Goal: Task Accomplishment & Management: Use online tool/utility

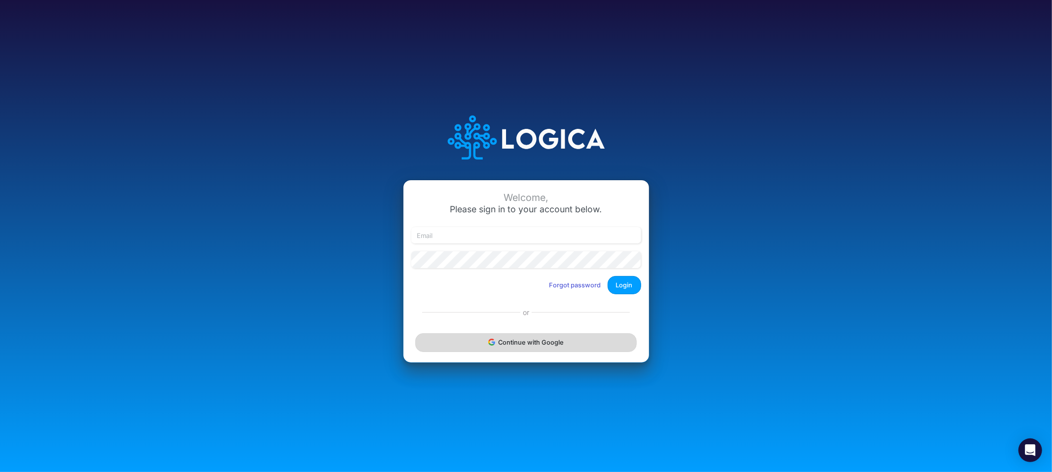
click at [533, 338] on button "Continue with Google" at bounding box center [525, 342] width 221 height 18
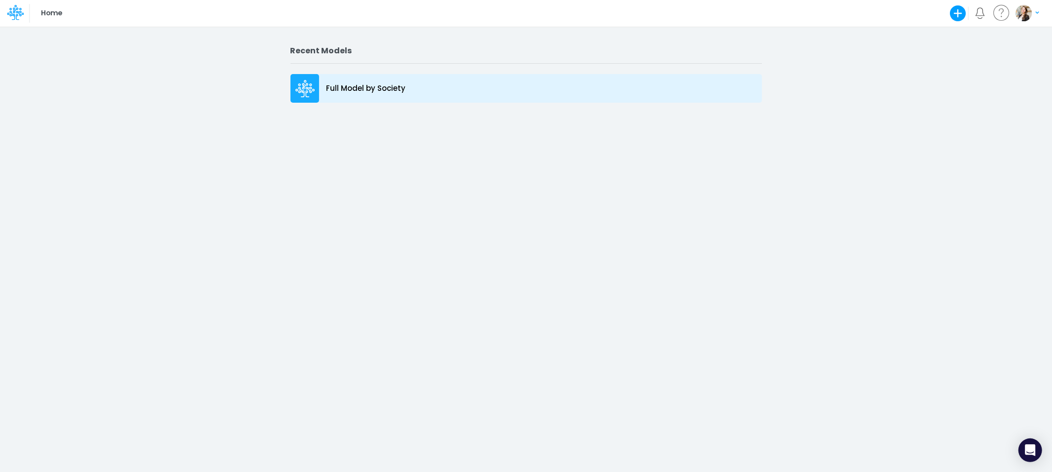
click at [393, 92] on p "Full Model by Society" at bounding box center [366, 88] width 79 height 11
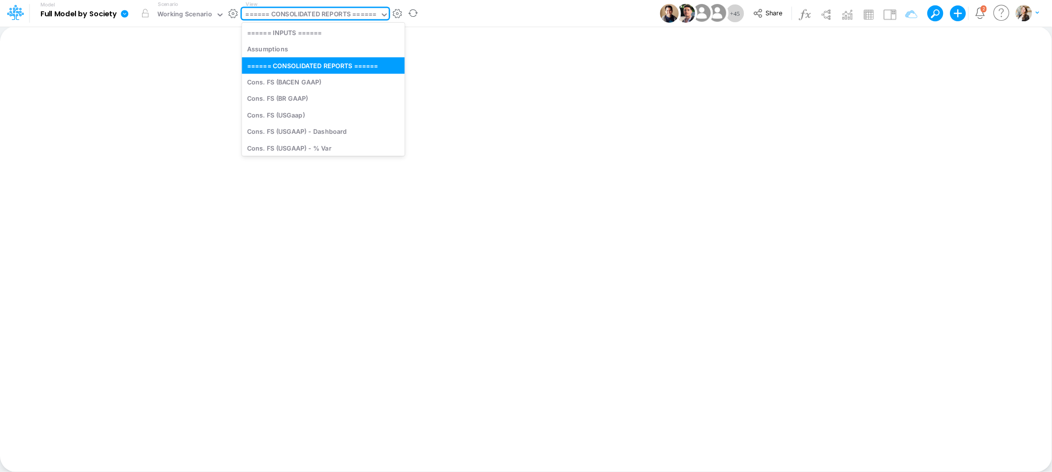
click at [270, 15] on div "====== CONSOLIDATED REPORTS ======" at bounding box center [311, 14] width 131 height 11
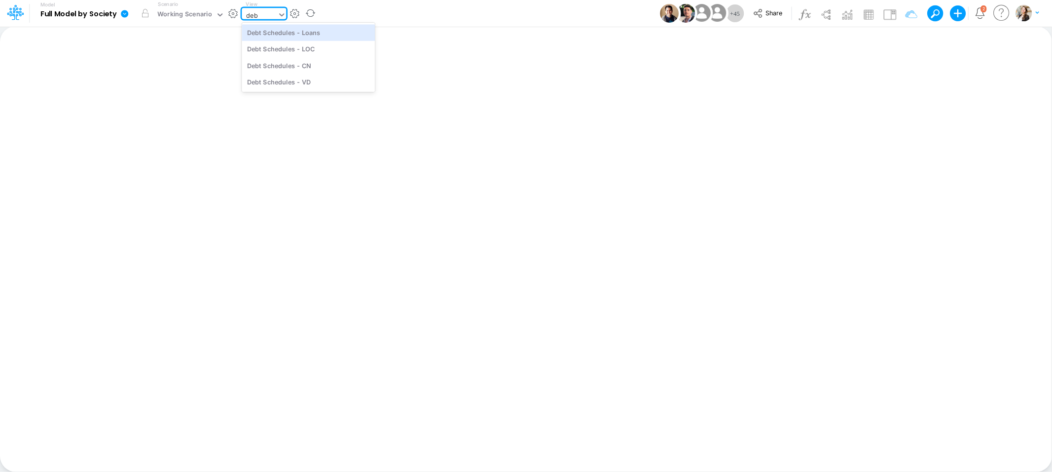
type input "debt"
click at [275, 33] on div "Debt Schedules - Loans" at bounding box center [308, 32] width 133 height 16
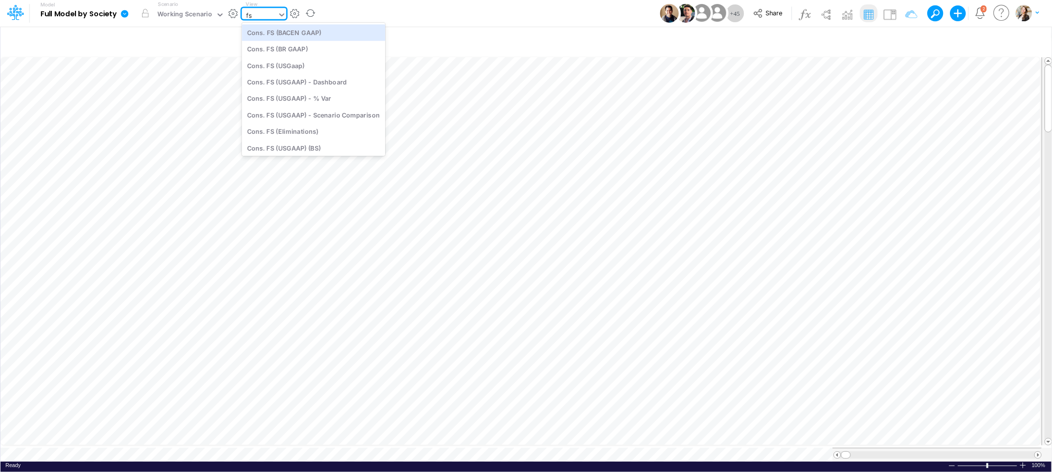
type input "f"
type input "02br"
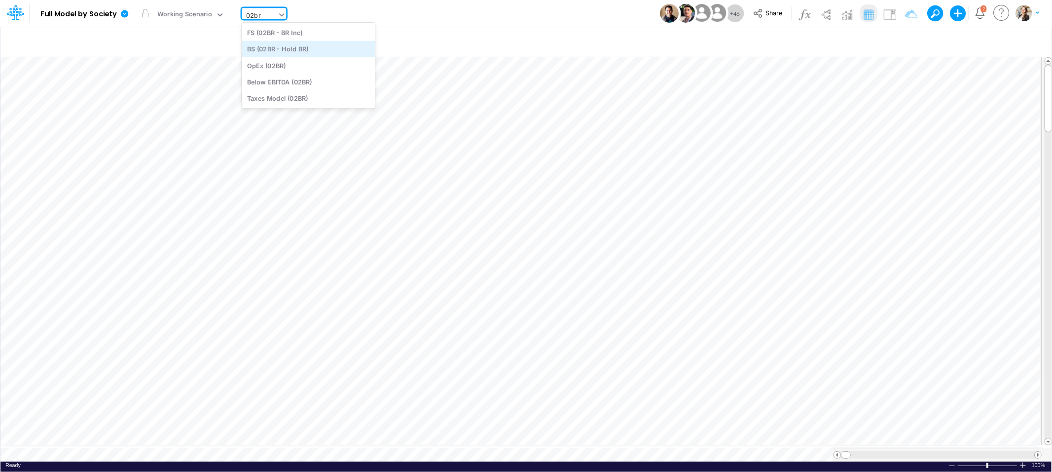
click at [270, 47] on div "BS (02BR - Hold BR)" at bounding box center [308, 49] width 133 height 16
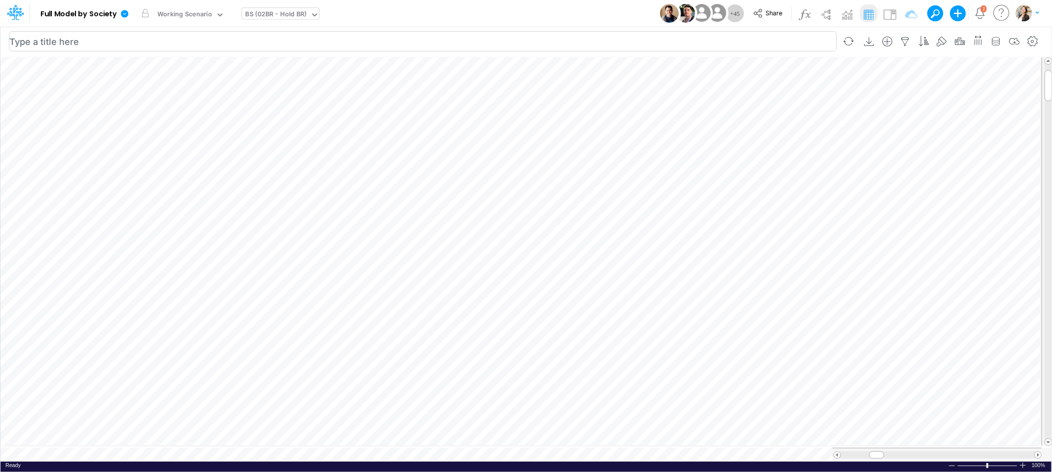
scroll to position [0, 0]
drag, startPoint x: 846, startPoint y: 451, endPoint x: 855, endPoint y: 451, distance: 9.4
click at [855, 451] on span at bounding box center [855, 454] width 6 height 6
drag, startPoint x: 855, startPoint y: 450, endPoint x: 863, endPoint y: 450, distance: 7.9
click at [862, 451] on span at bounding box center [859, 454] width 6 height 6
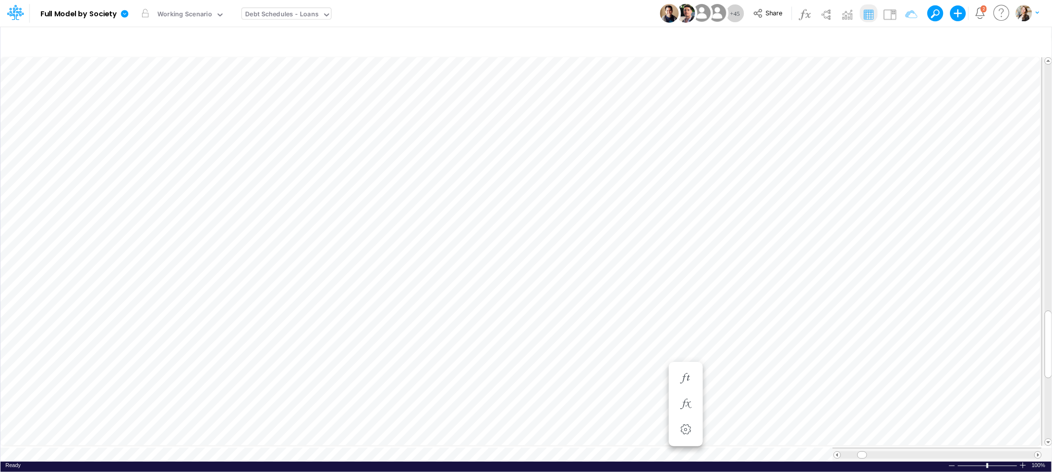
scroll to position [0, 0]
click at [749, 383] on icon "button" at bounding box center [747, 378] width 15 height 10
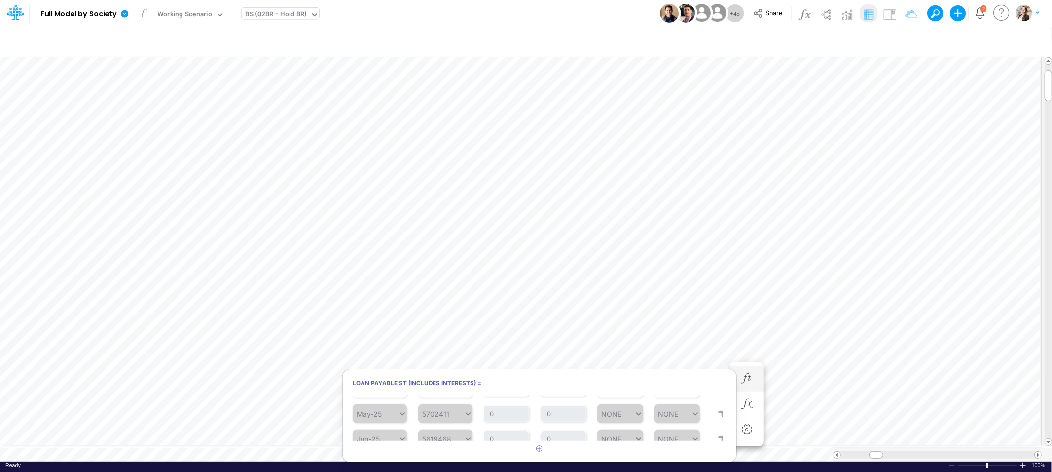
scroll to position [113, 0]
click at [754, 403] on icon "button" at bounding box center [747, 404] width 15 height 10
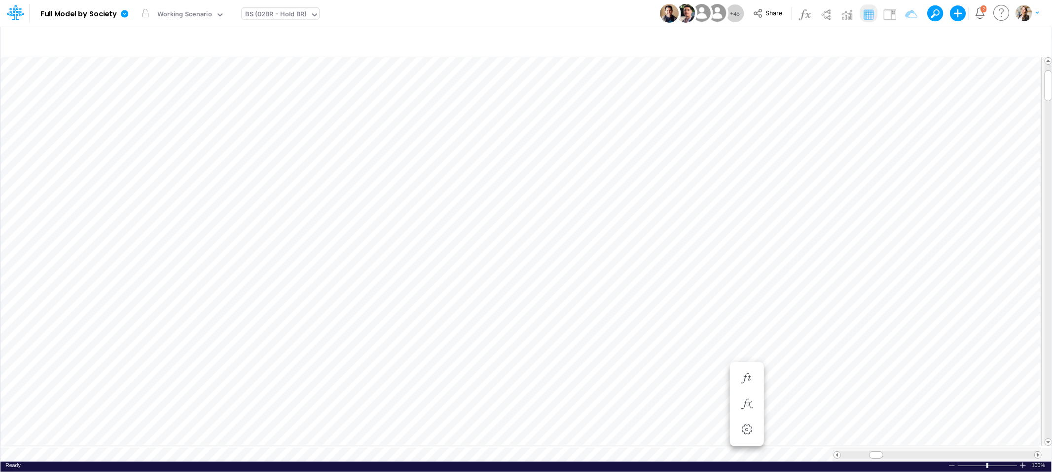
scroll to position [0, 0]
click at [793, 403] on icon "button" at bounding box center [800, 404] width 15 height 10
click at [856, 286] on icon "button" at bounding box center [853, 285] width 15 height 10
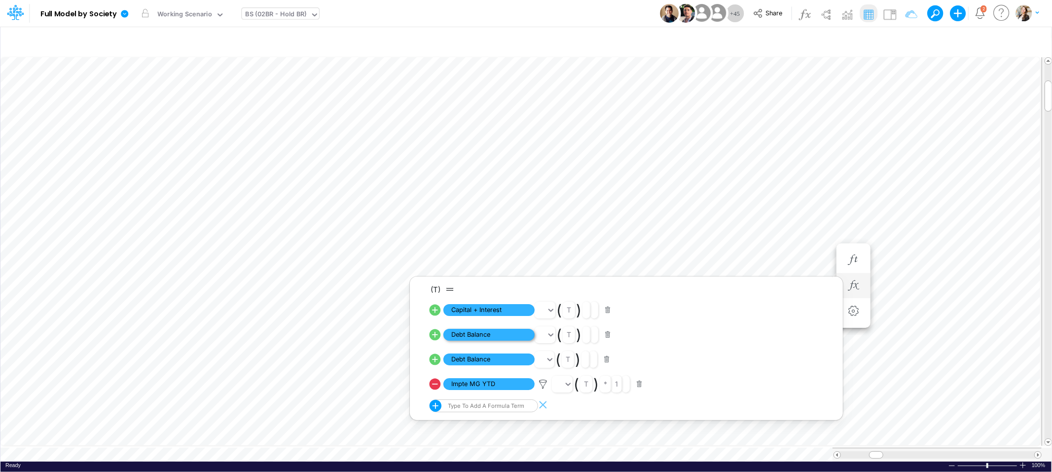
click at [514, 337] on span "Debt Balance" at bounding box center [489, 335] width 91 height 12
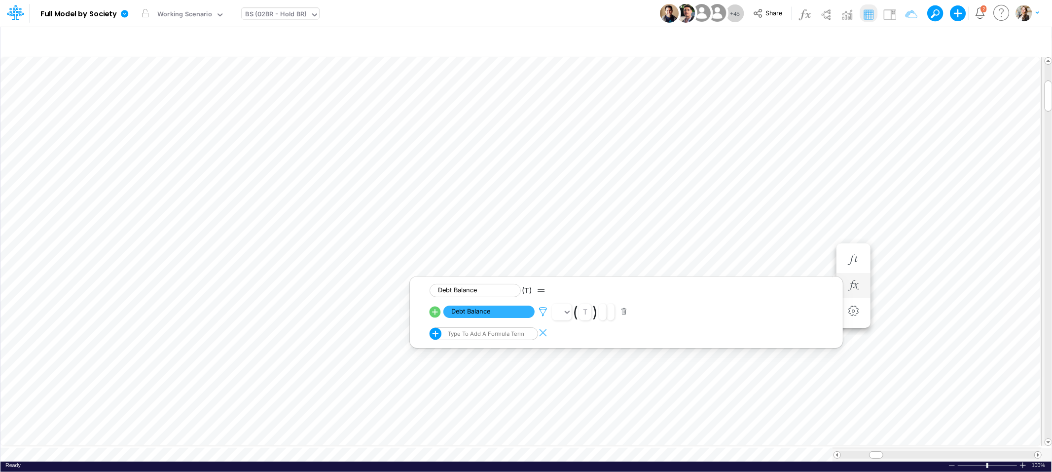
click at [542, 312] on icon at bounding box center [543, 311] width 15 height 10
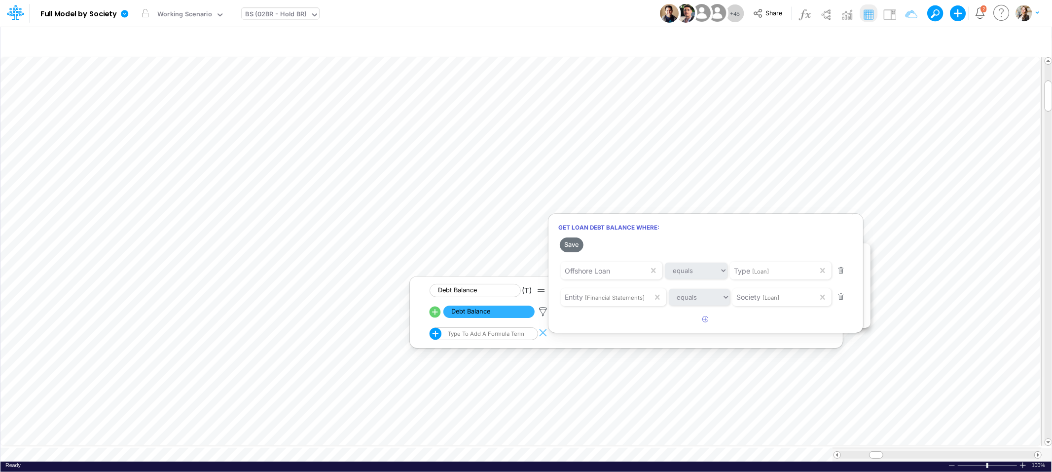
click at [522, 360] on div at bounding box center [526, 238] width 1052 height 467
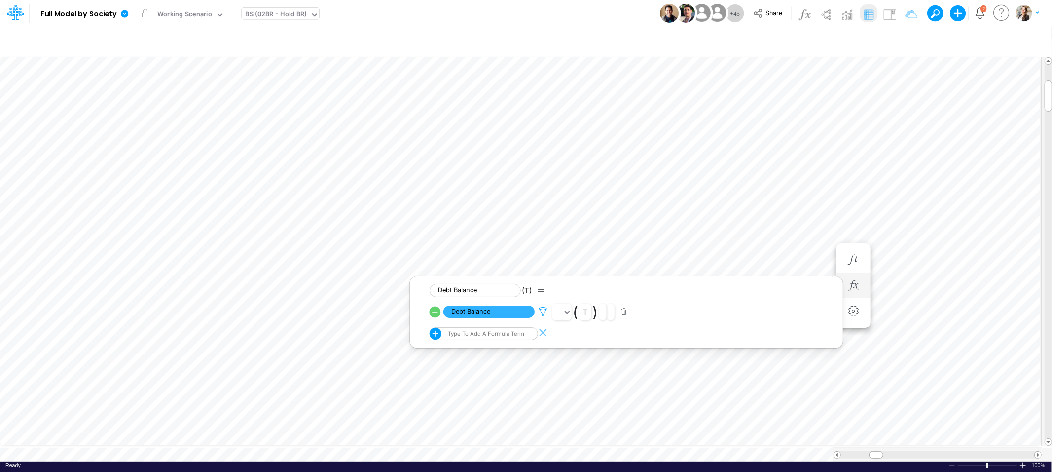
click at [543, 315] on icon at bounding box center [543, 311] width 15 height 10
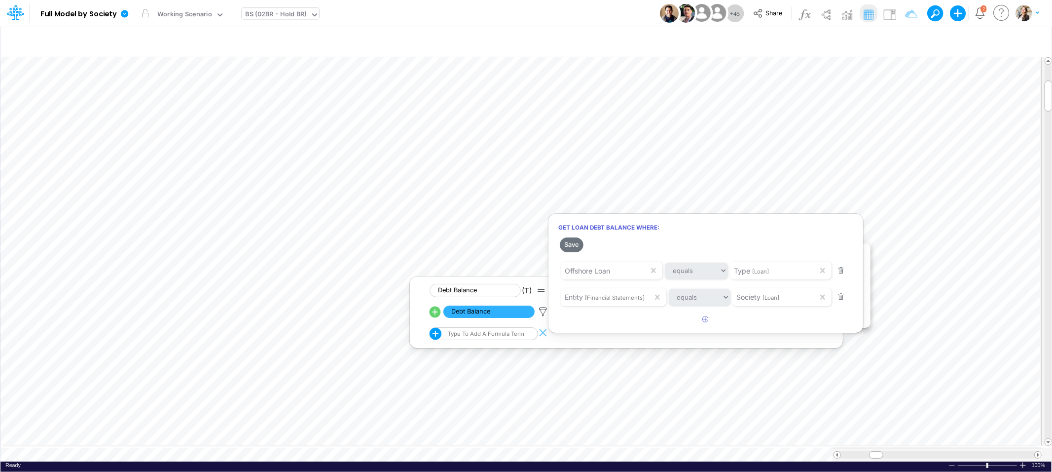
click at [572, 342] on div at bounding box center [526, 238] width 1052 height 467
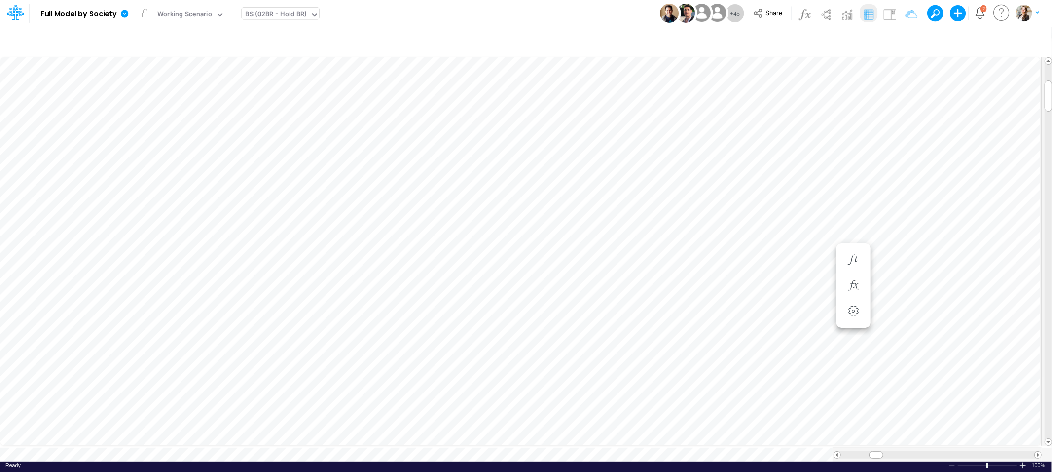
scroll to position [0, 0]
click at [798, 285] on icon "button" at bounding box center [800, 285] width 15 height 10
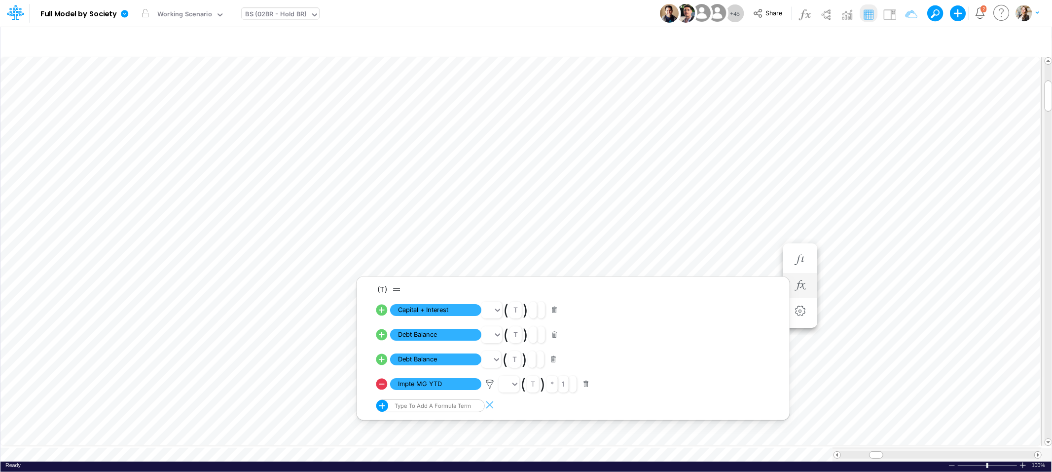
click at [426, 405] on div "Type to add a formula term" at bounding box center [423, 405] width 94 height 13
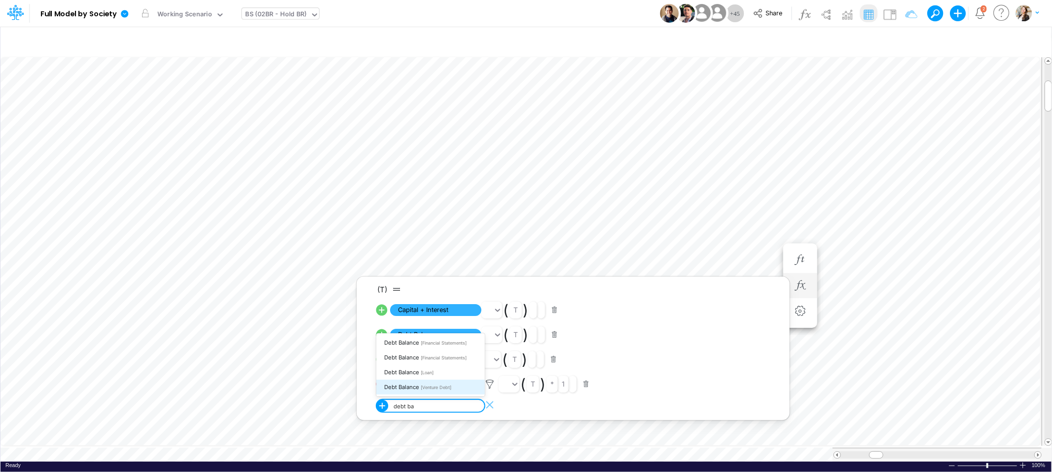
click at [447, 391] on div "Debt Balance [Venture Debt]" at bounding box center [430, 386] width 109 height 15
type input "debt ba"
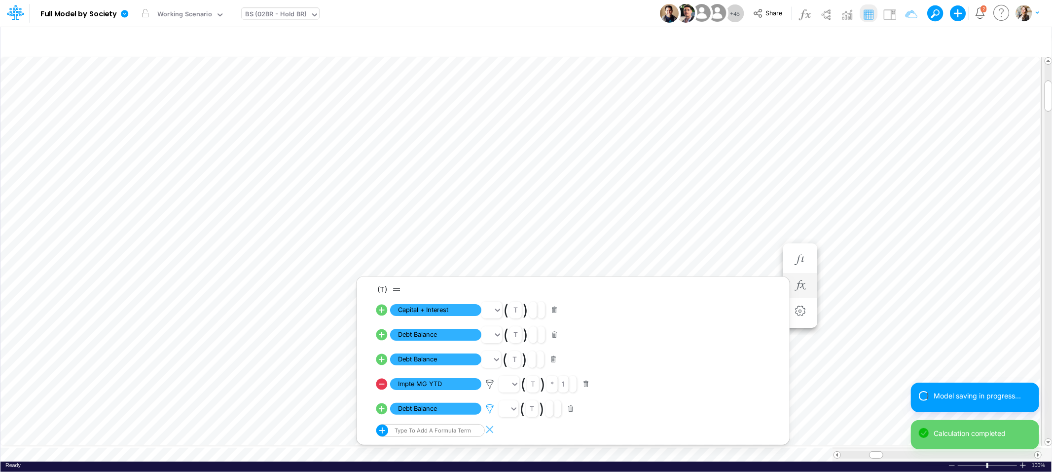
click at [491, 410] on icon at bounding box center [490, 409] width 15 height 10
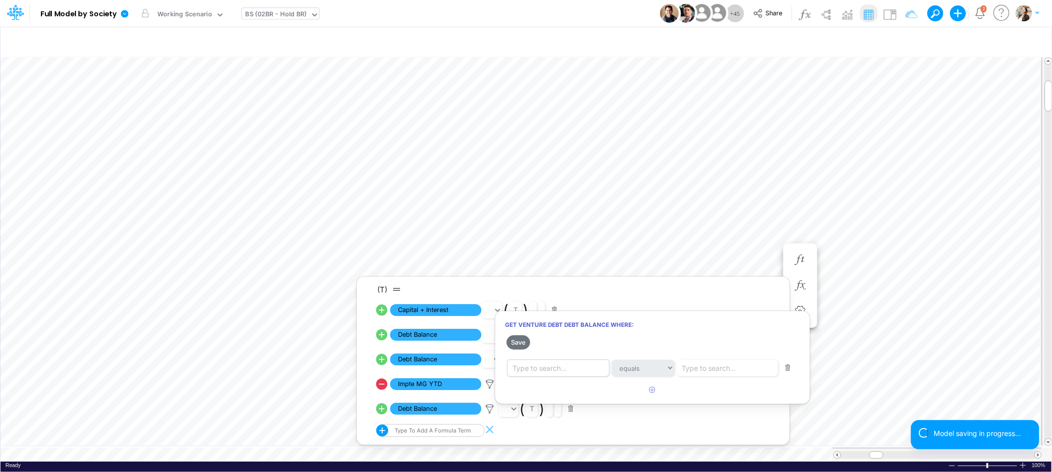
click at [545, 370] on div "Type to search..." at bounding box center [540, 368] width 54 height 10
click at [425, 337] on div at bounding box center [526, 238] width 1052 height 467
click at [429, 354] on span "Debt Balance" at bounding box center [435, 359] width 91 height 12
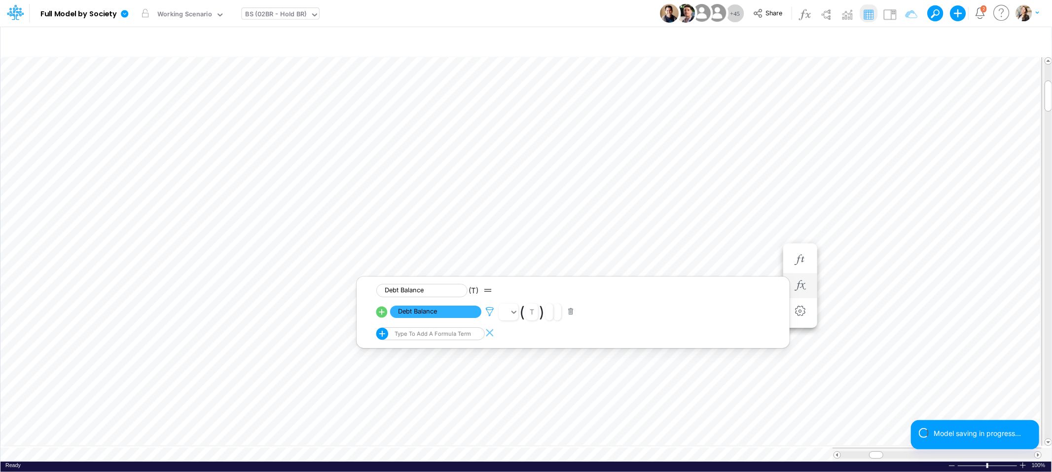
click at [487, 313] on icon at bounding box center [490, 311] width 15 height 10
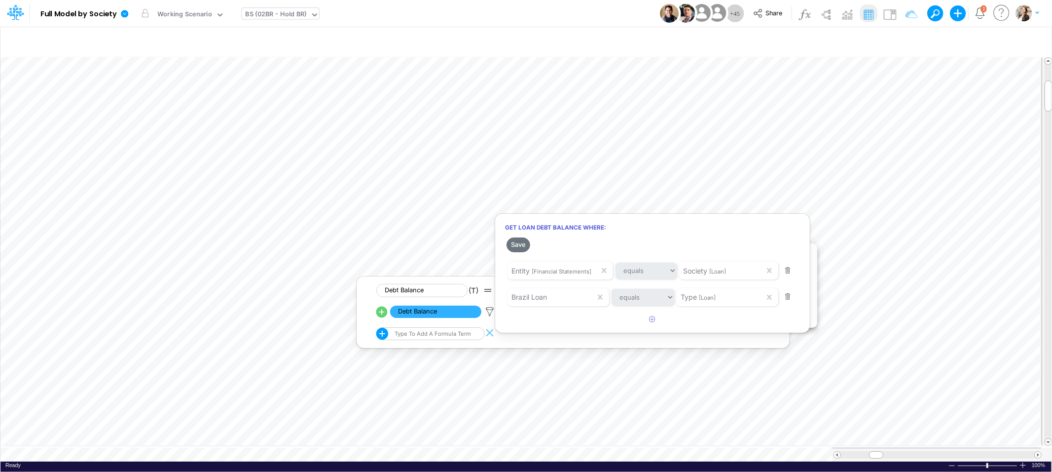
click at [872, 287] on div at bounding box center [526, 238] width 1052 height 467
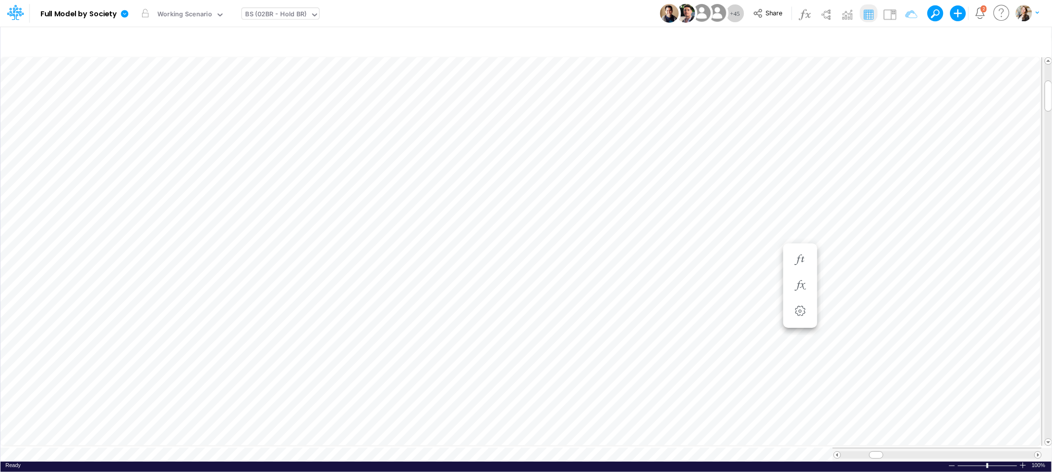
scroll to position [0, 0]
click at [747, 287] on icon "button" at bounding box center [747, 285] width 15 height 10
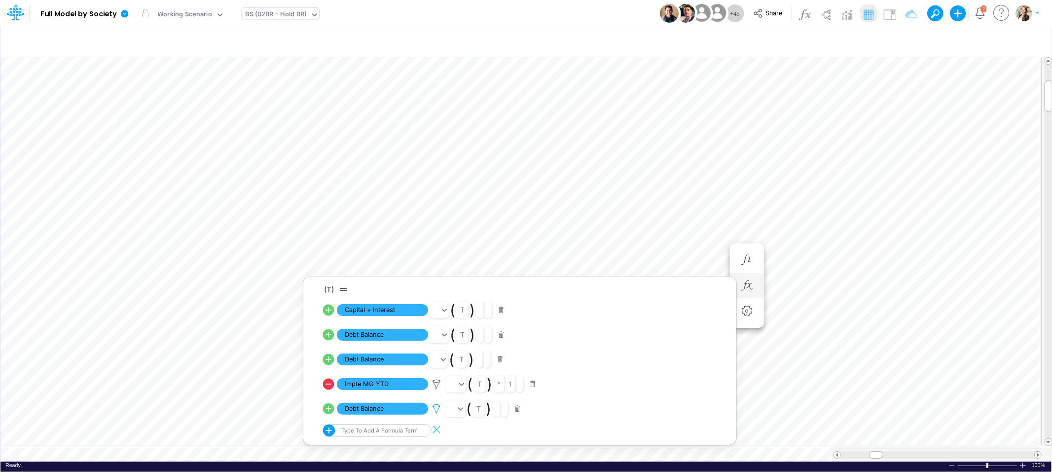
click at [435, 411] on icon at bounding box center [436, 409] width 15 height 10
click at [502, 367] on div "Type to search..." at bounding box center [486, 368] width 54 height 10
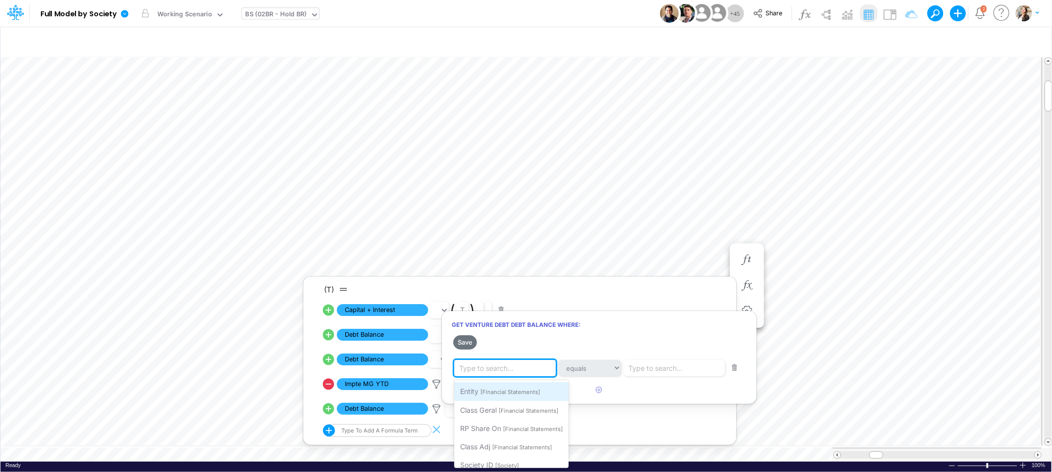
click at [500, 393] on span "[Financial Statements]" at bounding box center [511, 391] width 60 height 7
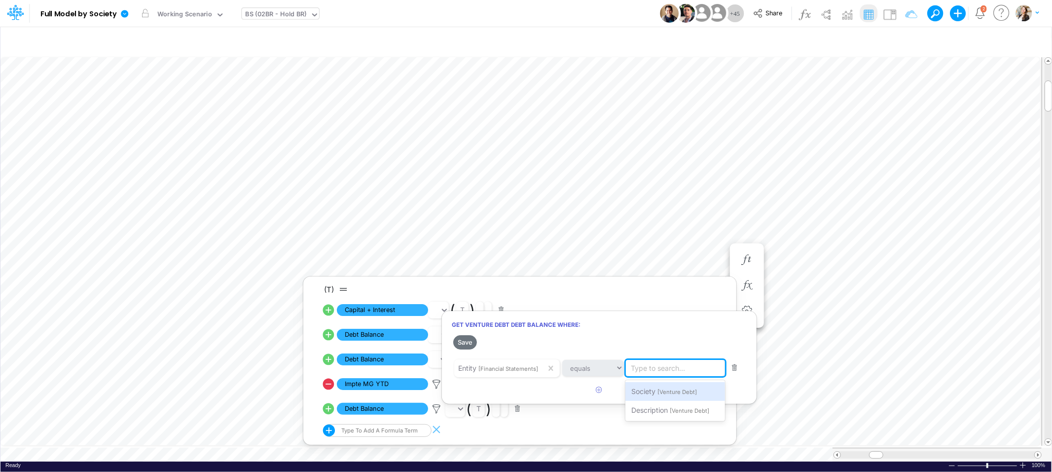
click at [667, 367] on div "Type to search..." at bounding box center [658, 368] width 54 height 10
click at [656, 393] on div "Society [Venture Debt]" at bounding box center [676, 391] width 100 height 18
click at [599, 392] on icon "button" at bounding box center [600, 389] width 6 height 6
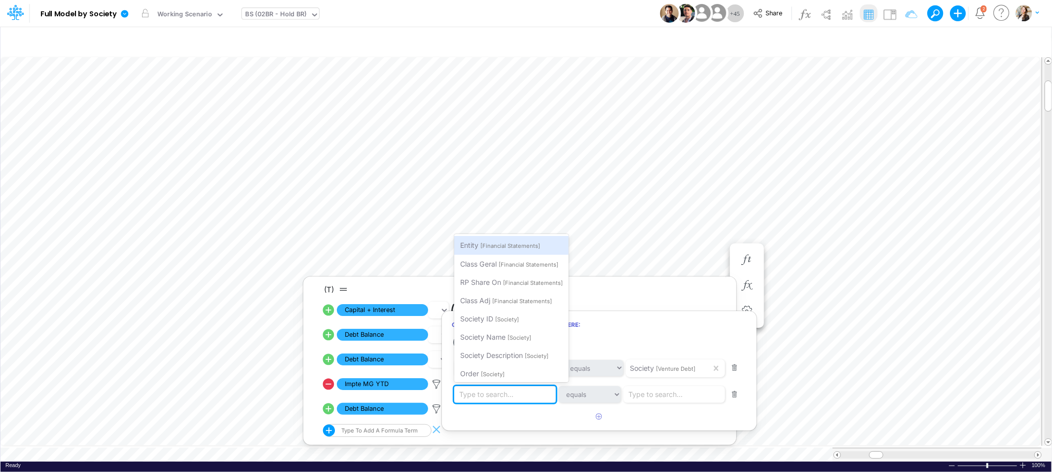
click at [473, 398] on div "Type to search..." at bounding box center [486, 394] width 54 height 10
click at [642, 400] on div "Type to search..." at bounding box center [677, 394] width 106 height 17
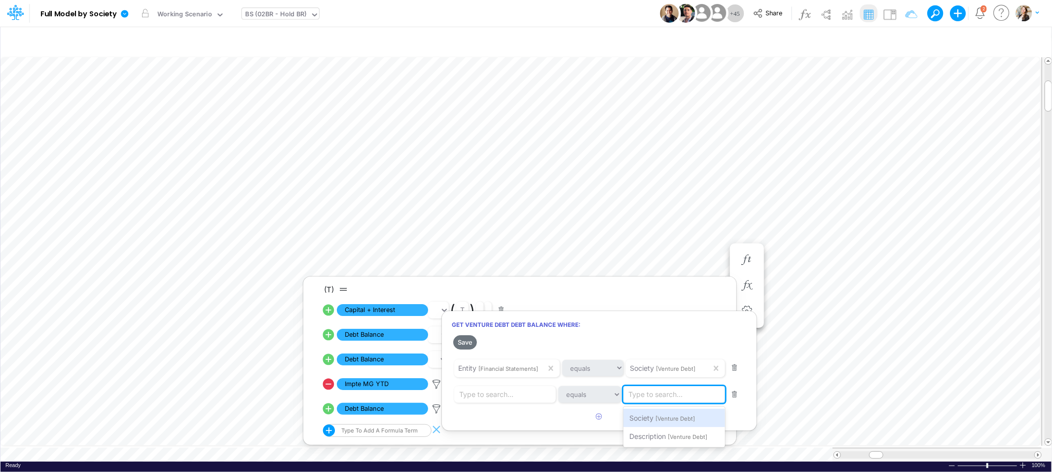
click at [523, 419] on div at bounding box center [526, 238] width 1052 height 467
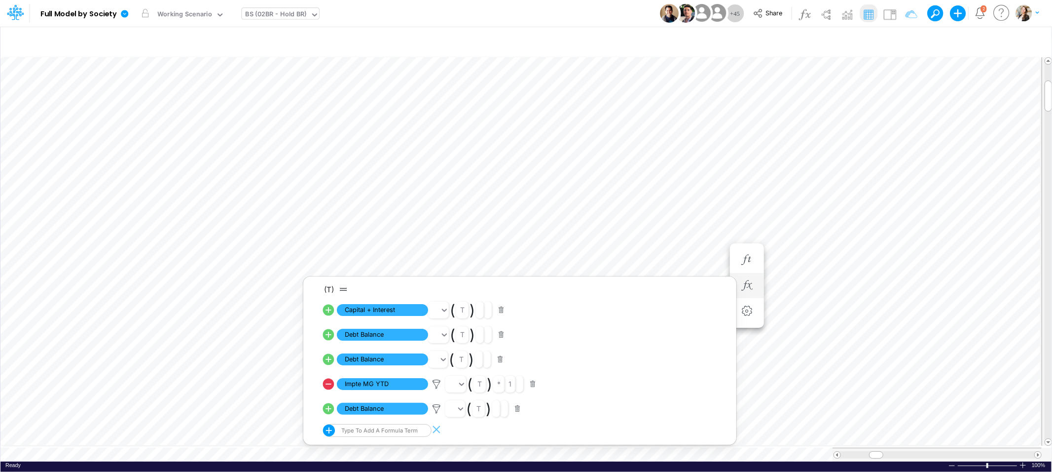
click at [520, 411] on button "button" at bounding box center [517, 408] width 19 height 13
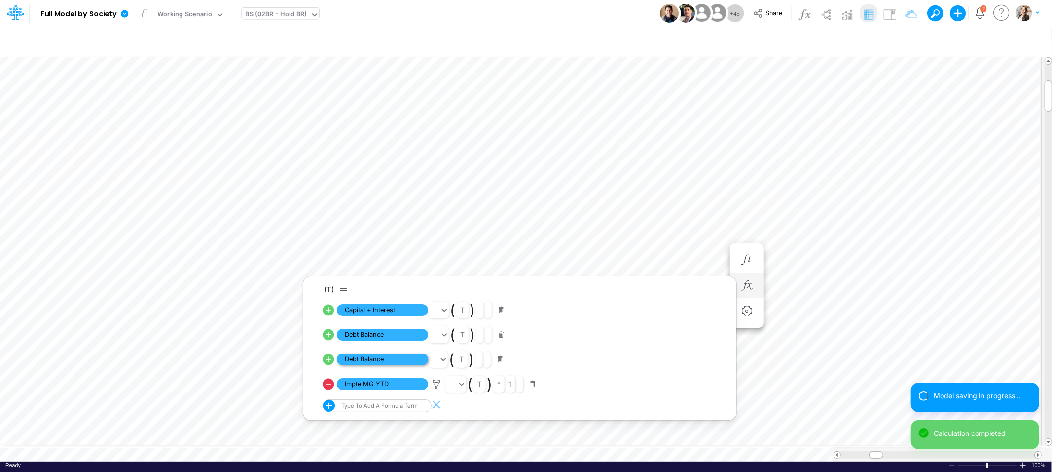
click at [400, 358] on span "Debt Balance" at bounding box center [382, 359] width 91 height 12
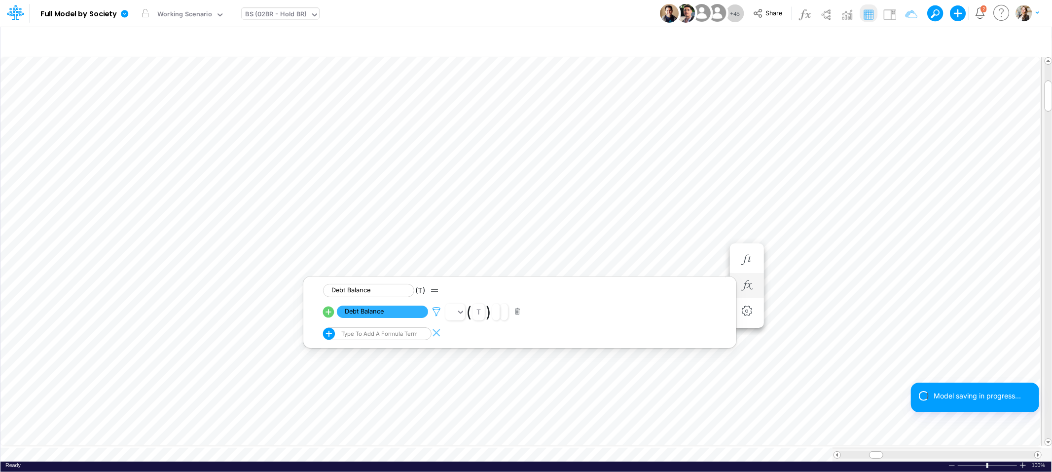
click at [440, 312] on icon at bounding box center [436, 311] width 15 height 10
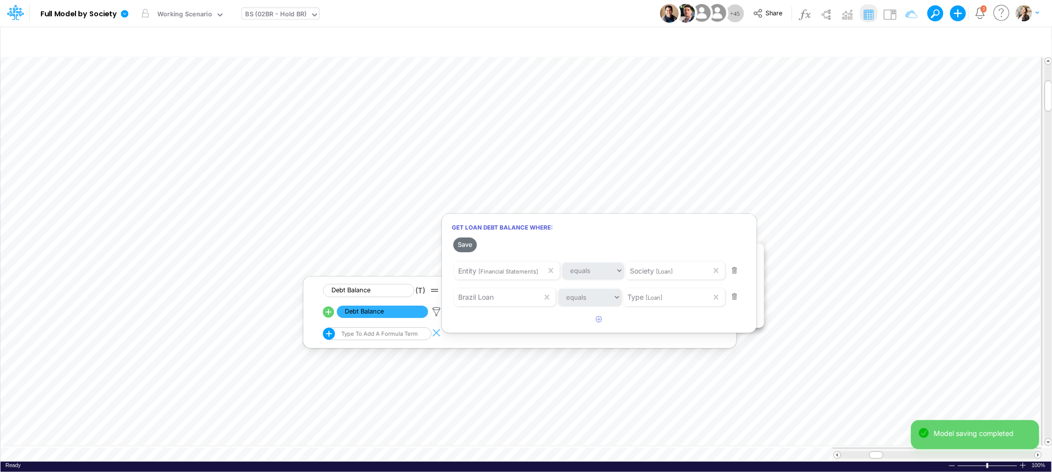
click at [473, 339] on div at bounding box center [526, 238] width 1052 height 467
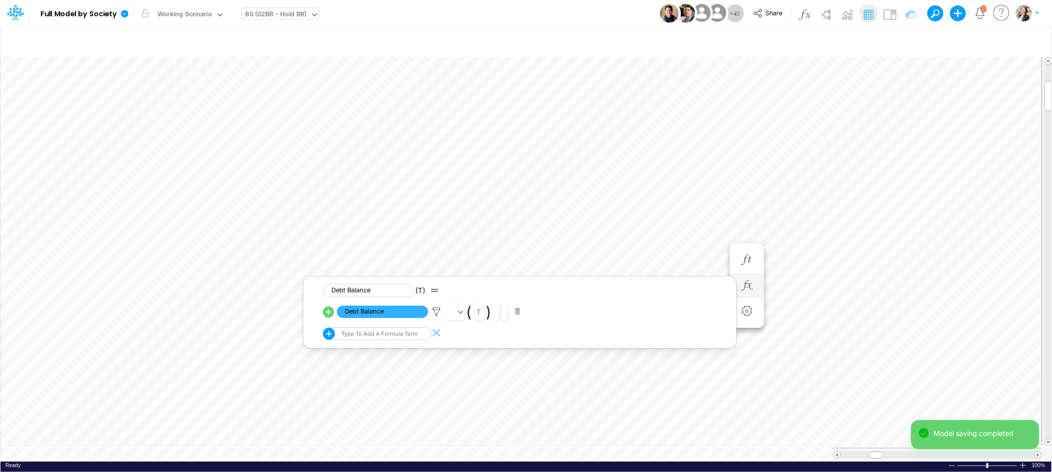
scroll to position [0, 0]
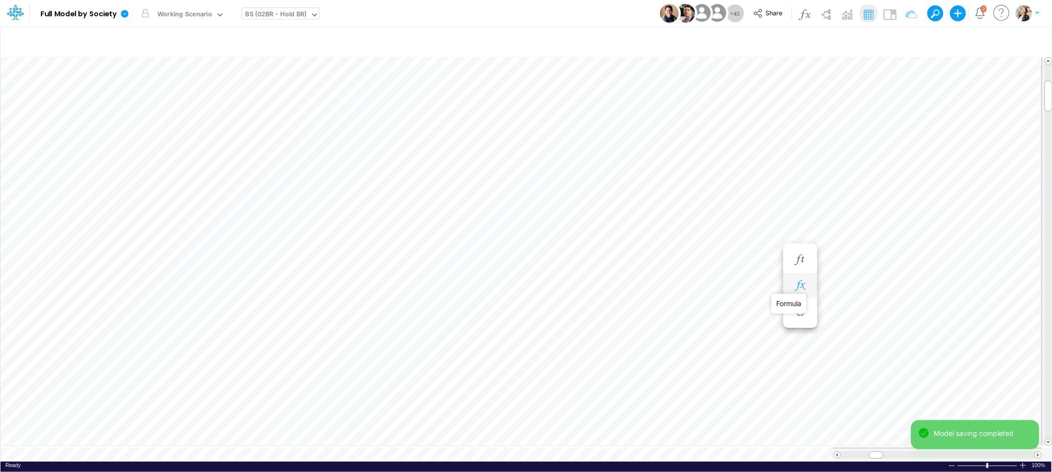
click at [802, 289] on icon "button" at bounding box center [800, 285] width 15 height 10
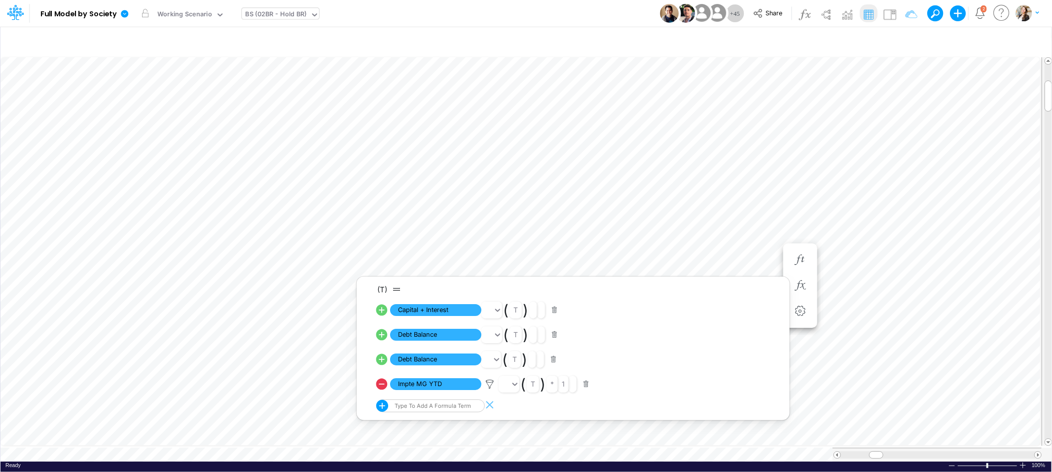
click at [412, 404] on div "Type to add a formula term" at bounding box center [423, 405] width 94 height 13
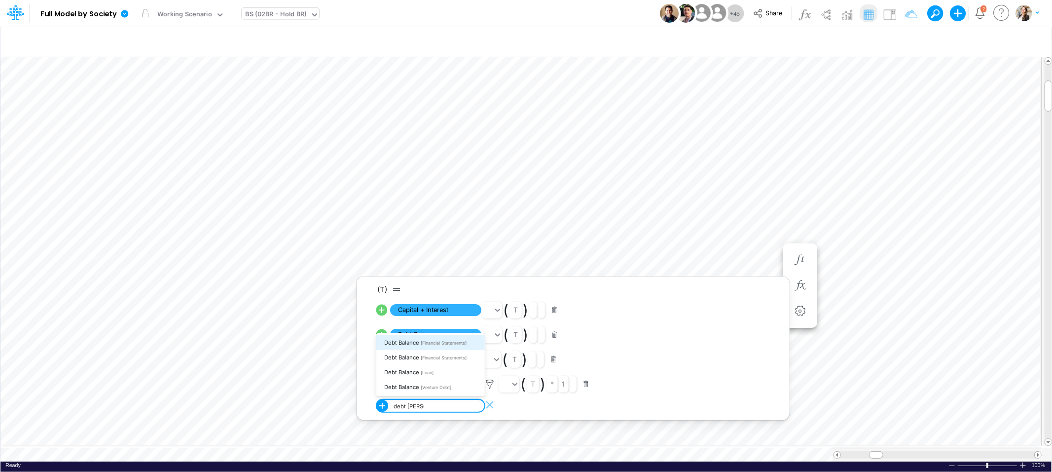
click at [410, 344] on span "Debt Balance" at bounding box center [401, 342] width 35 height 7
type input "debt balan"
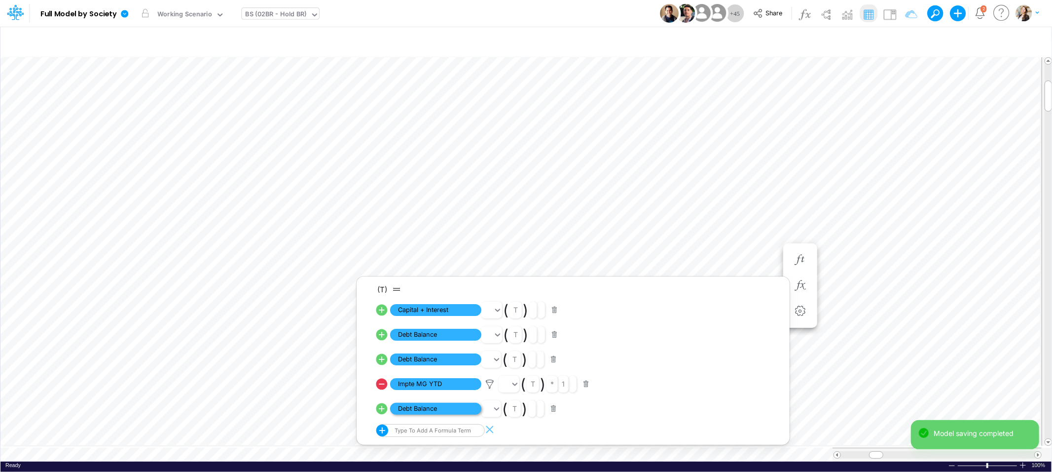
click at [463, 410] on span "Debt Balance" at bounding box center [435, 409] width 91 height 12
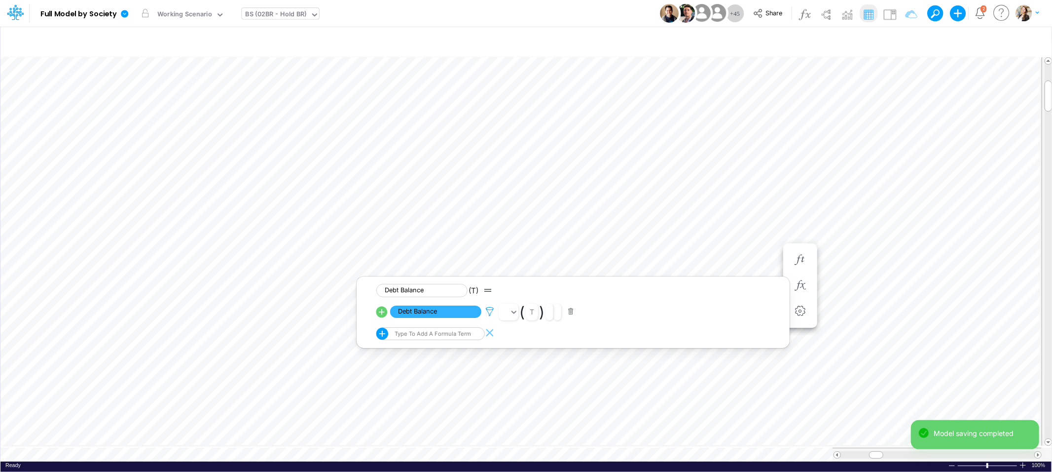
click at [489, 309] on icon at bounding box center [490, 311] width 15 height 10
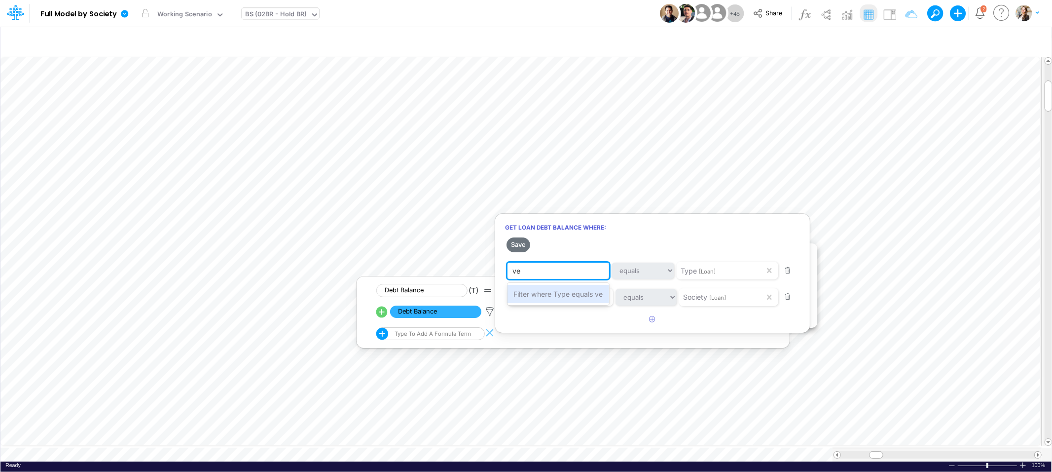
type input "v"
click at [580, 299] on div "Entity [Financial Statements]" at bounding box center [565, 294] width 114 height 18
click at [711, 275] on div "Type [Loan]" at bounding box center [700, 270] width 35 height 10
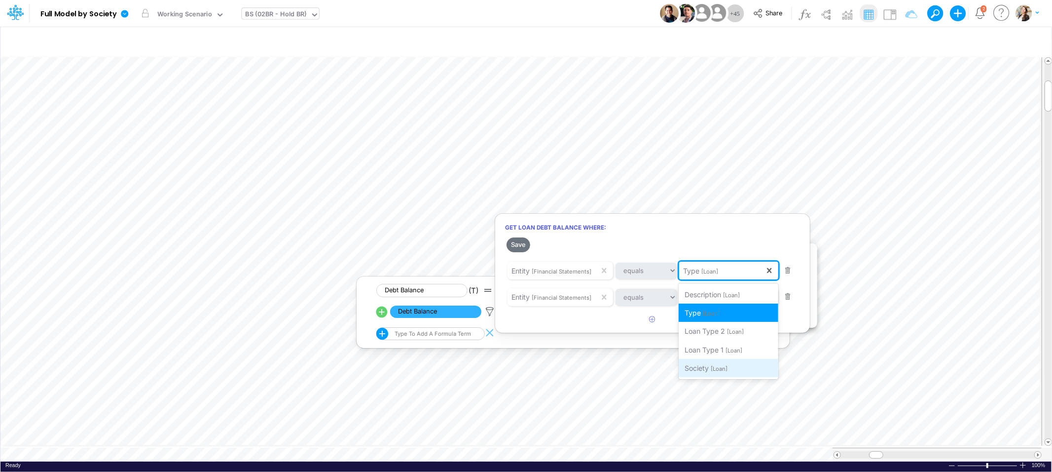
click at [715, 372] on div "Society [Loan]" at bounding box center [729, 368] width 100 height 18
click at [551, 297] on span "[Financial Statements]" at bounding box center [562, 297] width 60 height 7
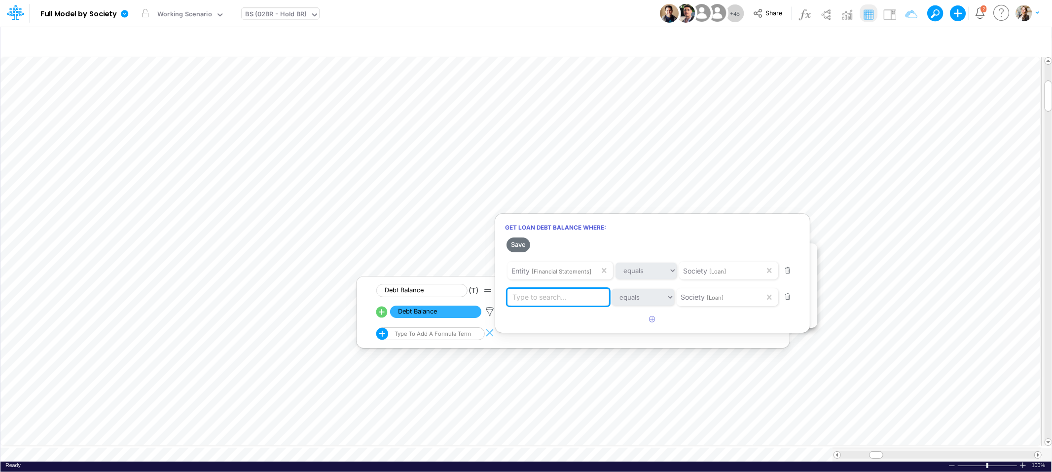
click at [569, 299] on div "Type to search..." at bounding box center [561, 297] width 106 height 17
type input "Venture Debt"
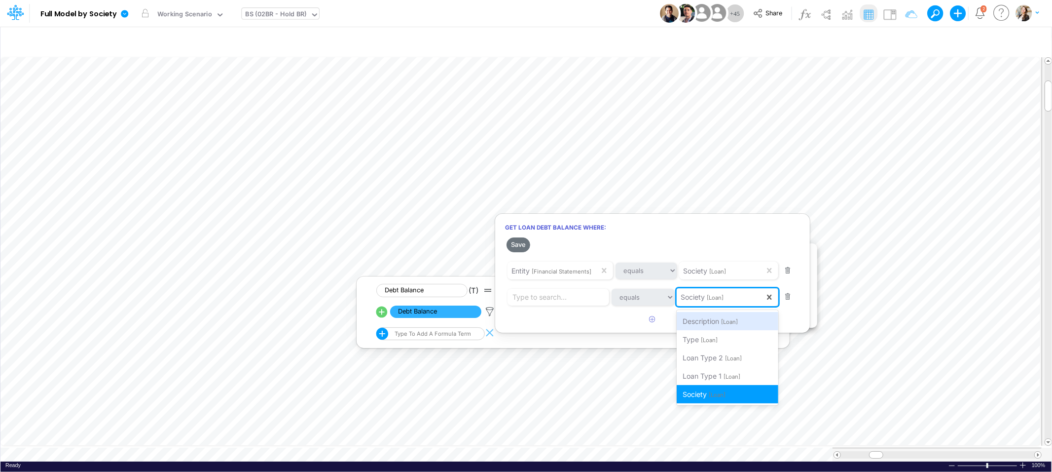
click at [703, 295] on span "Society" at bounding box center [693, 297] width 24 height 8
click at [721, 341] on div "Type [Loan]" at bounding box center [728, 339] width 102 height 18
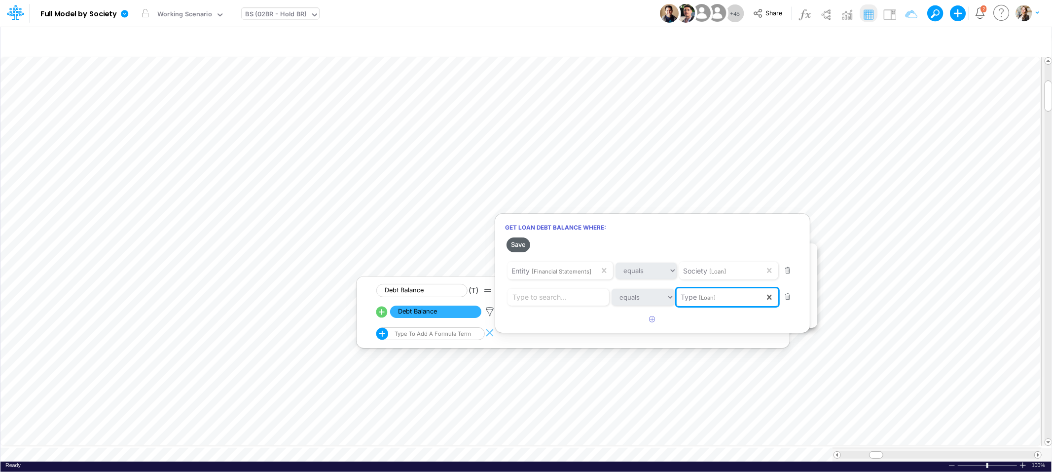
click at [524, 247] on button "Save" at bounding box center [519, 244] width 24 height 14
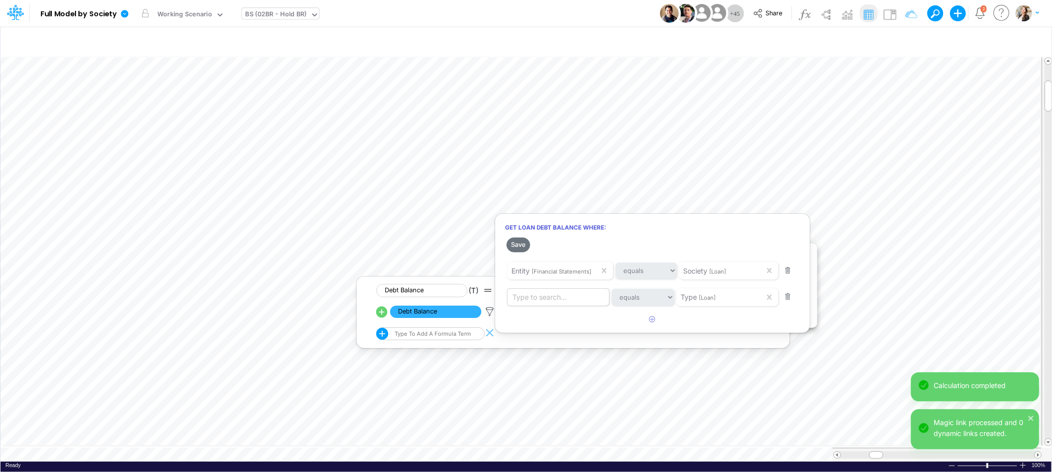
click at [544, 300] on div "Type to search..." at bounding box center [540, 297] width 54 height 10
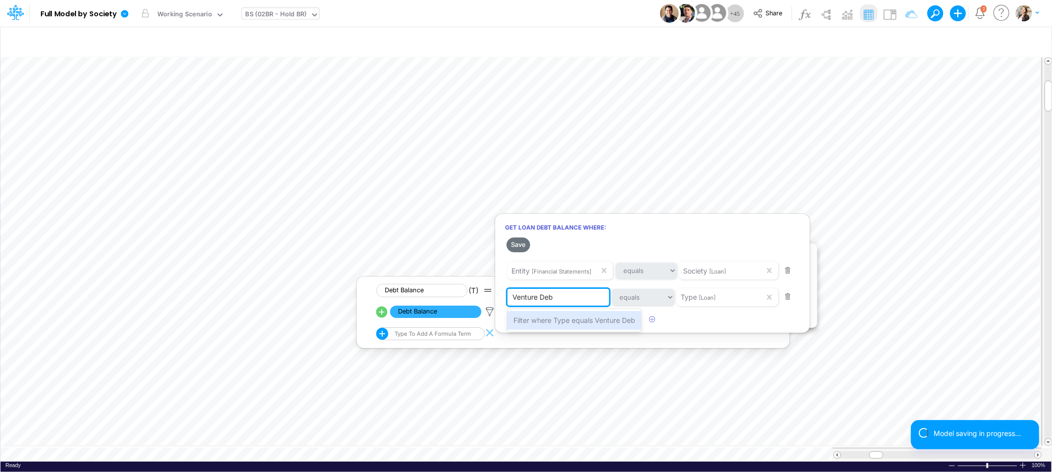
type input "Venture Debt"
click at [556, 320] on span "Filter where Type equals Venture Debt" at bounding box center [576, 320] width 124 height 8
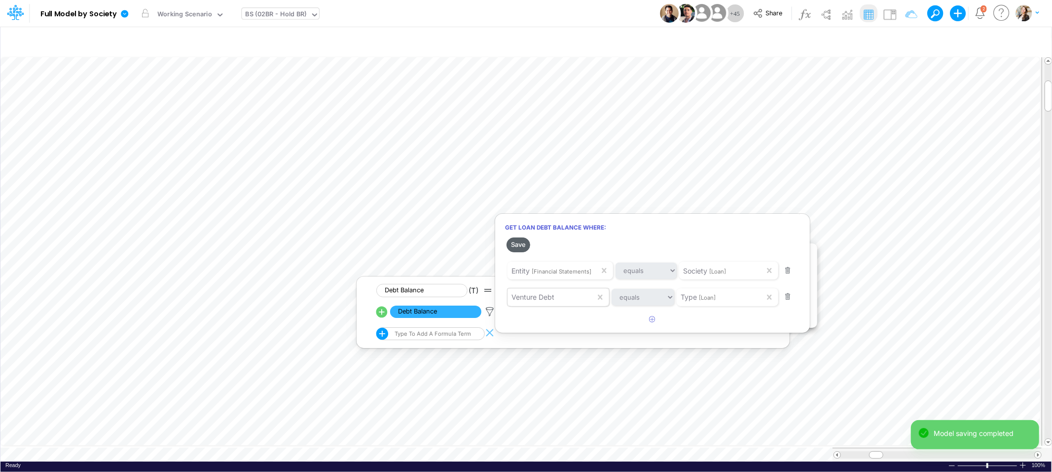
click at [521, 247] on button "Save" at bounding box center [519, 244] width 24 height 14
click at [593, 210] on div at bounding box center [526, 238] width 1052 height 467
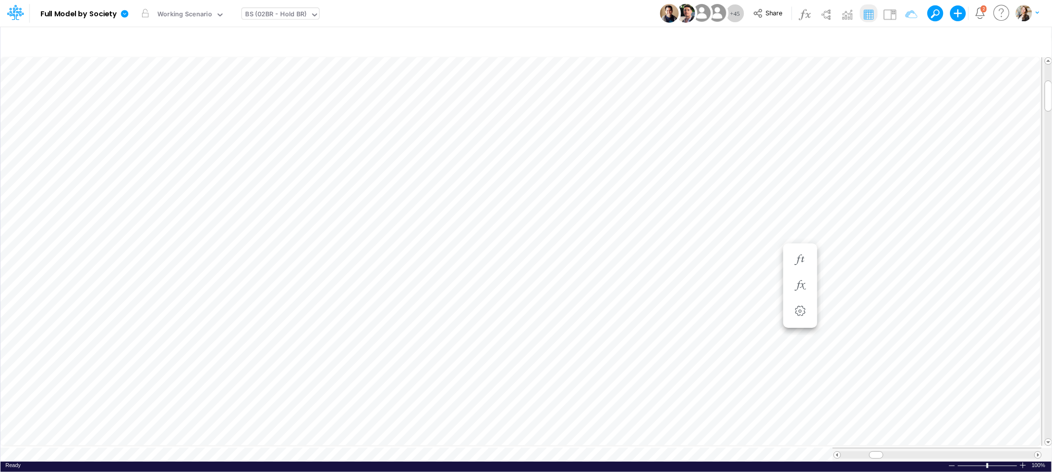
scroll to position [0, 0]
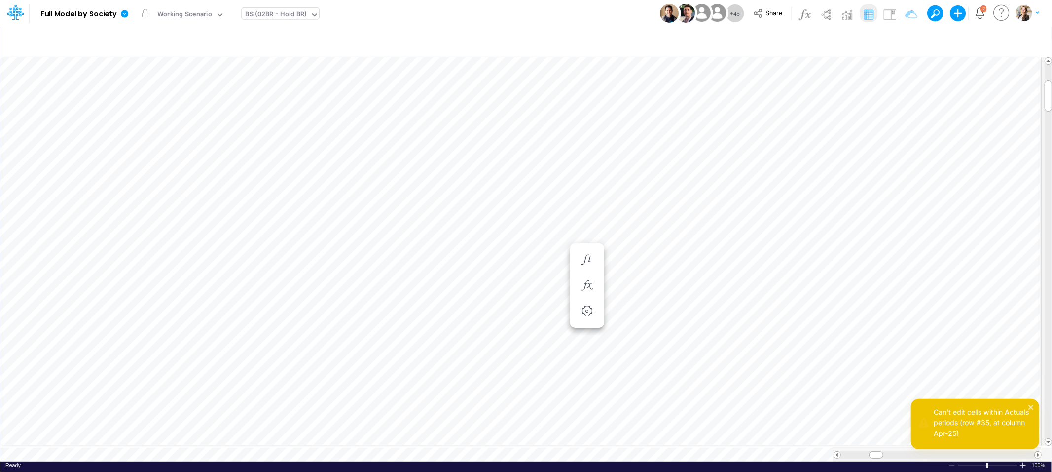
scroll to position [0, 0]
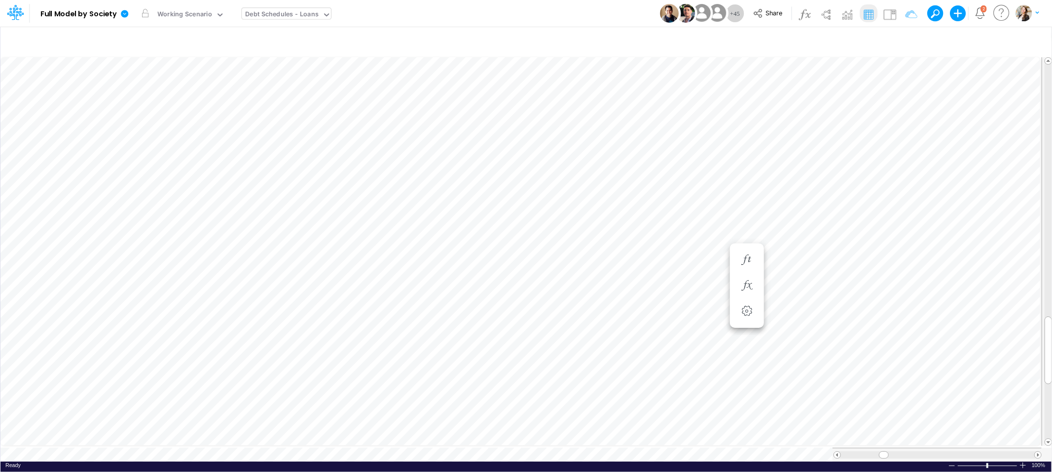
scroll to position [0, 0]
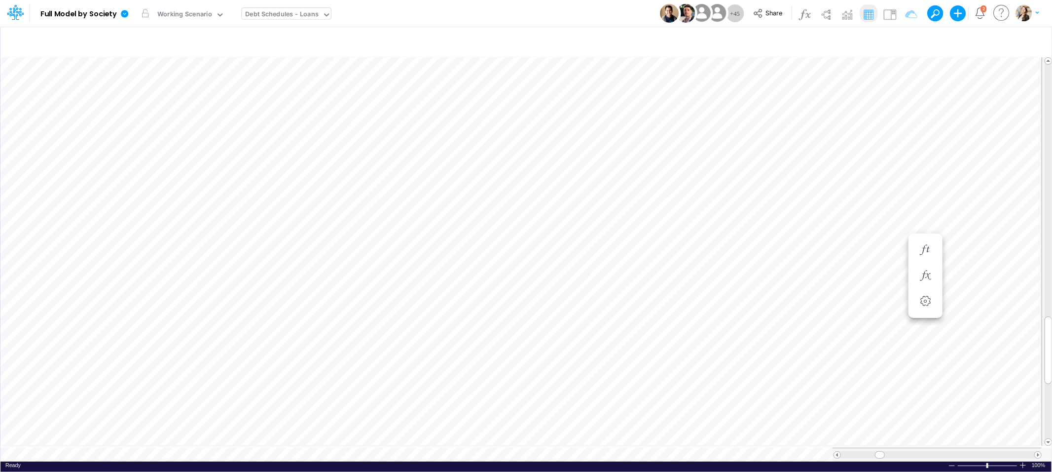
scroll to position [0, 0]
click at [927, 226] on icon "button" at bounding box center [925, 230] width 15 height 10
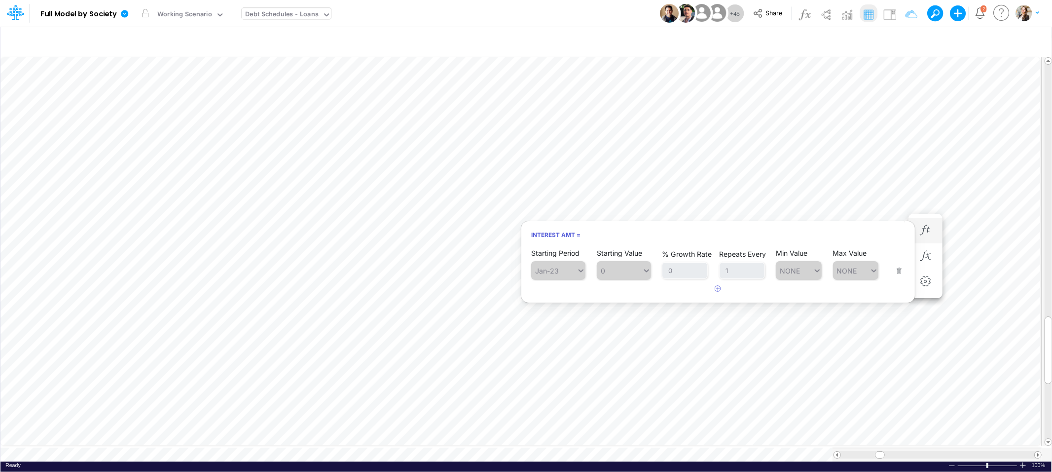
scroll to position [0, 0]
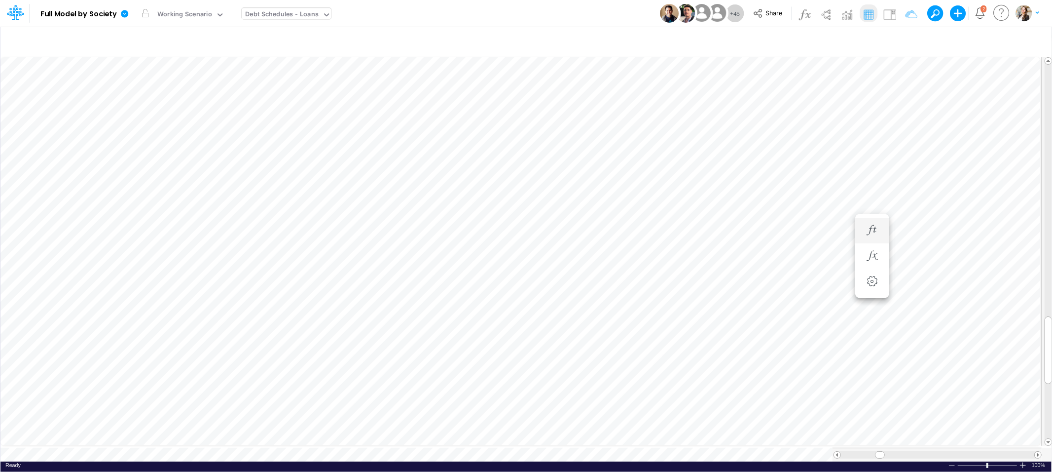
click at [862, 225] on li "Interest Amt =" at bounding box center [873, 231] width 34 height 26
click at [869, 229] on icon "button" at bounding box center [872, 230] width 15 height 10
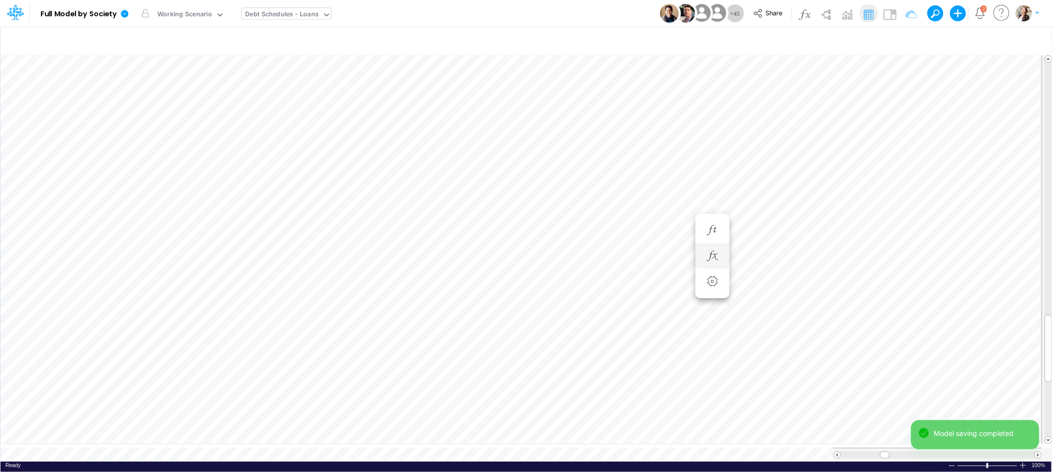
scroll to position [0, 0]
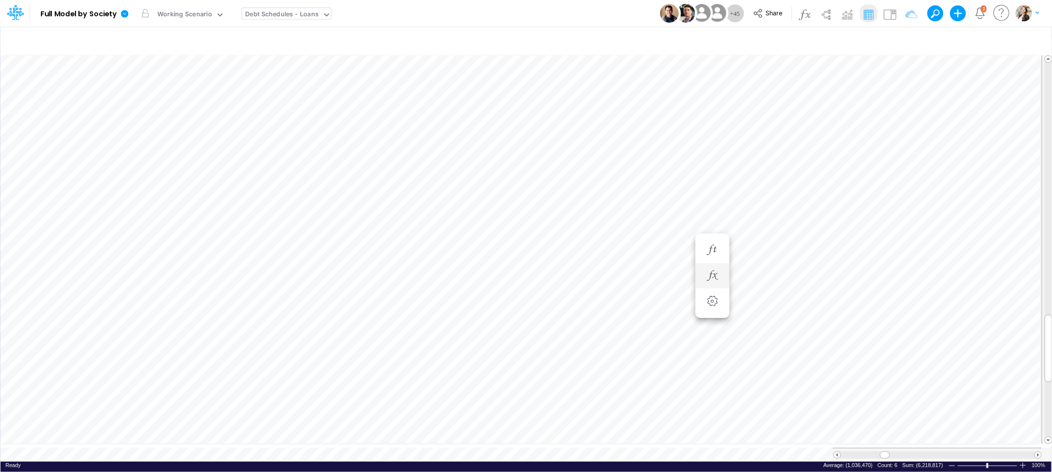
scroll to position [0, 0]
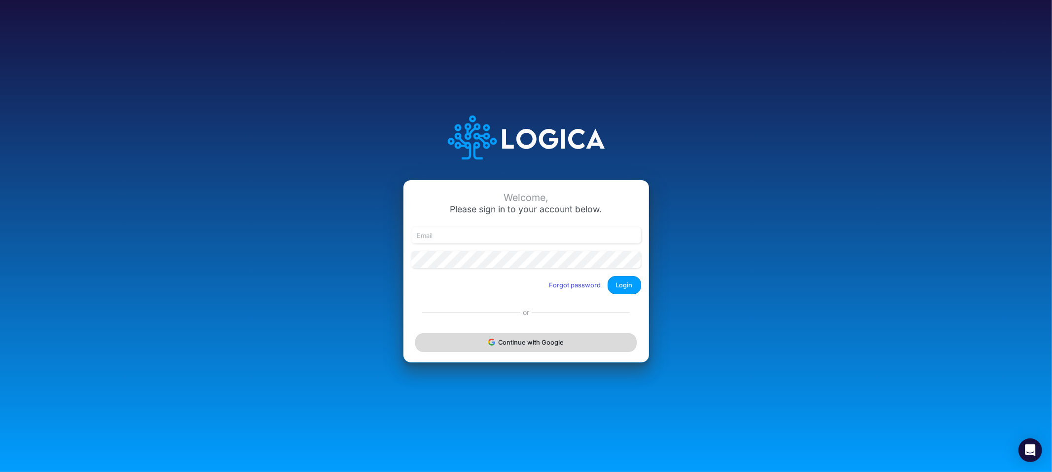
click at [492, 349] on button "Continue with Google" at bounding box center [525, 342] width 221 height 18
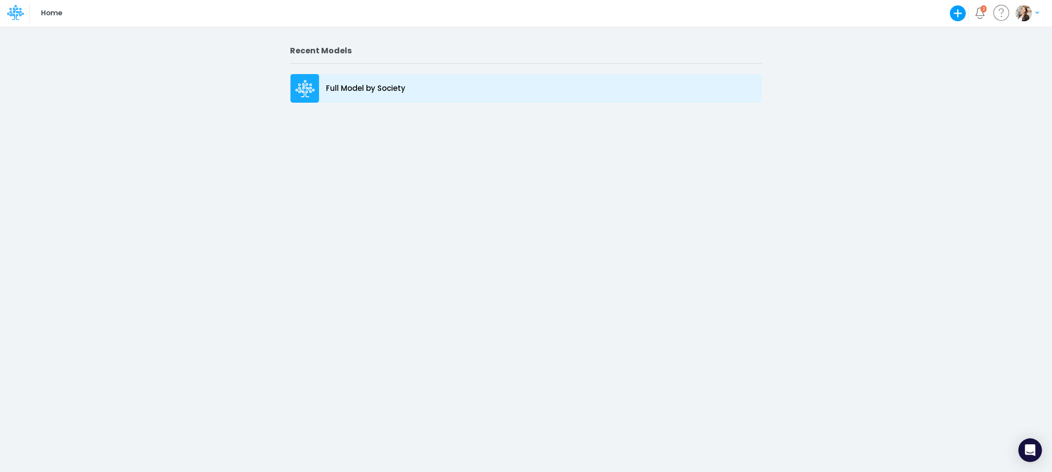
click at [376, 91] on p "Full Model by Society" at bounding box center [366, 88] width 79 height 11
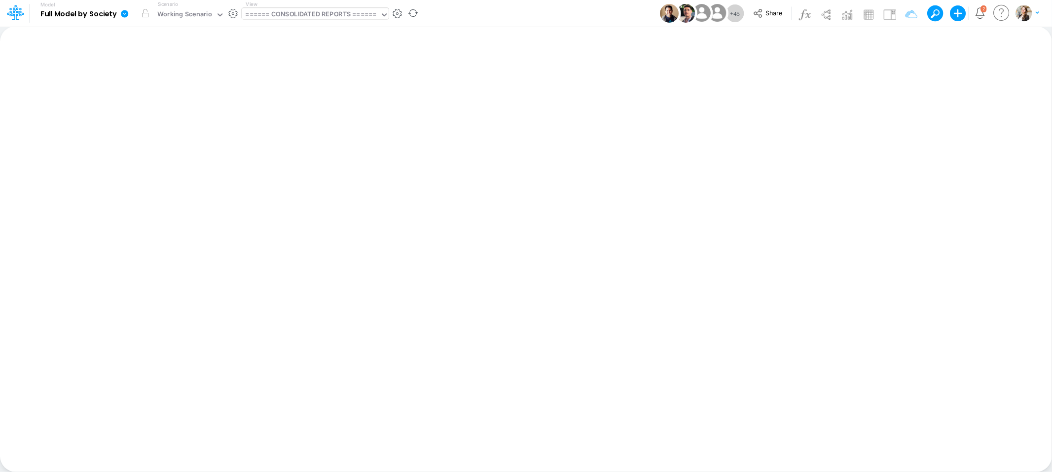
click at [267, 15] on div "====== CONSOLIDATED REPORTS ======" at bounding box center [311, 14] width 131 height 11
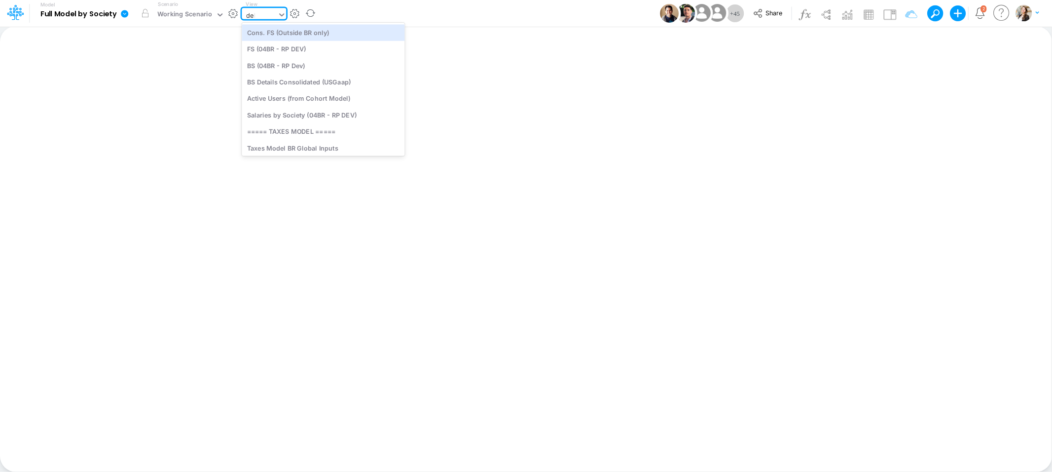
type input "debt"
click at [295, 28] on div "Debt Schedules - Loans" at bounding box center [308, 32] width 133 height 16
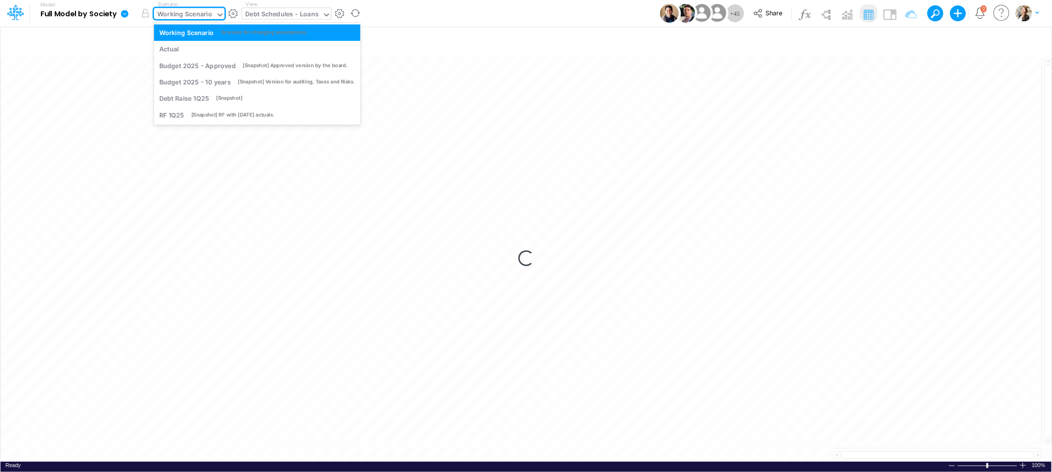
click at [170, 17] on div "Working Scenario" at bounding box center [184, 14] width 55 height 11
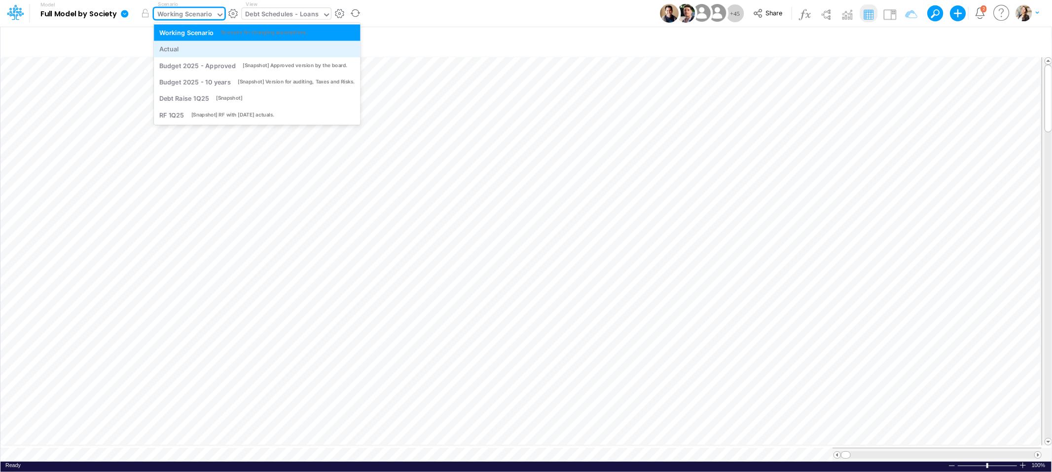
click at [175, 51] on div "Actual" at bounding box center [169, 48] width 20 height 9
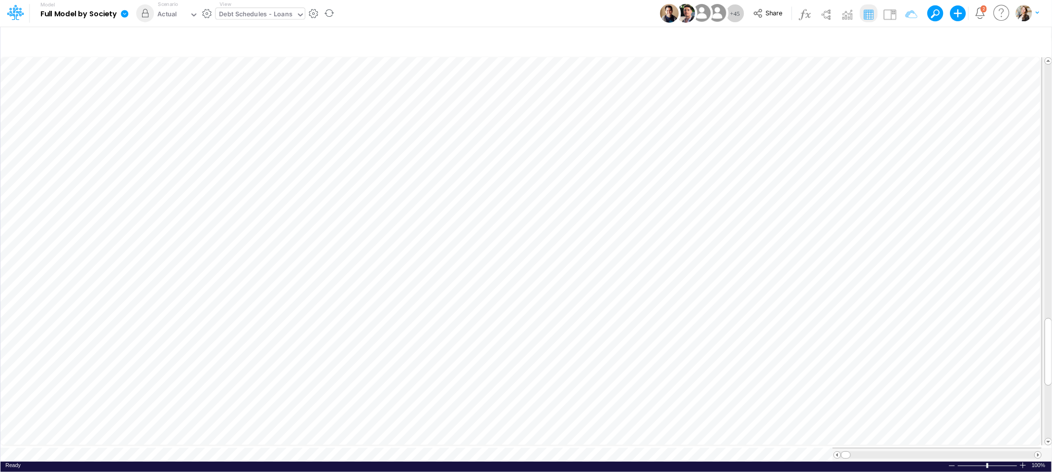
scroll to position [0, 0]
click at [146, 14] on button "button" at bounding box center [145, 13] width 18 height 18
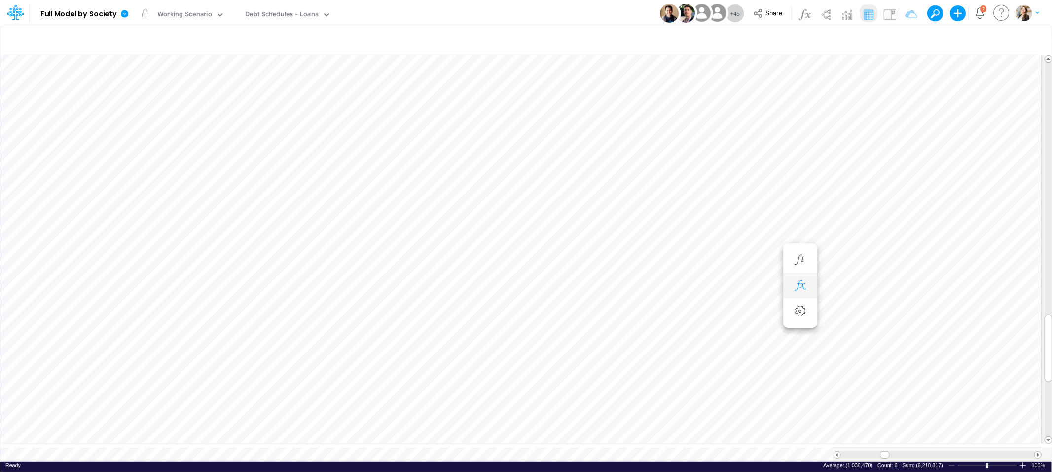
scroll to position [0, 0]
click at [804, 284] on icon "button" at bounding box center [800, 285] width 15 height 10
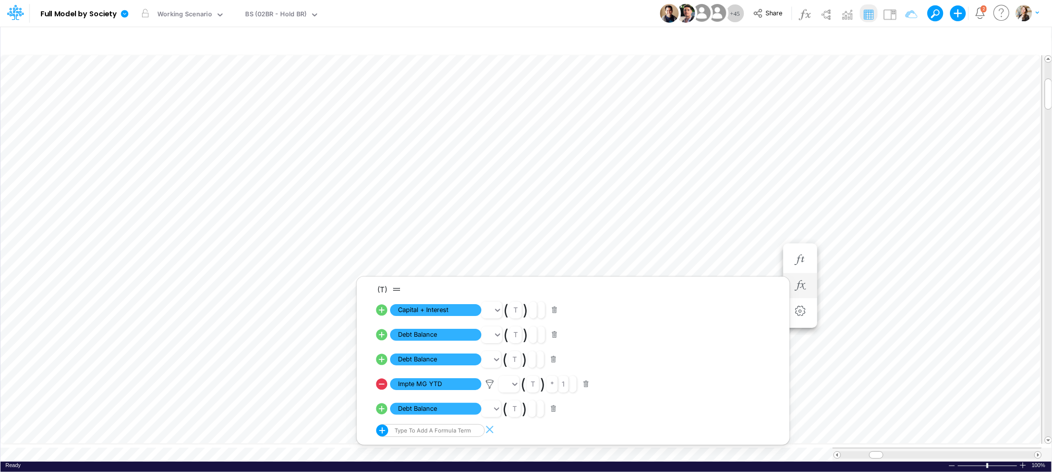
click at [555, 409] on button "button" at bounding box center [553, 408] width 19 height 13
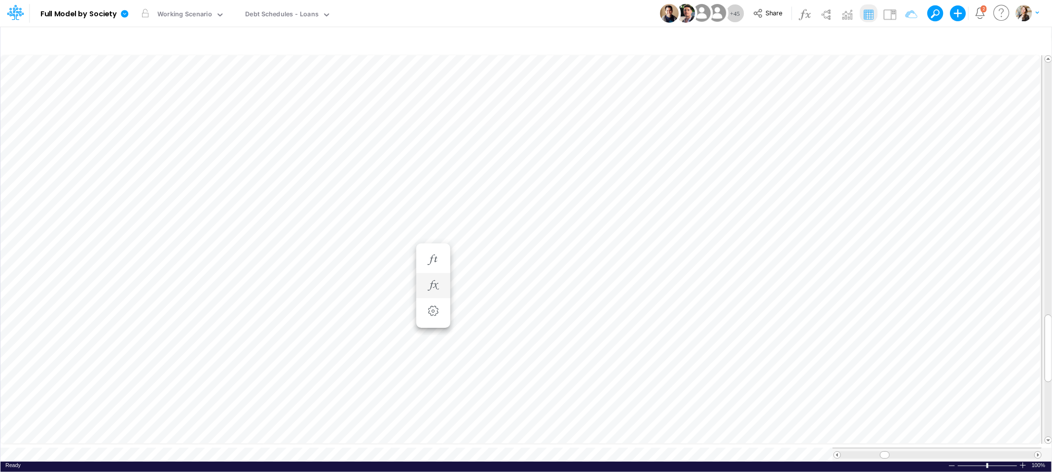
scroll to position [0, 0]
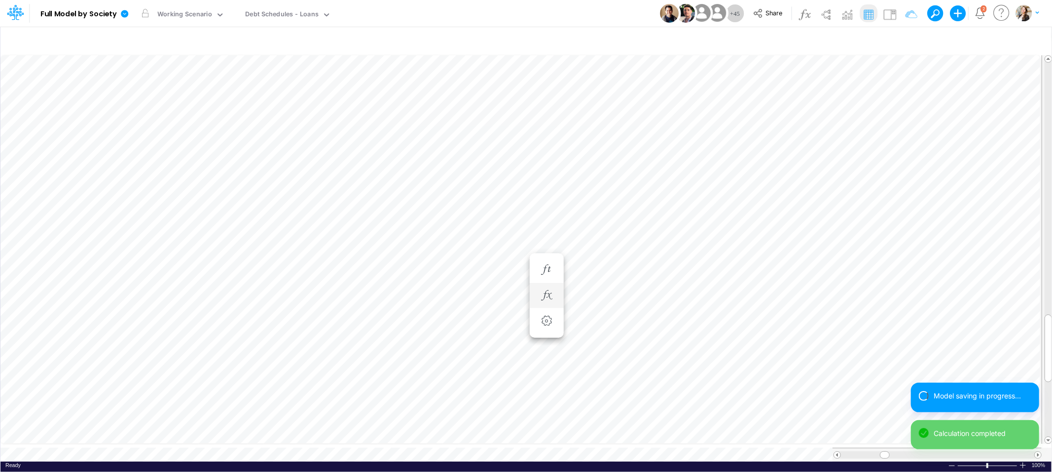
scroll to position [0, 0]
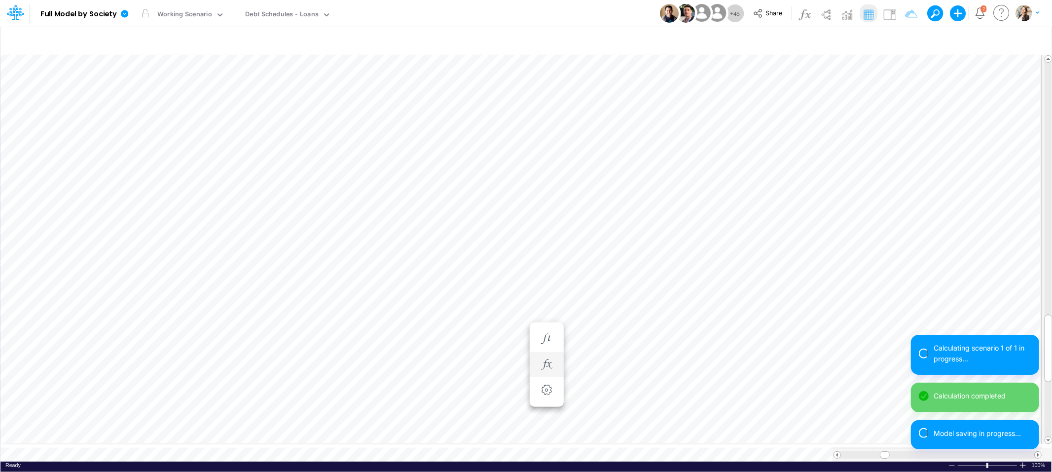
scroll to position [0, 0]
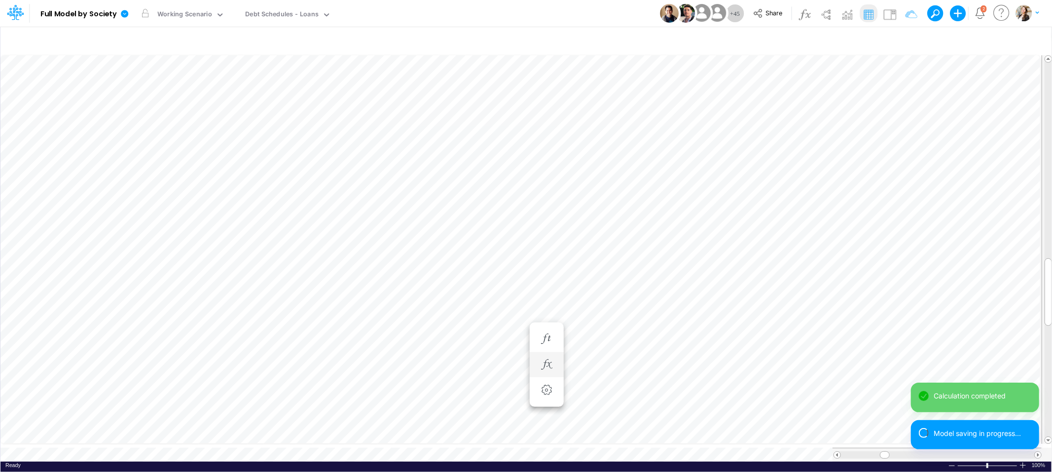
scroll to position [0, 0]
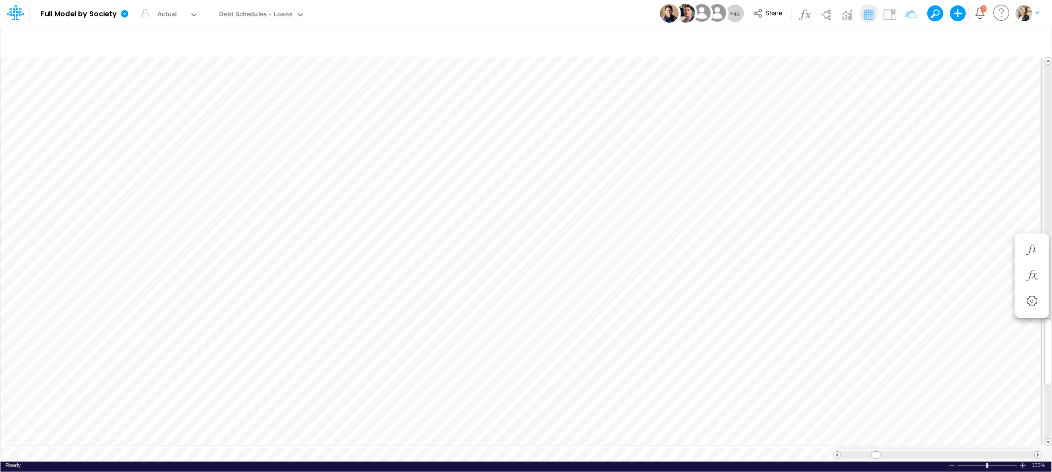
scroll to position [0, 0]
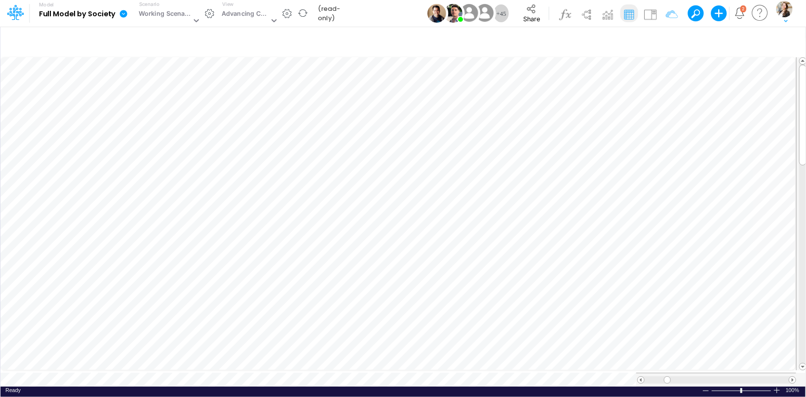
click at [124, 14] on icon at bounding box center [123, 13] width 9 height 9
click at [151, 104] on button "View model info" at bounding box center [173, 106] width 106 height 15
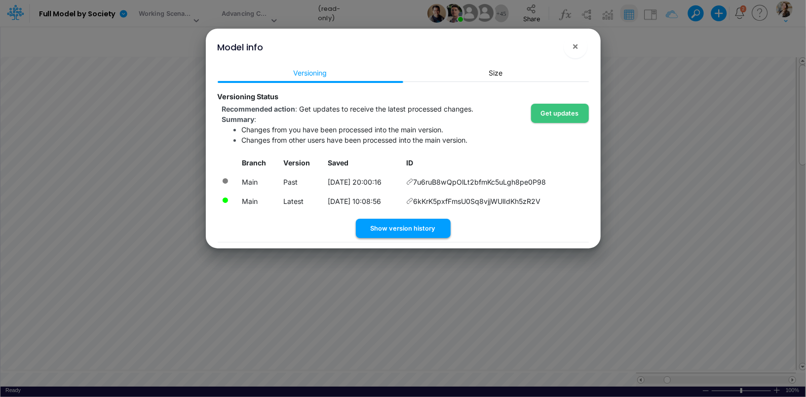
click at [391, 232] on button "Show version history" at bounding box center [403, 228] width 95 height 19
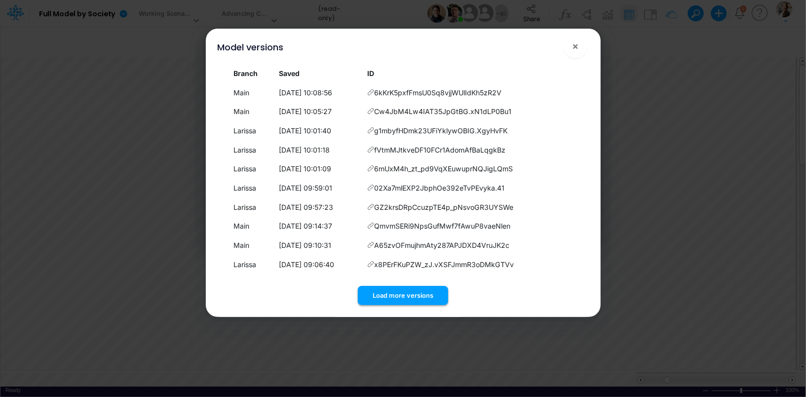
click at [372, 303] on button "Load more versions" at bounding box center [403, 295] width 90 height 19
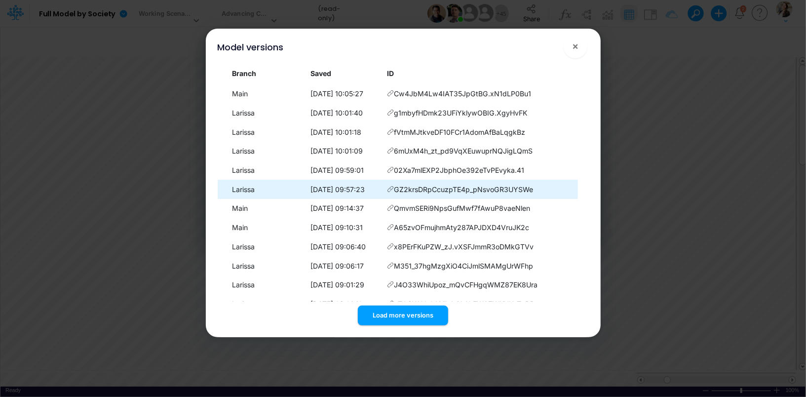
scroll to position [171, 0]
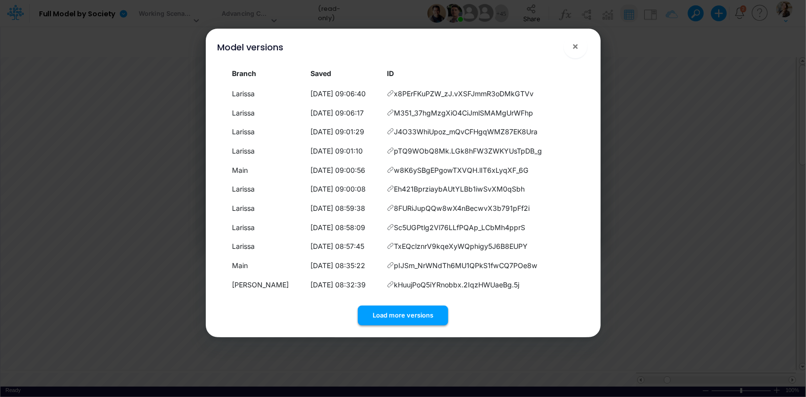
click at [373, 317] on button "Load more versions" at bounding box center [403, 314] width 90 height 19
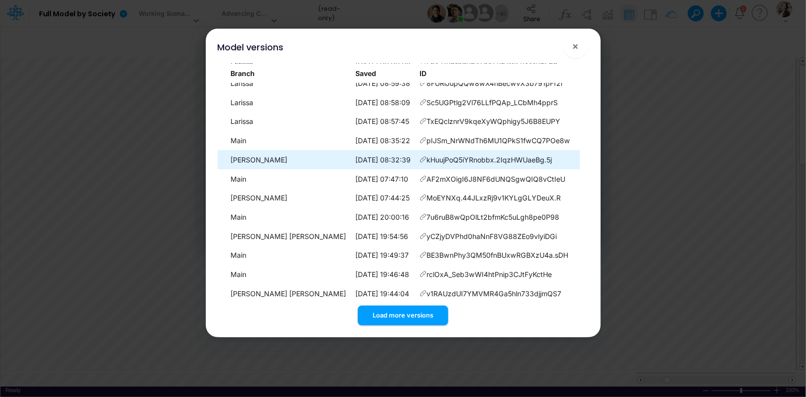
scroll to position [321, 0]
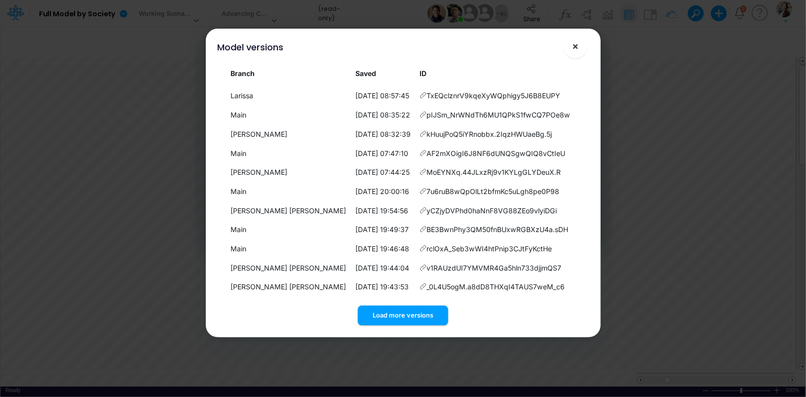
click at [572, 49] on span "×" at bounding box center [575, 46] width 6 height 12
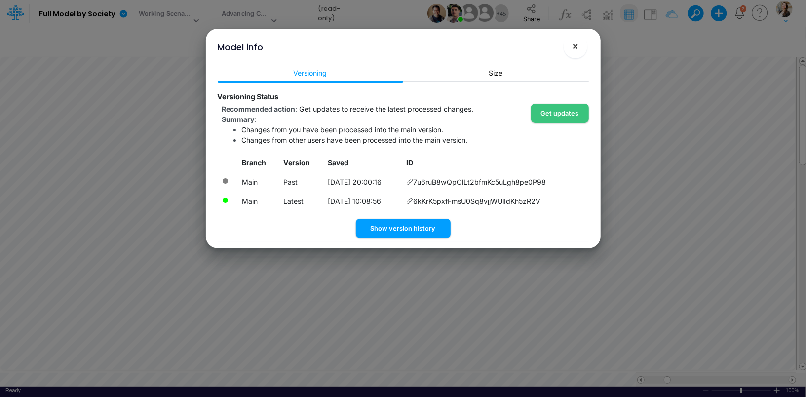
click at [579, 52] on button "×" at bounding box center [575, 47] width 24 height 24
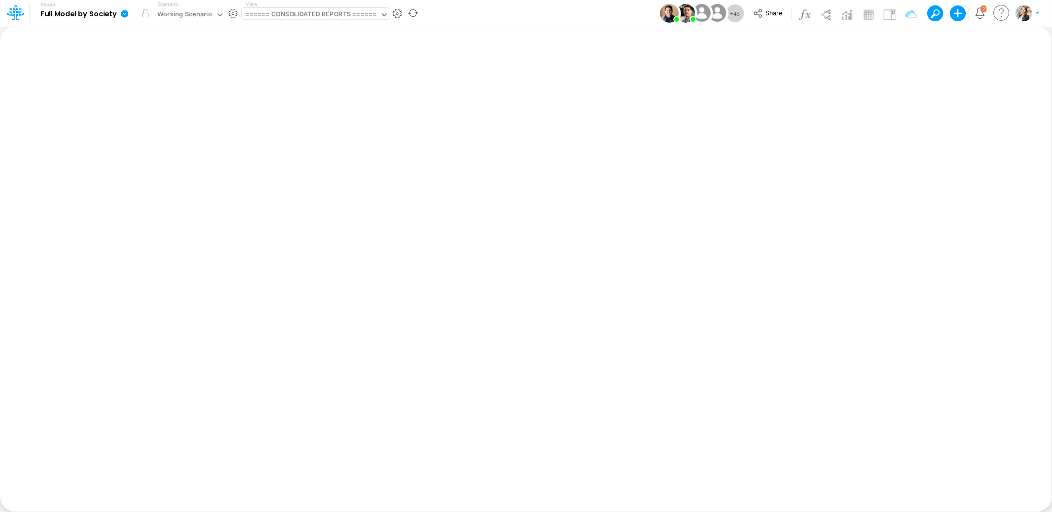
click at [304, 20] on div "====== CONSOLIDATED REPORTS ======" at bounding box center [311, 14] width 131 height 11
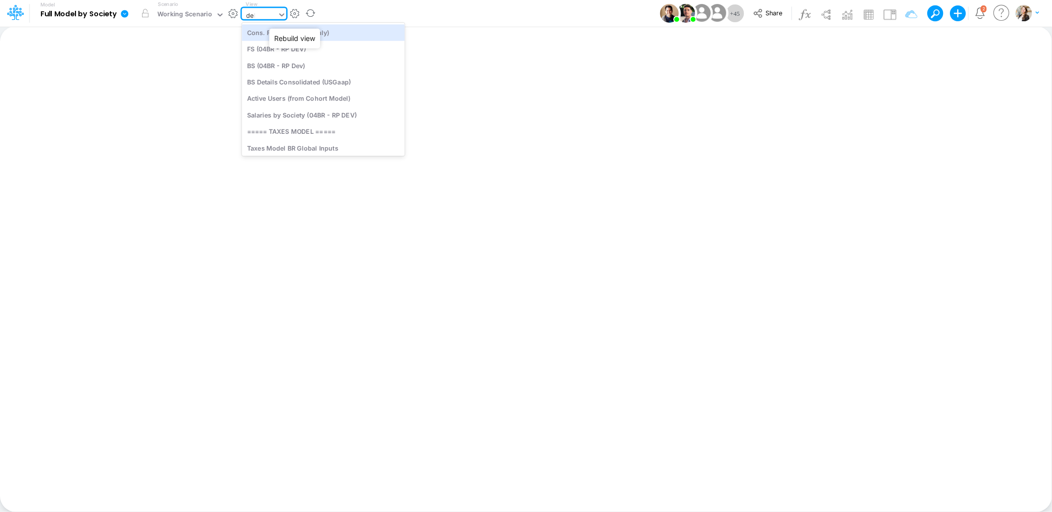
type input "debt"
click at [309, 37] on div "Debt Schedules - Loans" at bounding box center [308, 32] width 133 height 16
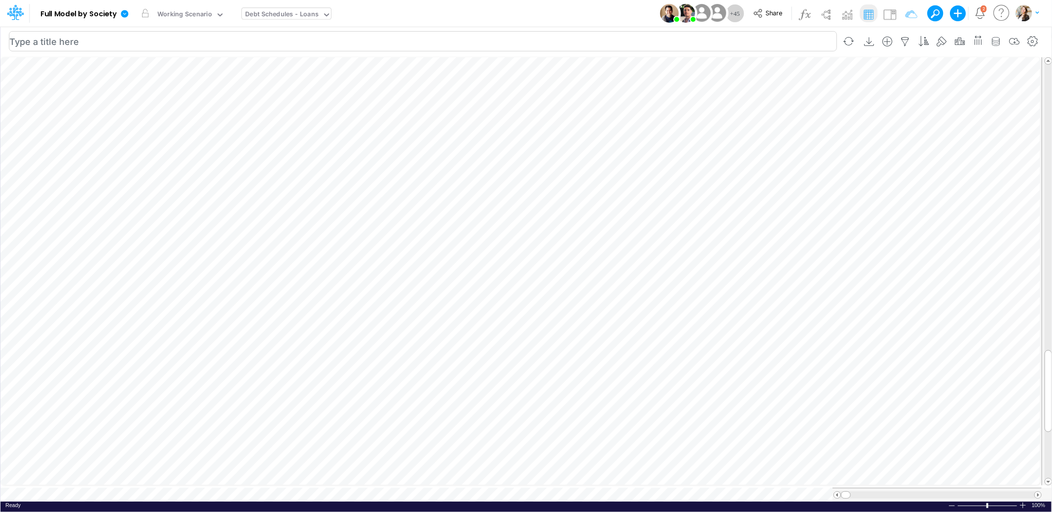
scroll to position [0, 0]
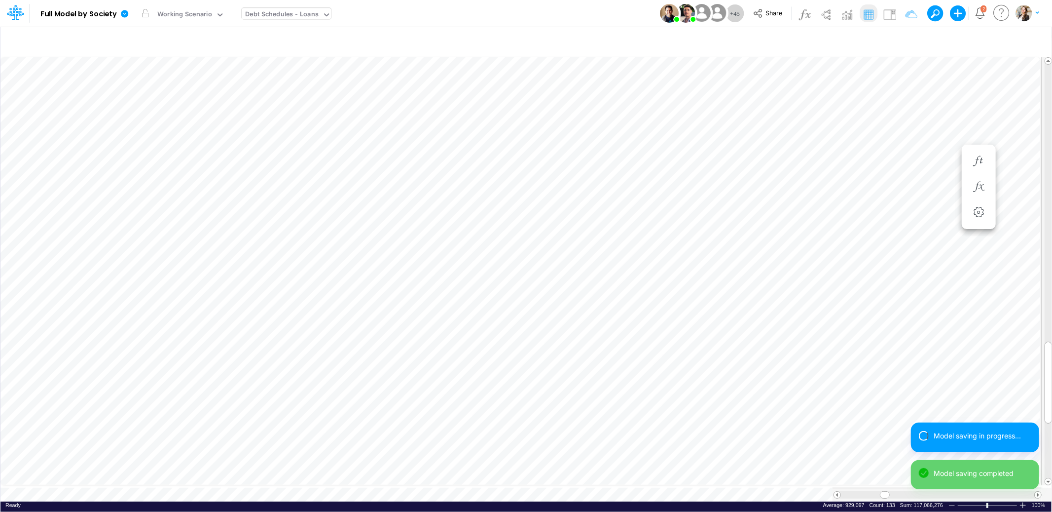
click at [269, 17] on div "Debt Schedules - Loans" at bounding box center [282, 14] width 73 height 11
type input "02br"
click at [271, 34] on div "FS (02BR - BR Inc)" at bounding box center [308, 32] width 133 height 16
type input "Financial Statements - Holding Brazil (02BR)"
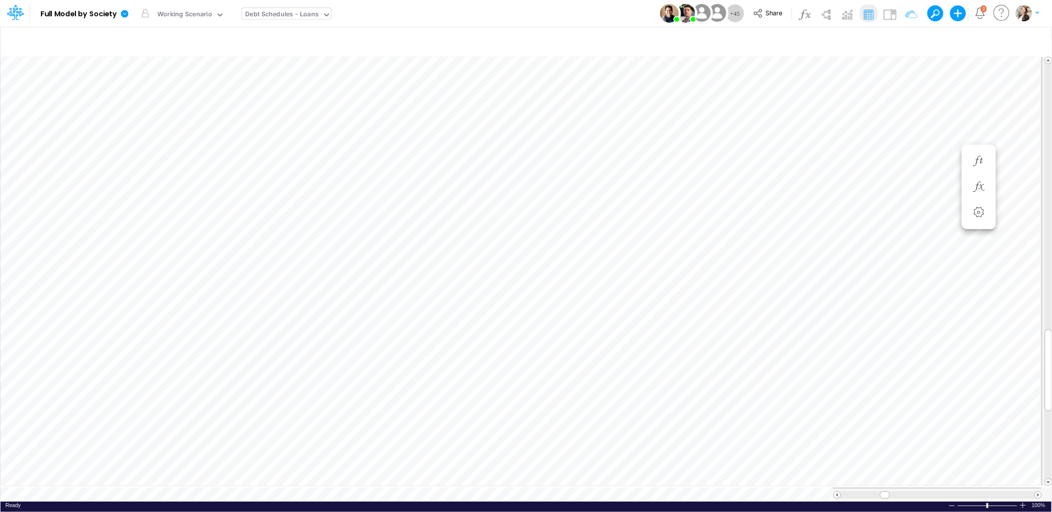
scroll to position [0, 0]
click at [805, 39] on icon "button" at bounding box center [960, 42] width 15 height 10
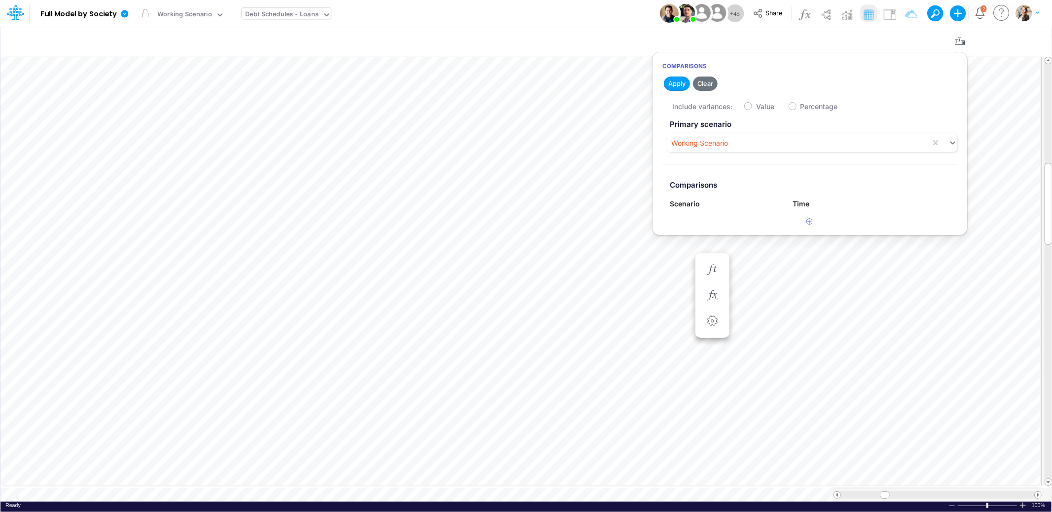
click at [756, 105] on label "Value" at bounding box center [765, 106] width 18 height 10
click at [756, 105] on input "Value" at bounding box center [759, 104] width 6 height 6
click at [805, 218] on icon "button" at bounding box center [810, 221] width 6 height 6
click at [704, 227] on div "Type to search..." at bounding box center [702, 226] width 54 height 10
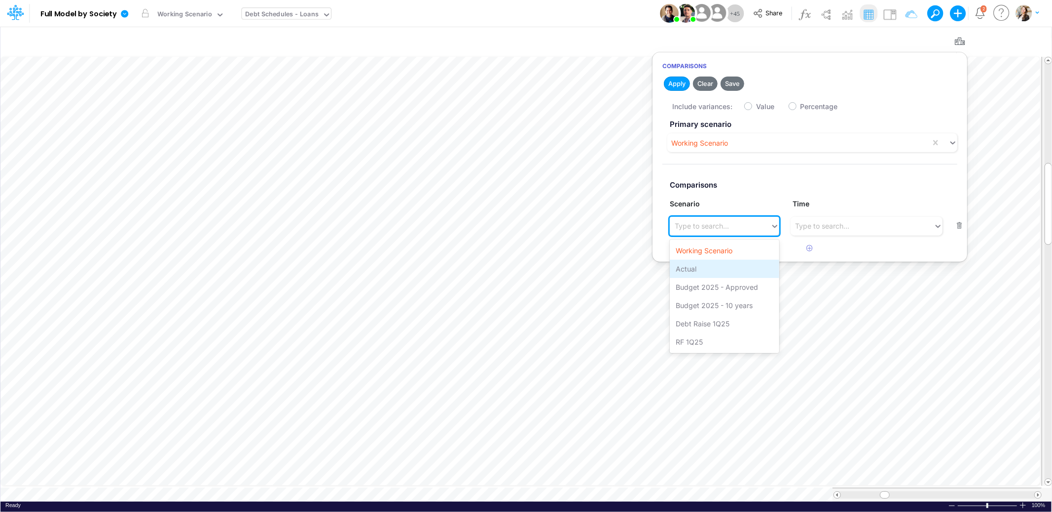
click at [694, 268] on div "Actual" at bounding box center [725, 269] width 110 height 18
click at [805, 227] on div "Type to search..." at bounding box center [823, 226] width 54 height 10
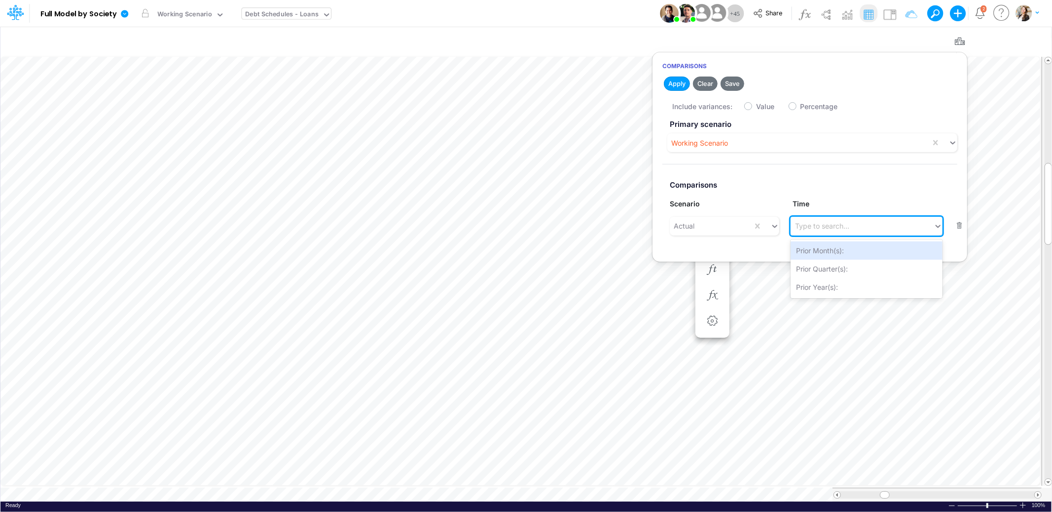
click at [771, 193] on label "Comparisons" at bounding box center [810, 185] width 295 height 18
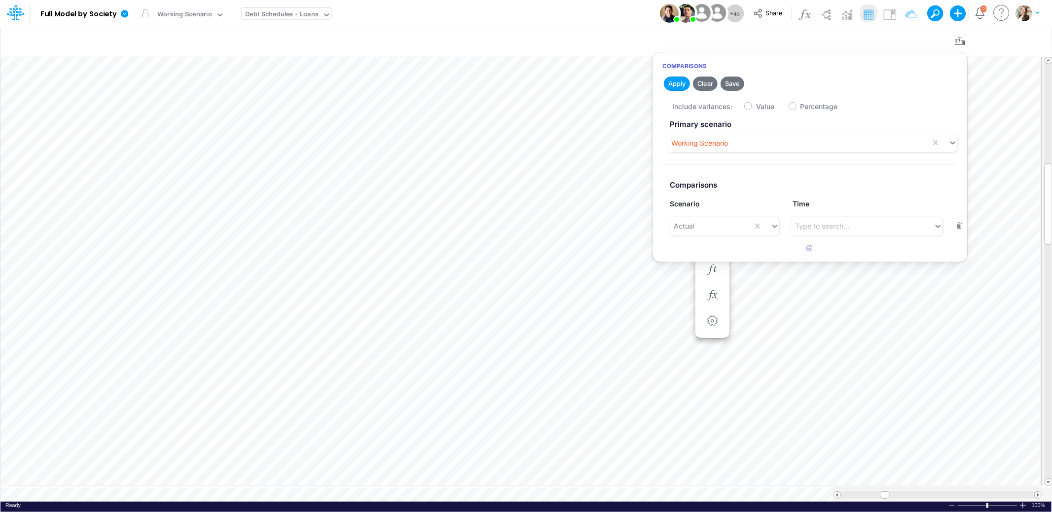
click at [756, 106] on label "Value" at bounding box center [765, 106] width 18 height 10
click at [756, 106] on input "Value" at bounding box center [759, 104] width 6 height 6
checkbox input "true"
click at [672, 82] on button "Apply" at bounding box center [677, 83] width 26 height 14
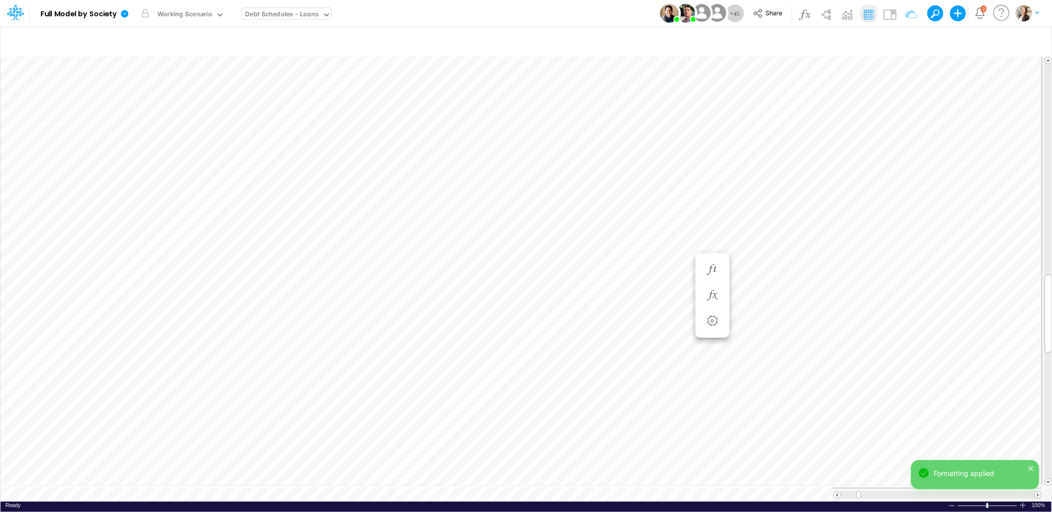
scroll to position [0, 0]
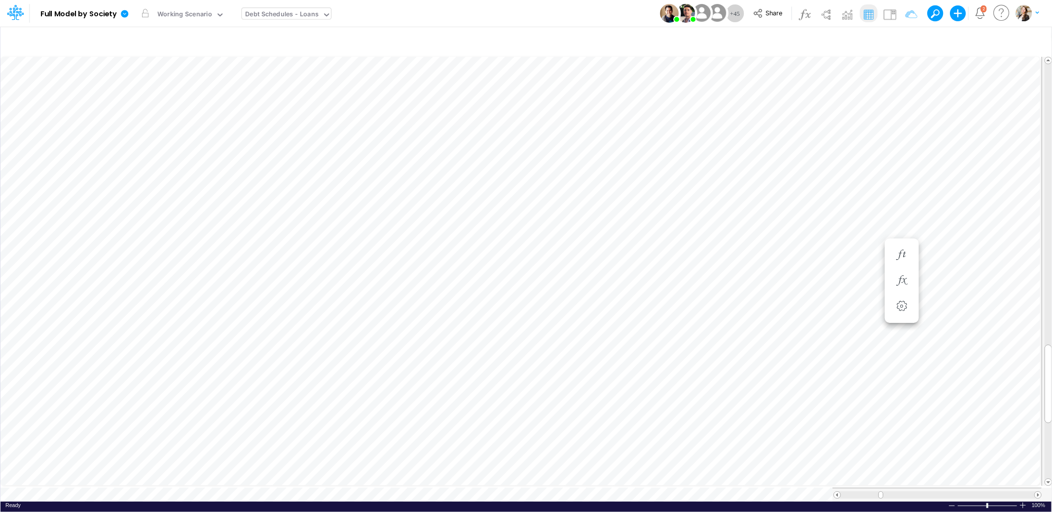
scroll to position [0, 0]
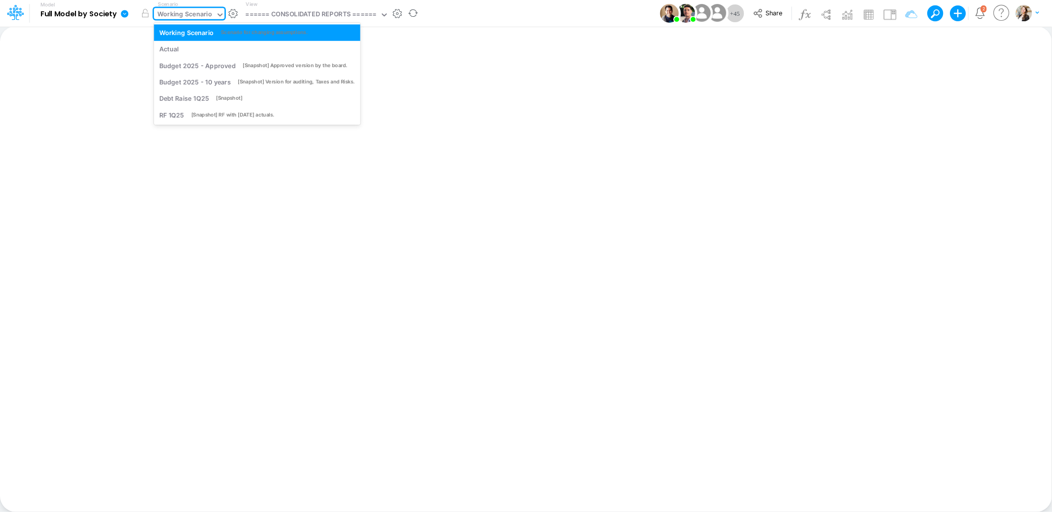
click at [173, 17] on div "Working Scenario" at bounding box center [184, 14] width 55 height 11
click at [171, 44] on div "Actual" at bounding box center [169, 48] width 20 height 9
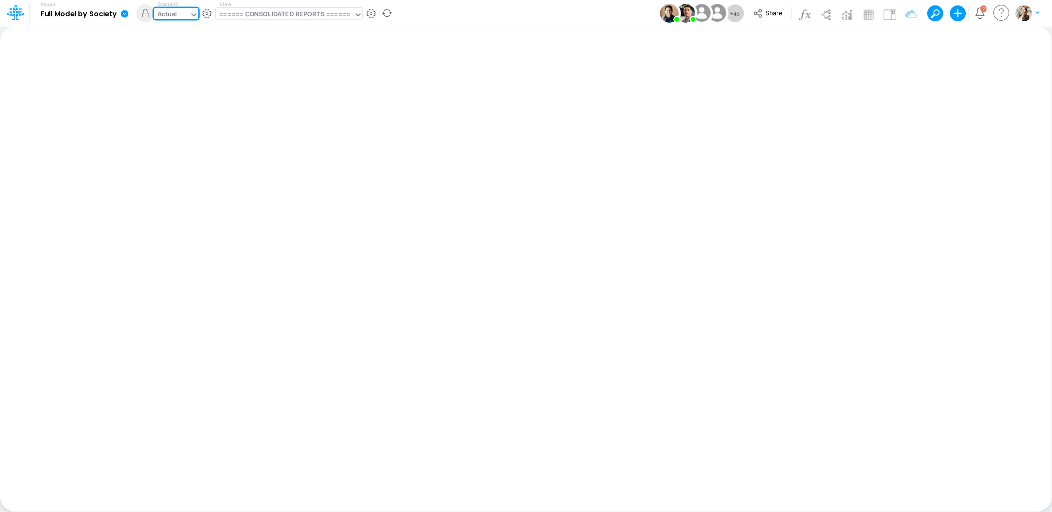
click at [280, 15] on div "====== CONSOLIDATED REPORTS ======" at bounding box center [284, 14] width 131 height 11
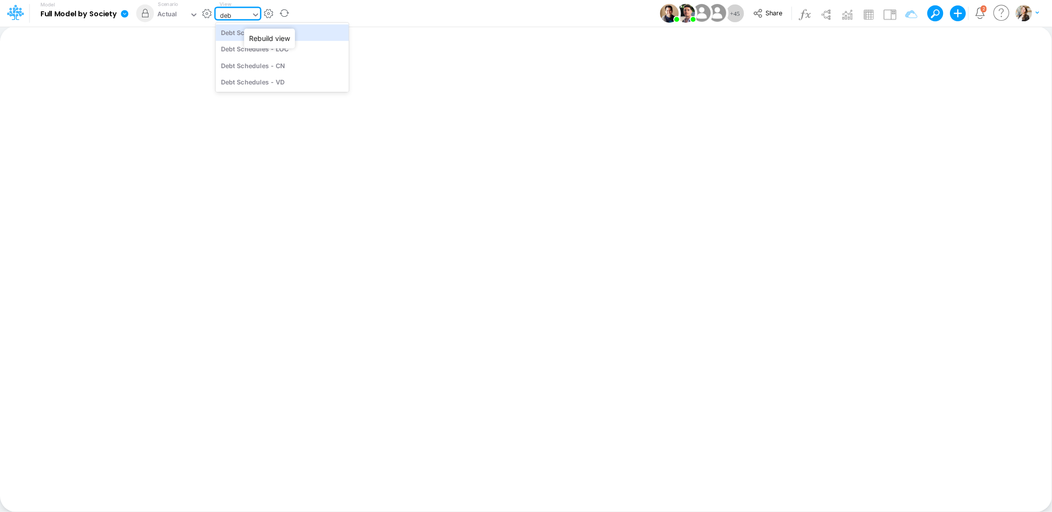
type input "debt"
click at [272, 28] on div "Debt Schedules - Loans" at bounding box center [282, 32] width 133 height 16
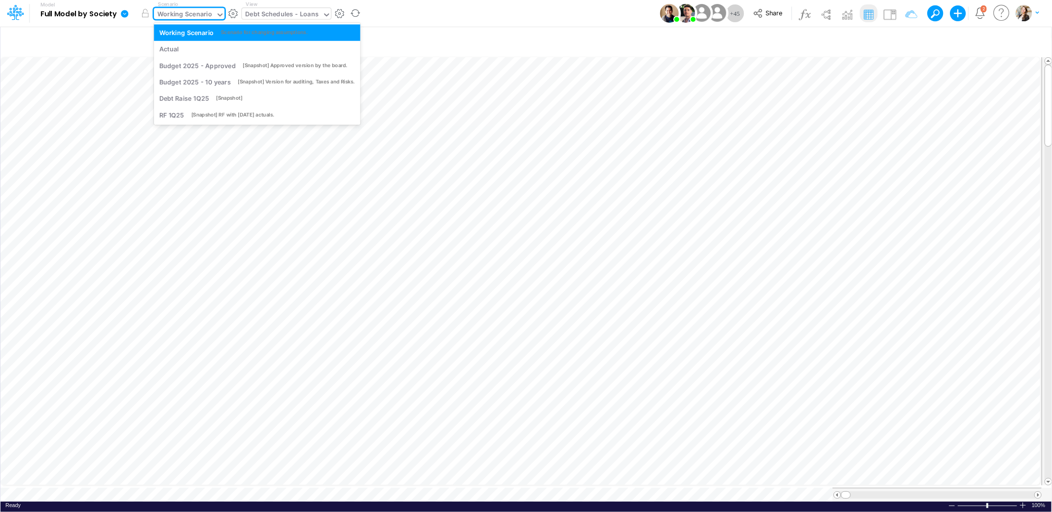
click at [211, 15] on div "Working Scenario" at bounding box center [184, 14] width 55 height 11
click at [201, 50] on div "Actual" at bounding box center [257, 48] width 196 height 9
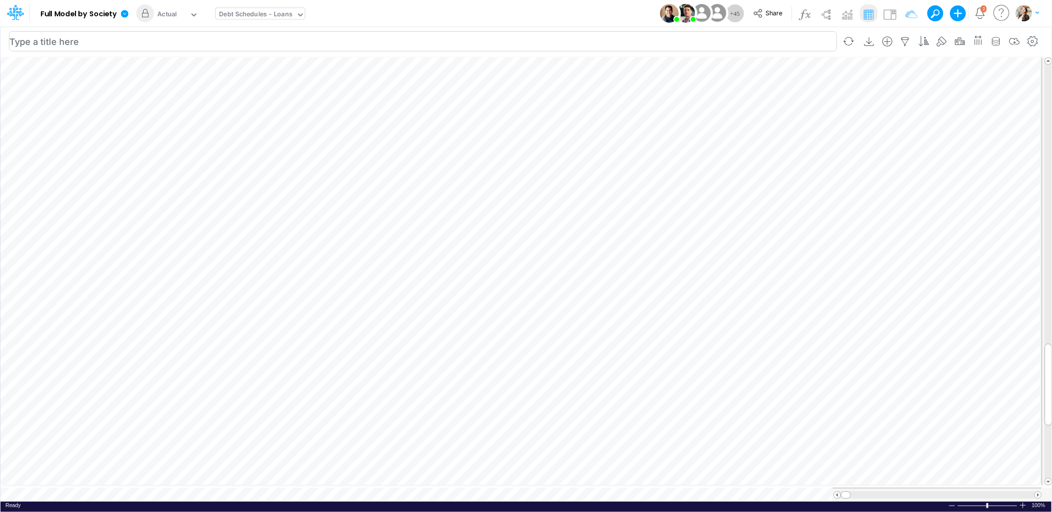
scroll to position [0, 0]
click at [208, 13] on button "button" at bounding box center [207, 13] width 10 height 10
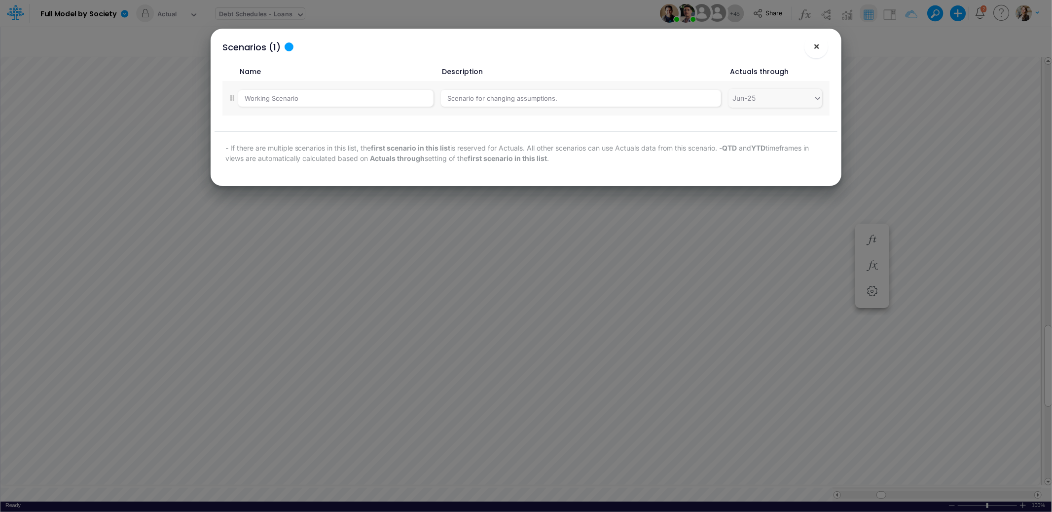
click at [814, 52] on span "×" at bounding box center [817, 46] width 6 height 12
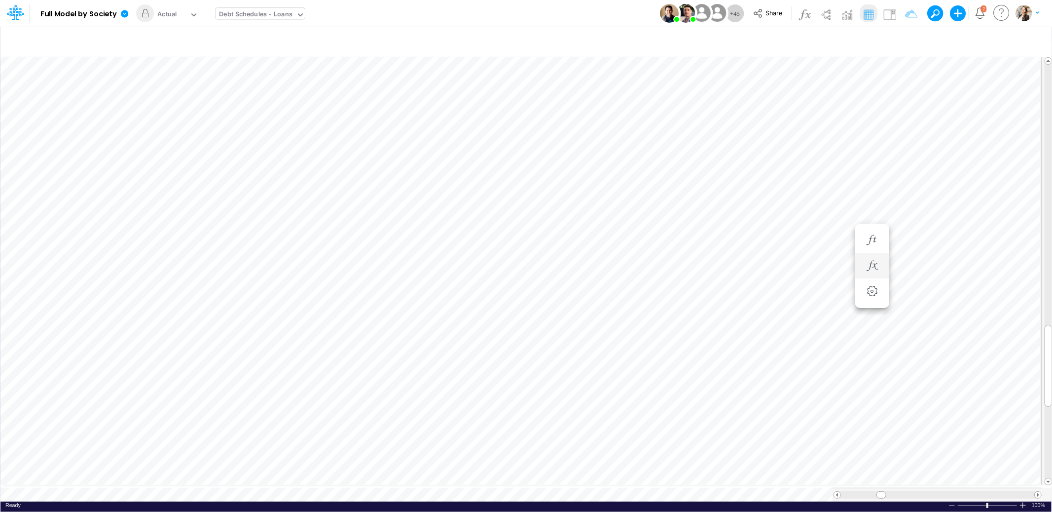
scroll to position [0, 0]
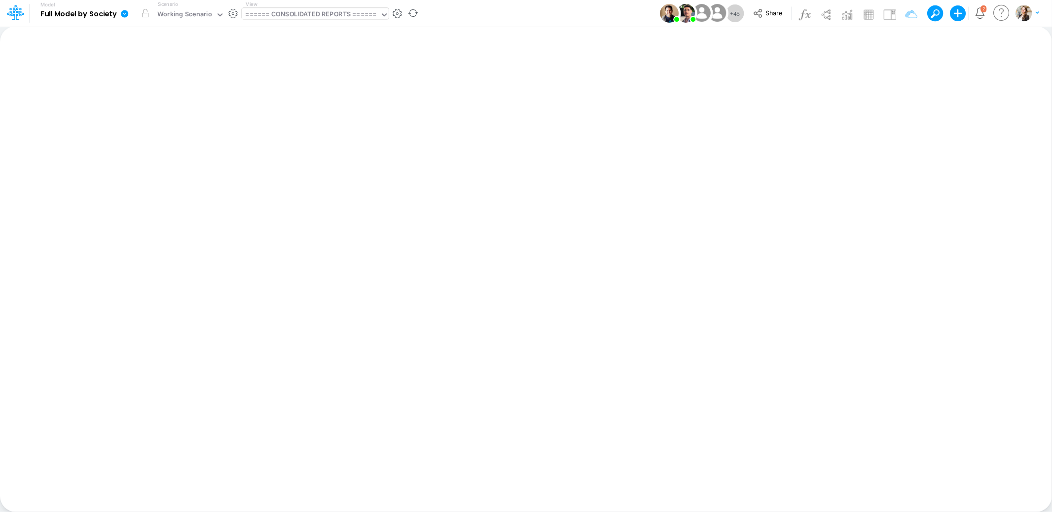
click at [295, 13] on div "====== CONSOLIDATED REPORTS ======" at bounding box center [311, 14] width 131 height 11
type input "debt"
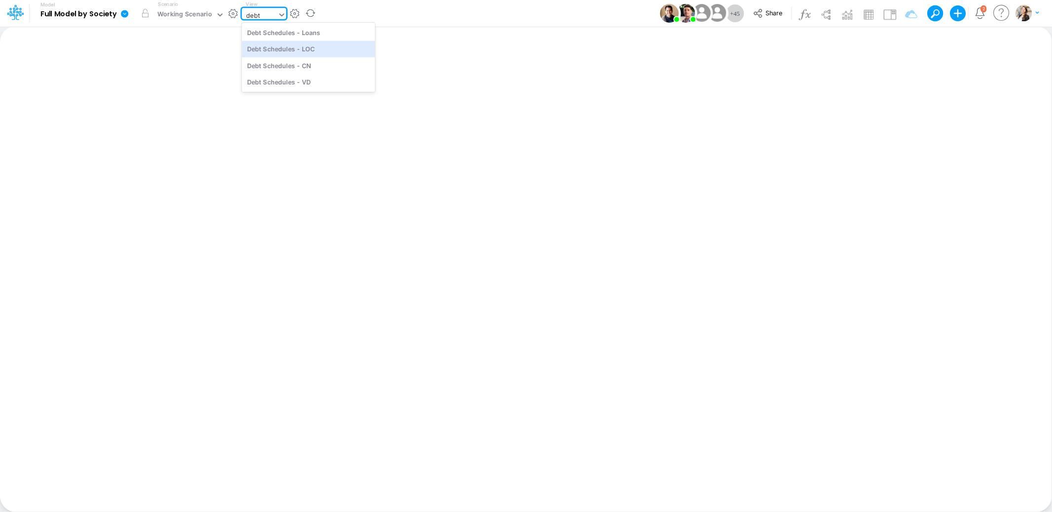
click at [307, 37] on div "Debt Schedules - Loans" at bounding box center [308, 32] width 133 height 16
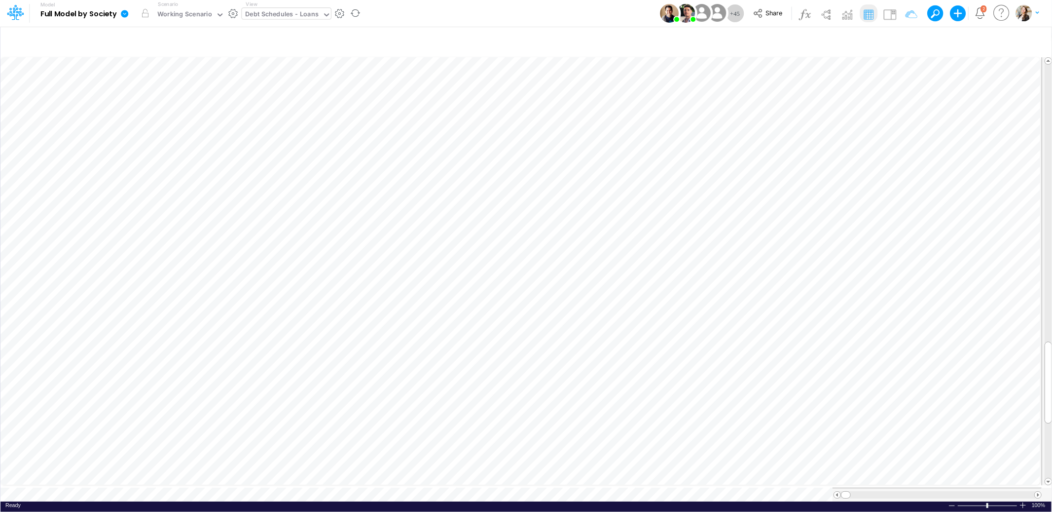
scroll to position [0, 0]
click at [123, 14] on icon at bounding box center [124, 13] width 7 height 7
click at [165, 107] on button "View model info" at bounding box center [174, 102] width 106 height 15
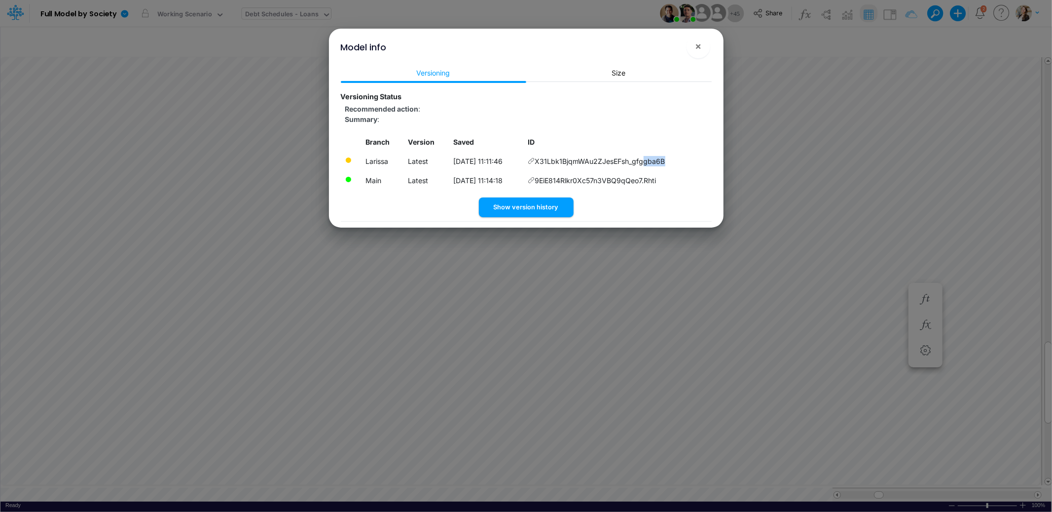
drag, startPoint x: 656, startPoint y: 162, endPoint x: 682, endPoint y: 162, distance: 26.2
click at [682, 162] on td "X31Lbk1BjqmWAu2ZJesEFsh_gfggba6B" at bounding box center [618, 160] width 188 height 19
click at [666, 161] on span "X31Lbk1BjqmWAu2ZJesEFsh_gfggba6B" at bounding box center [600, 161] width 130 height 10
drag, startPoint x: 591, startPoint y: 160, endPoint x: 643, endPoint y: 160, distance: 51.8
click at [643, 160] on span "X31Lbk1BjqmWAu2ZJesEFsh_gfggba6B" at bounding box center [600, 161] width 130 height 10
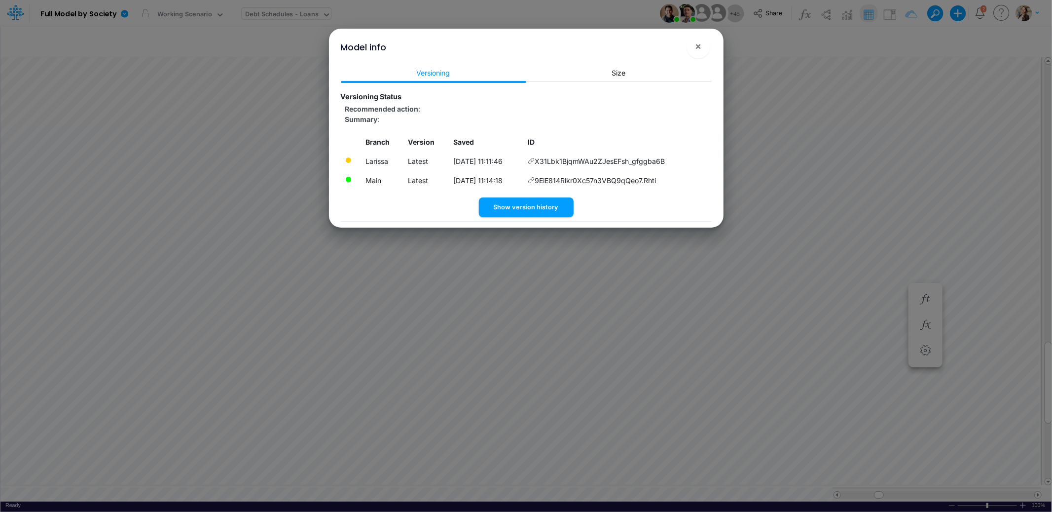
click at [741, 377] on div "Model info × Versioning Size Versioning Status Recommended action : Summary : B…" at bounding box center [526, 256] width 1052 height 512
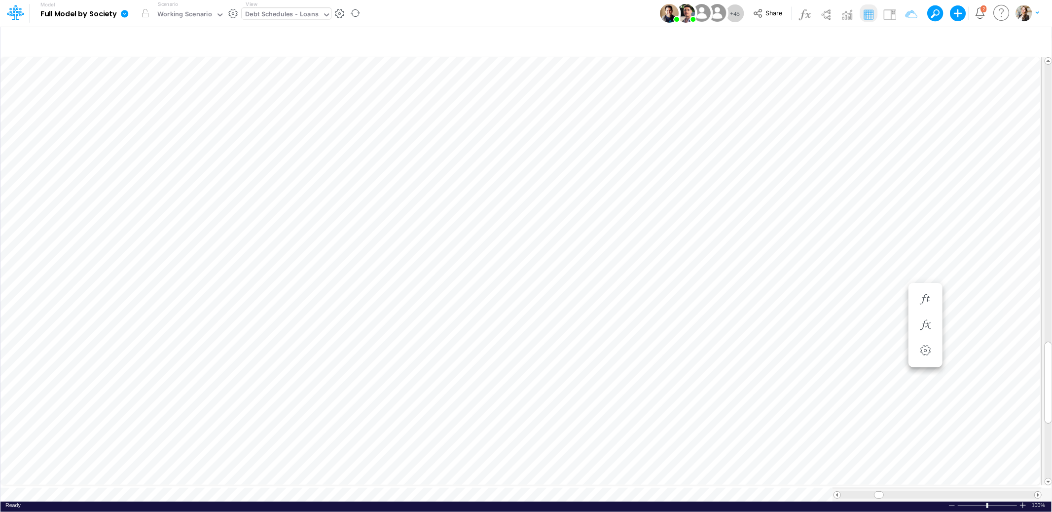
click at [124, 11] on icon at bounding box center [124, 13] width 7 height 7
click at [206, 106] on button "View model info" at bounding box center [174, 102] width 106 height 15
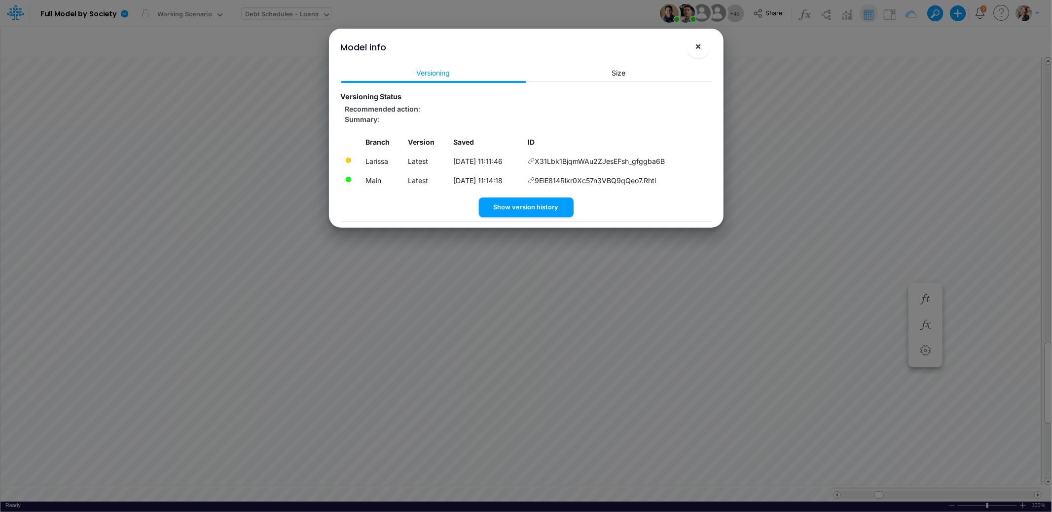
click at [698, 50] on span "×" at bounding box center [698, 46] width 6 height 12
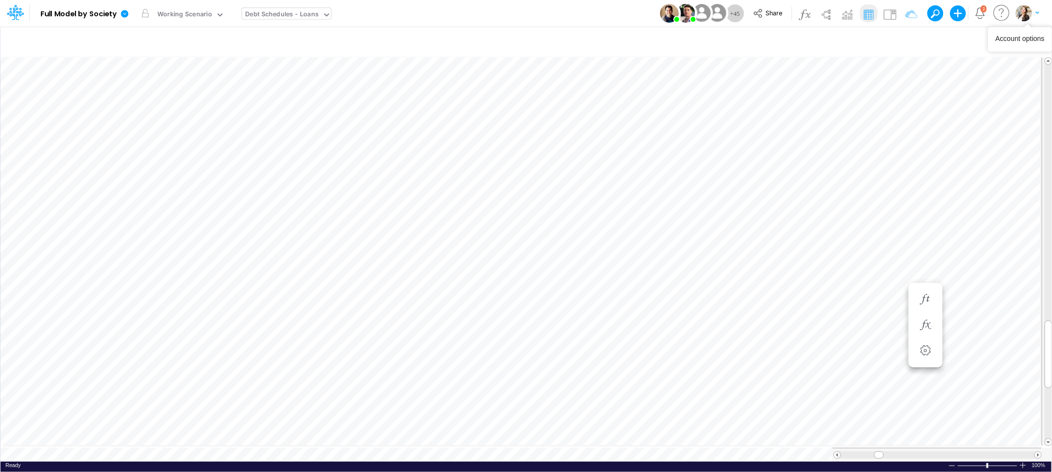
click at [1039, 14] on icon "button" at bounding box center [1037, 13] width 3 height 6
click at [952, 61] on button "Log out" at bounding box center [988, 57] width 106 height 15
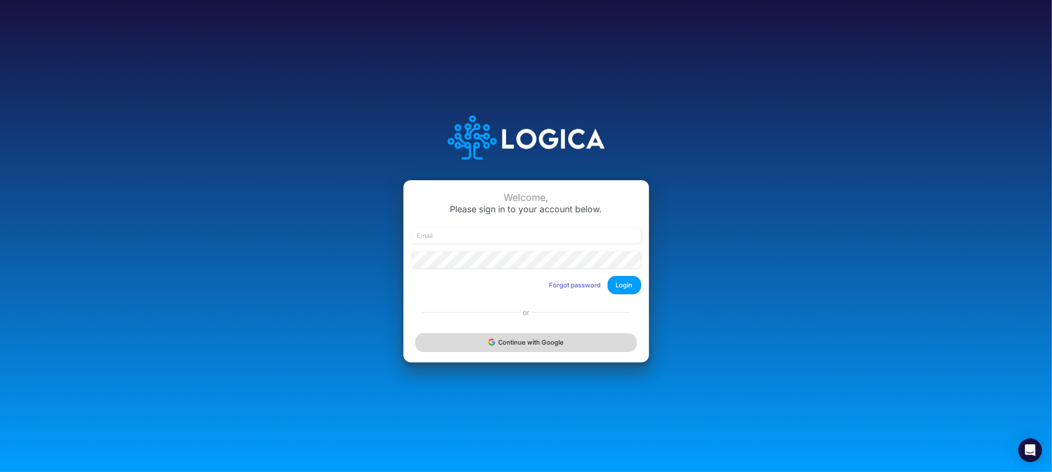
click at [528, 333] on button "Continue with Google" at bounding box center [525, 342] width 221 height 18
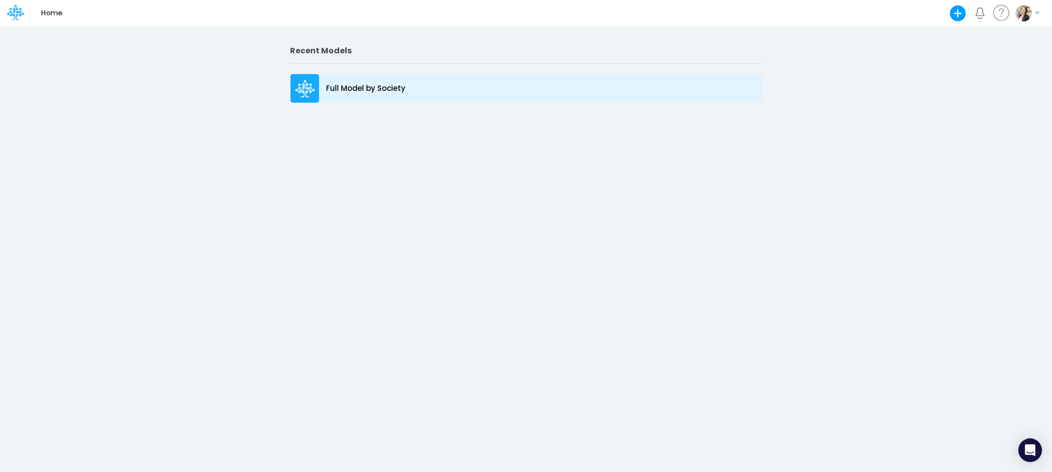
click at [357, 89] on p "Full Model by Society" at bounding box center [366, 88] width 79 height 11
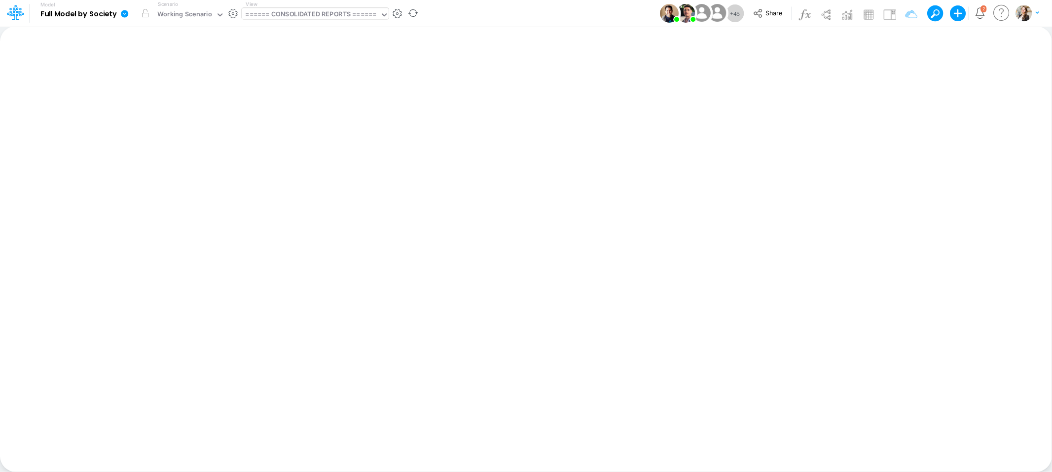
click at [325, 15] on div "====== CONSOLIDATED REPORTS ======" at bounding box center [311, 14] width 131 height 11
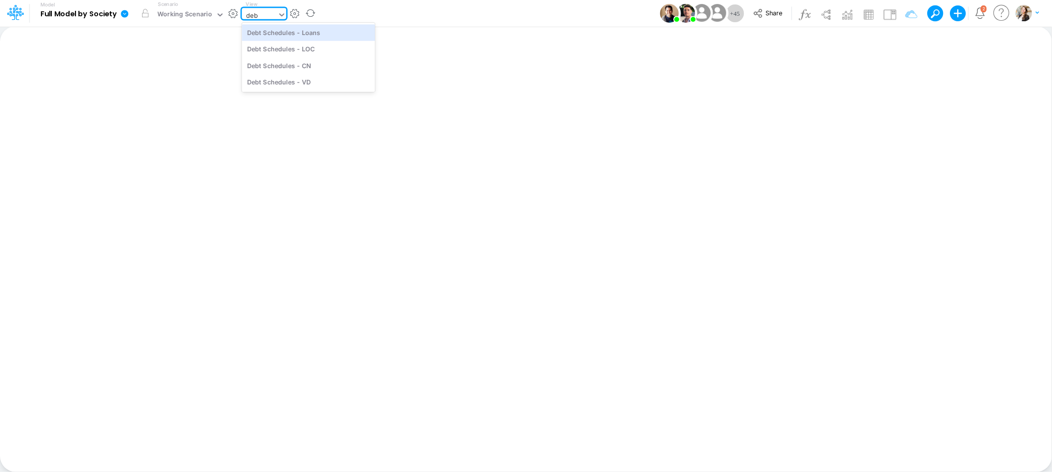
type input "debt"
click at [330, 26] on div "Debt Schedules - Loans" at bounding box center [308, 32] width 133 height 16
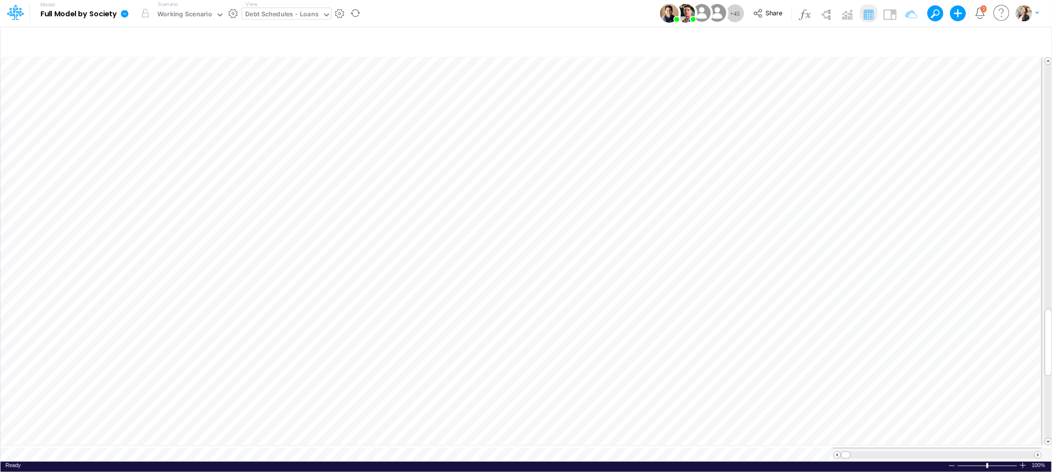
scroll to position [0, 0]
click at [958, 41] on icon "button" at bounding box center [960, 42] width 15 height 10
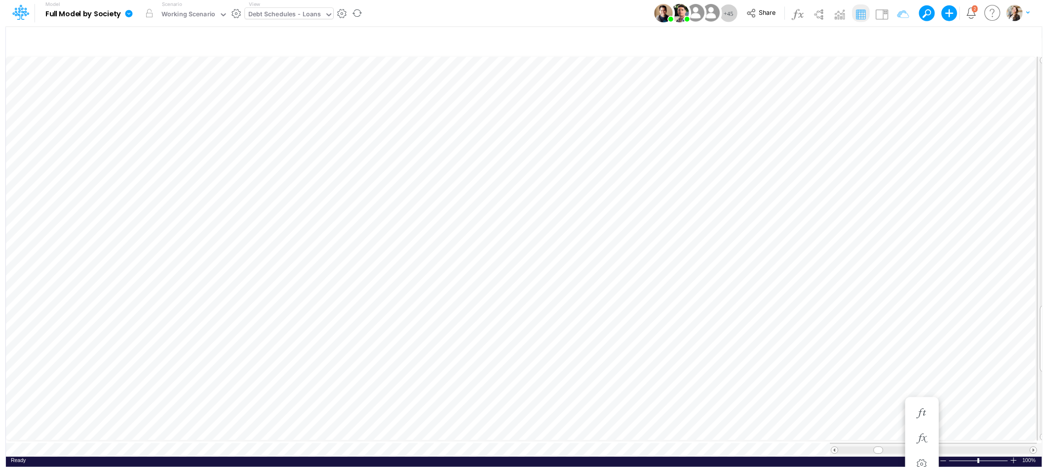
scroll to position [0, 0]
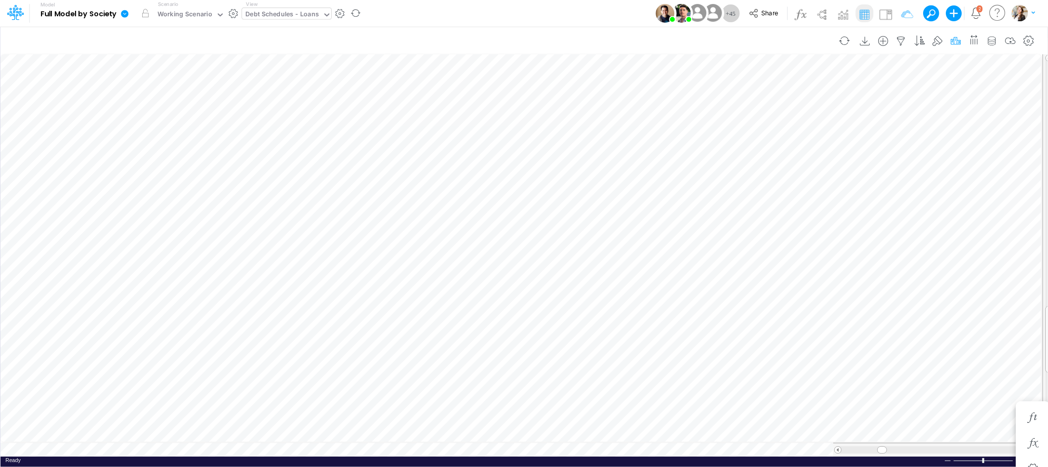
click at [959, 42] on icon "button" at bounding box center [955, 41] width 15 height 10
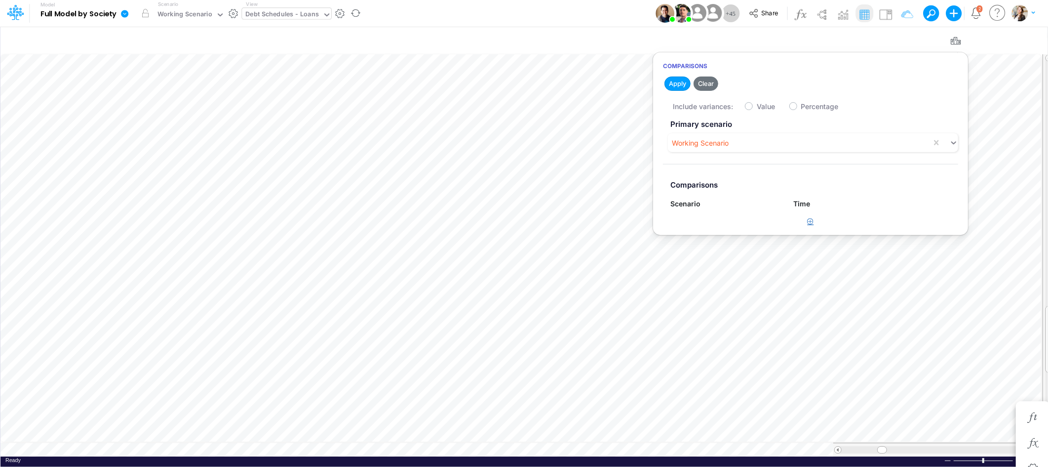
click at [807, 220] on icon "button" at bounding box center [810, 221] width 6 height 6
click at [702, 222] on div "Type to search..." at bounding box center [702, 226] width 54 height 10
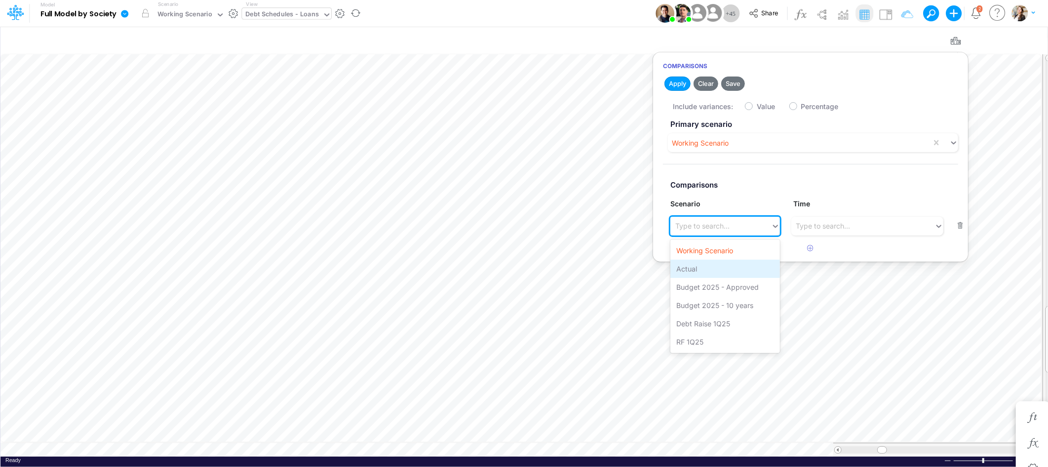
click at [692, 266] on div "Actual" at bounding box center [725, 269] width 110 height 18
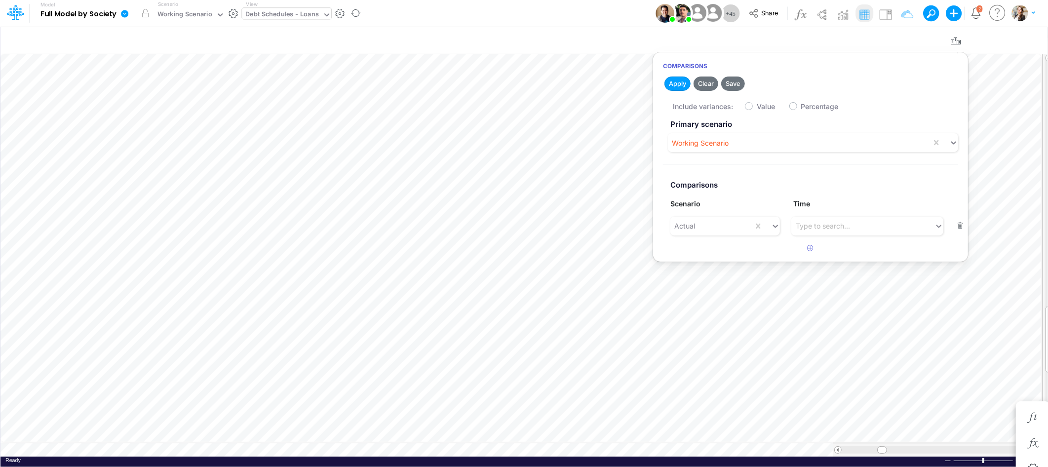
click at [756, 105] on label "Value" at bounding box center [765, 106] width 18 height 10
click at [756, 105] on input "Value" at bounding box center [759, 104] width 6 height 6
checkbox input "true"
click at [678, 80] on button "Apply" at bounding box center [677, 83] width 26 height 14
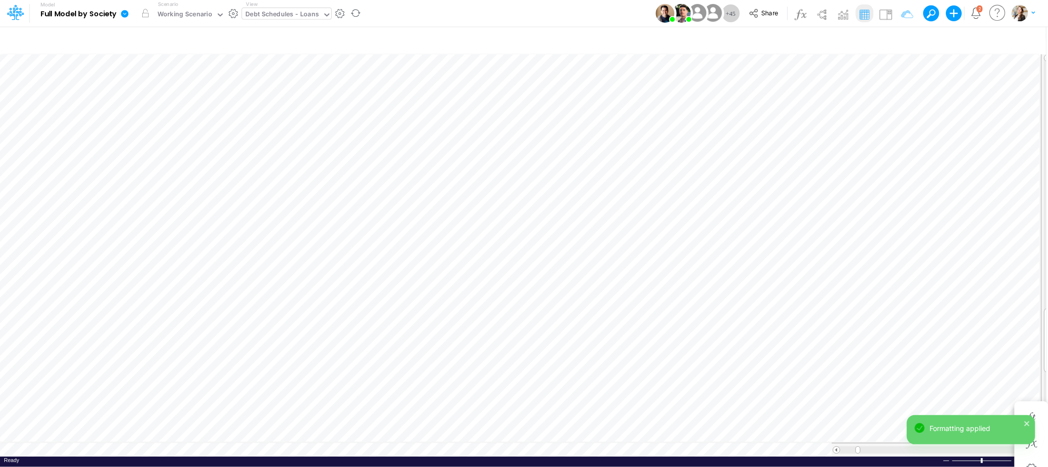
scroll to position [4, 1]
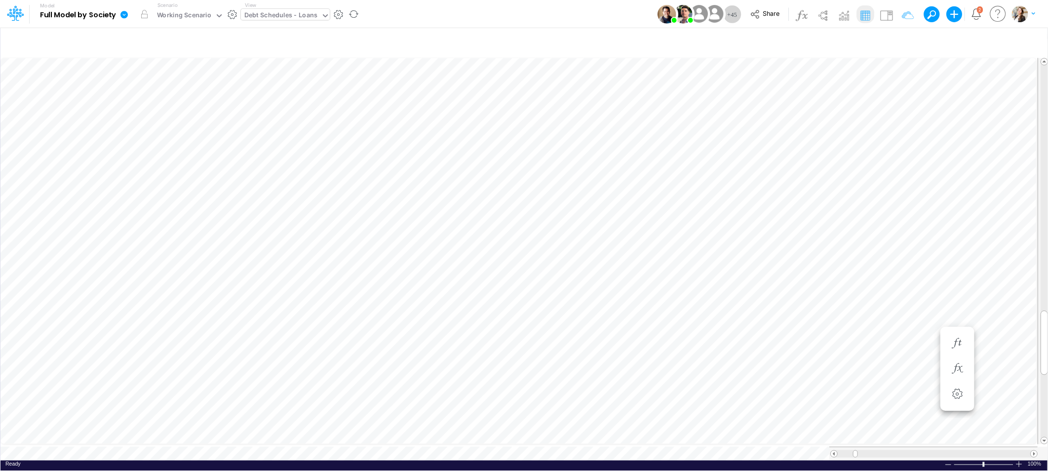
scroll to position [0, 0]
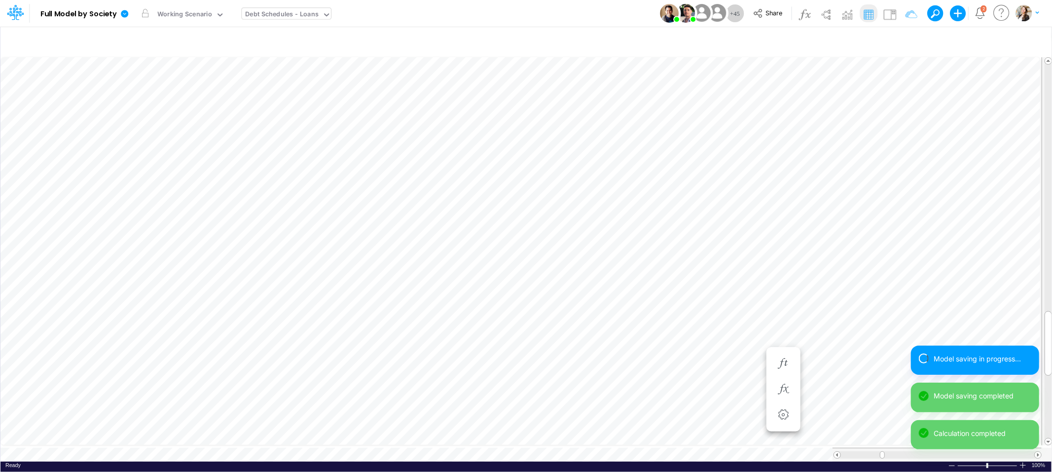
scroll to position [0, 0]
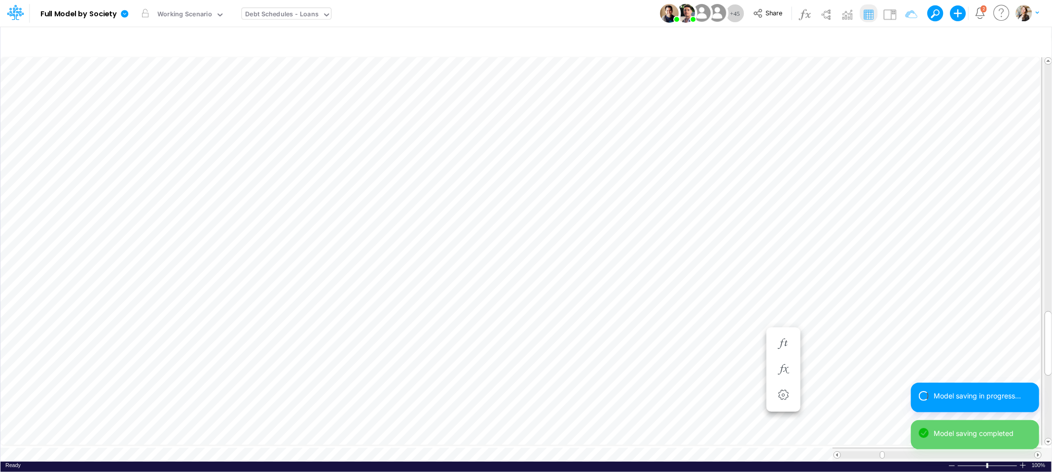
scroll to position [0, 0]
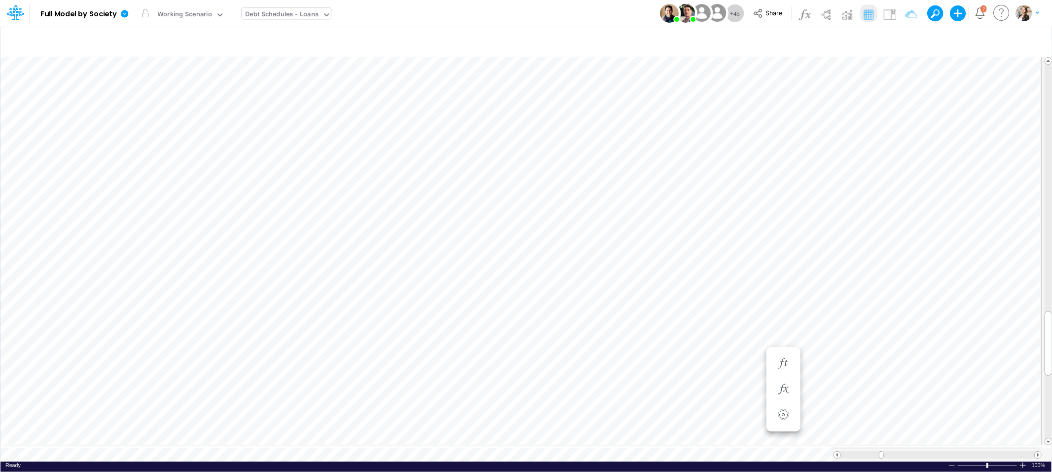
scroll to position [0, 0]
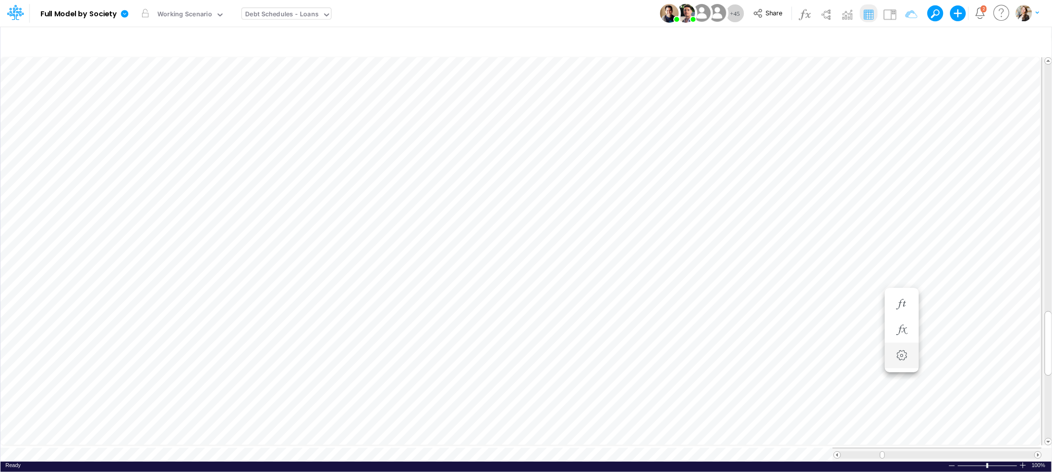
scroll to position [0, 0]
click at [964, 39] on icon "button" at bounding box center [960, 42] width 15 height 10
click at [965, 41] on icon "button" at bounding box center [960, 42] width 15 height 10
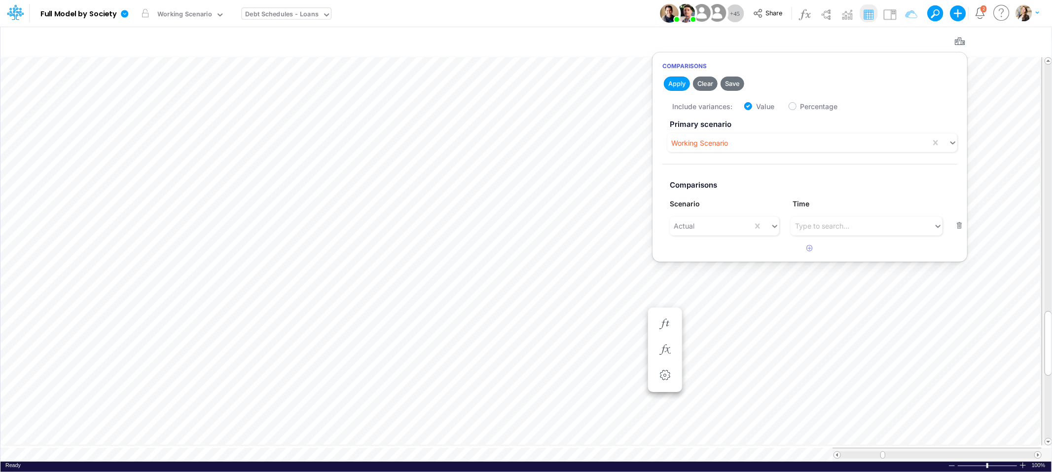
click at [960, 225] on button "button" at bounding box center [959, 225] width 19 height 13
checkbox input "false"
click at [666, 83] on button "Apply" at bounding box center [677, 83] width 26 height 14
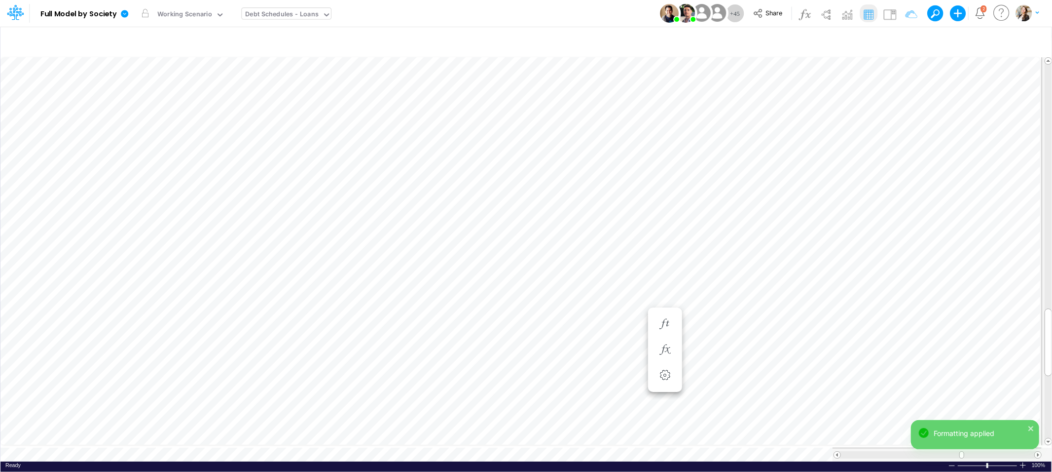
scroll to position [0, 0]
click at [269, 14] on div "Debt Schedules - Loans" at bounding box center [282, 14] width 73 height 11
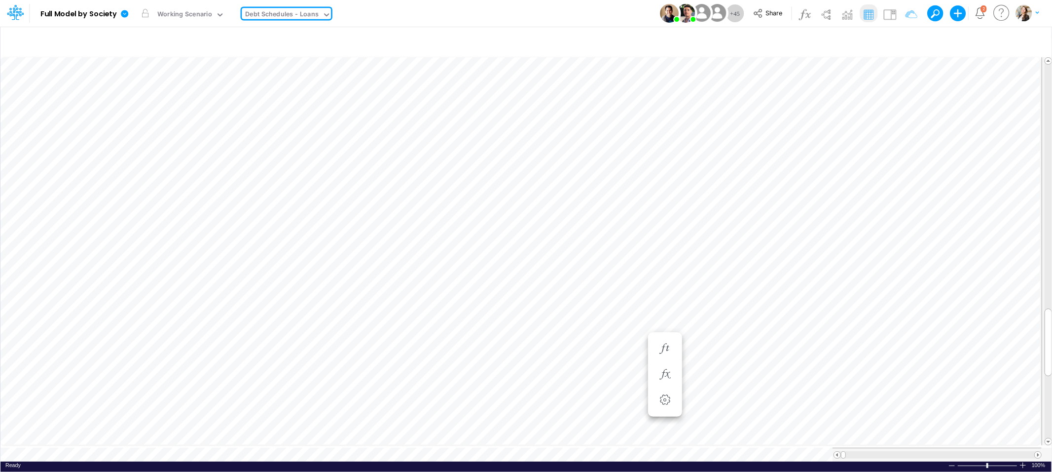
click at [268, 13] on div "Debt Schedules - Loans" at bounding box center [282, 14] width 73 height 11
type input "02br"
click at [270, 31] on div "FS (02BR - BR Inc)" at bounding box center [308, 32] width 133 height 16
type input "Financial Statements - Holding Brazil (02BR)"
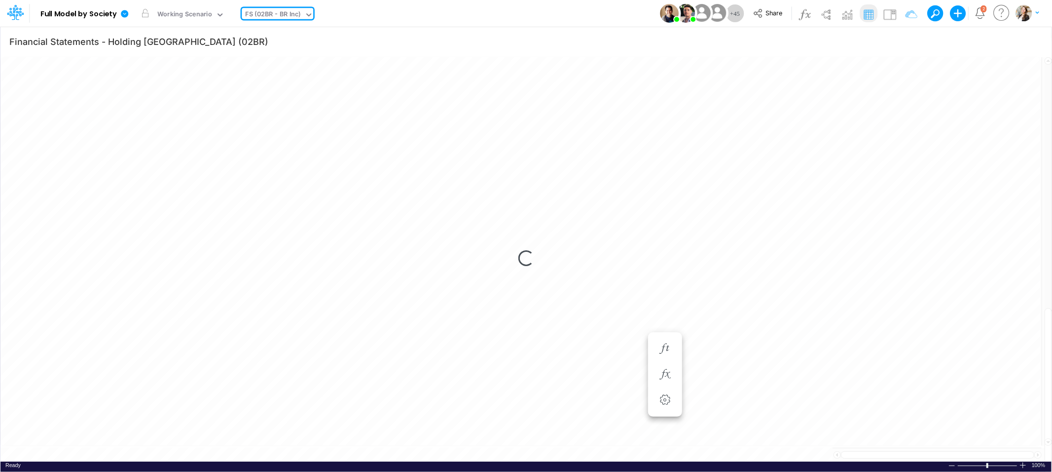
click at [277, 14] on div "FS (02BR - BR Inc)" at bounding box center [273, 14] width 55 height 11
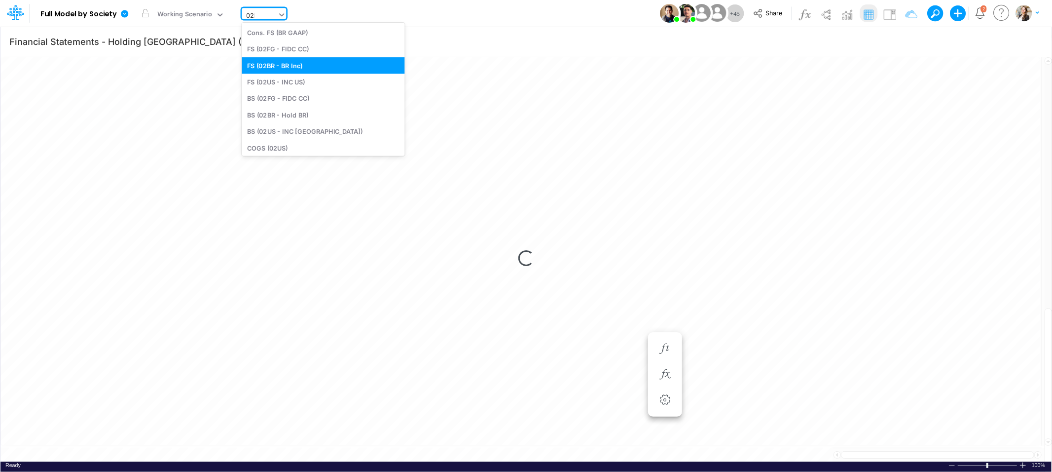
type input "02br"
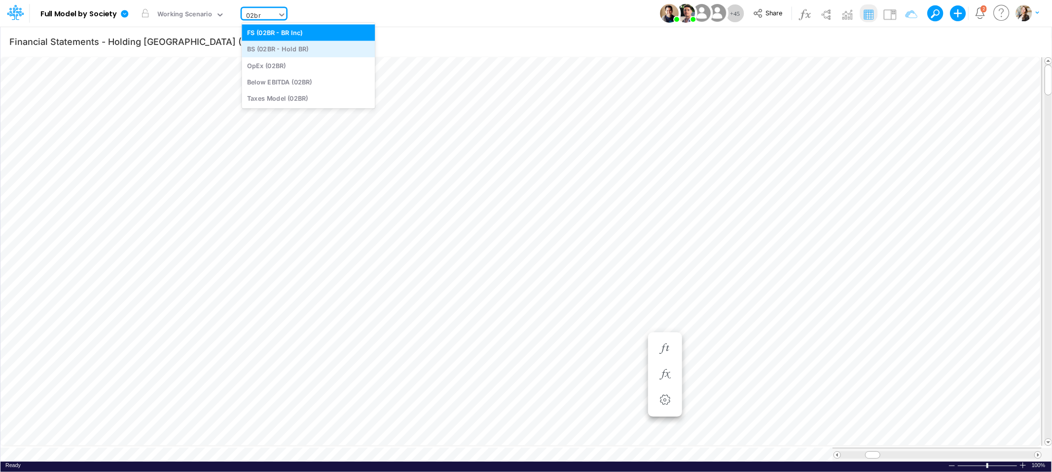
click at [274, 46] on div "BS (02BR - Hold BR)" at bounding box center [308, 49] width 133 height 16
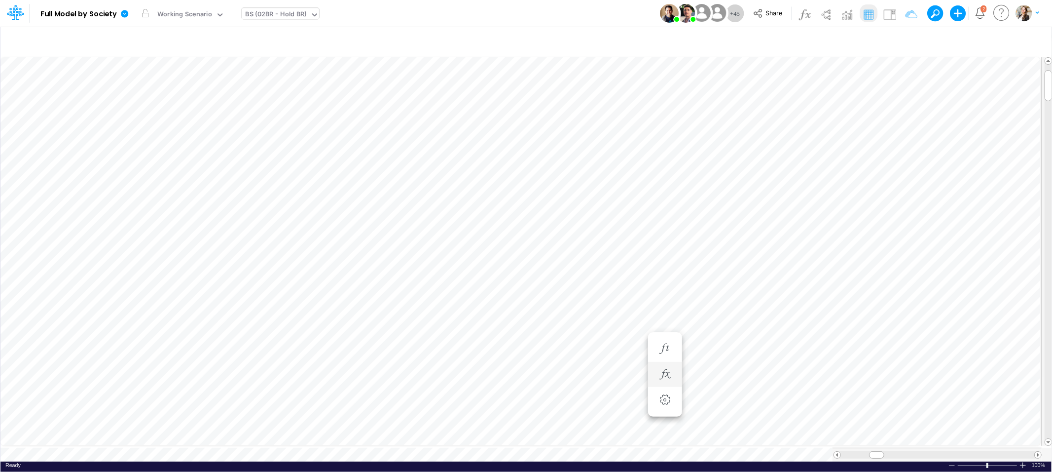
scroll to position [0, 0]
click at [686, 404] on icon "button" at bounding box center [685, 404] width 15 height 10
click at [732, 178] on icon "button" at bounding box center [739, 177] width 15 height 10
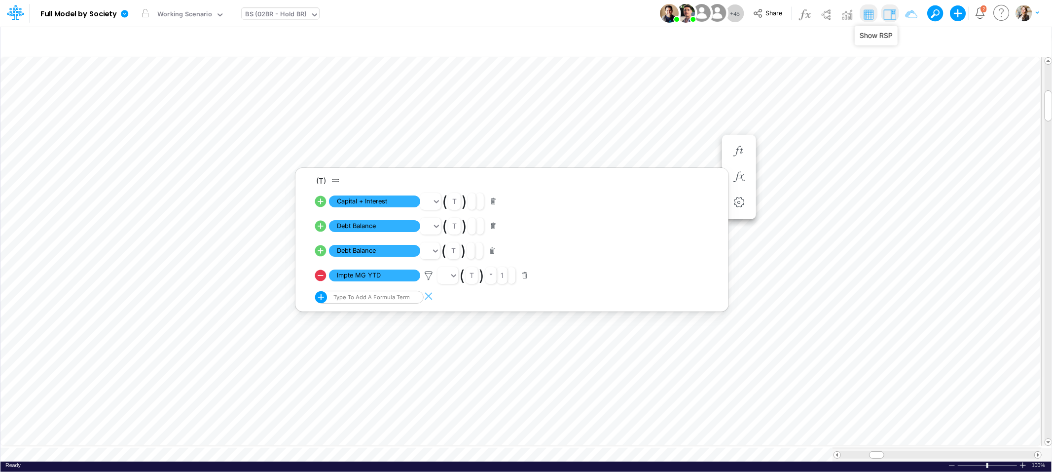
click at [892, 14] on img at bounding box center [890, 14] width 16 height 16
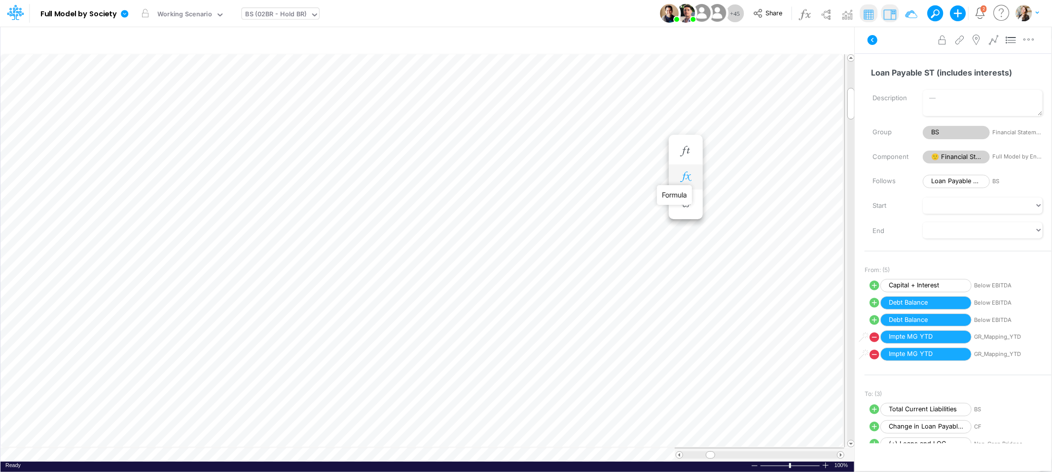
click at [679, 178] on icon "button" at bounding box center [685, 177] width 15 height 10
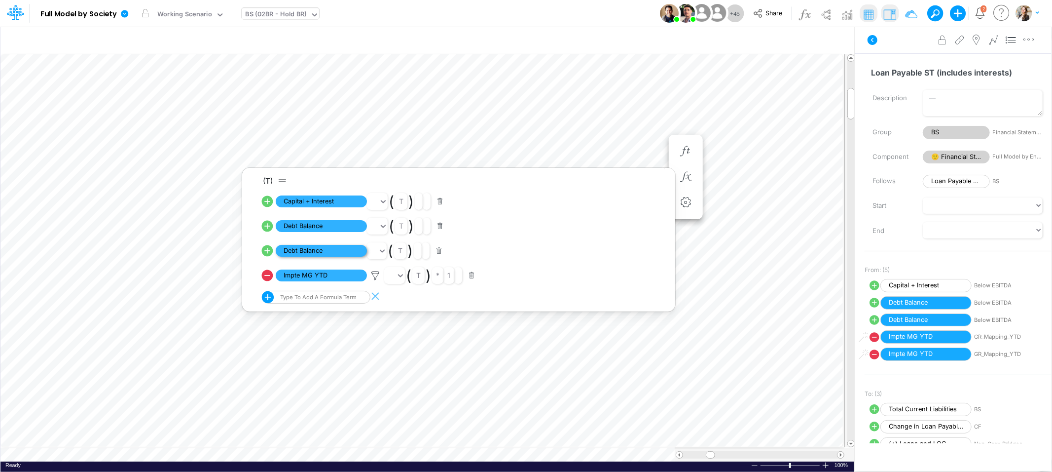
click at [314, 254] on span "Debt Balance" at bounding box center [321, 251] width 91 height 12
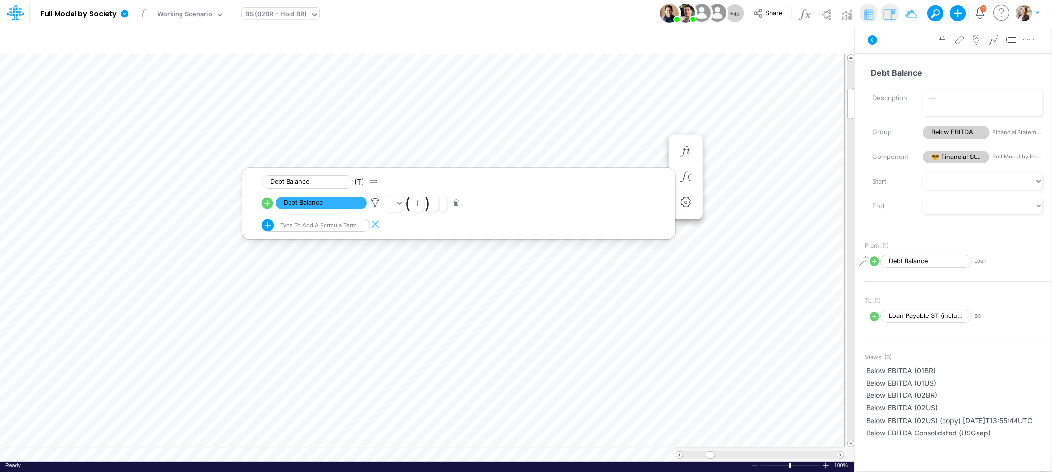
scroll to position [0, 0]
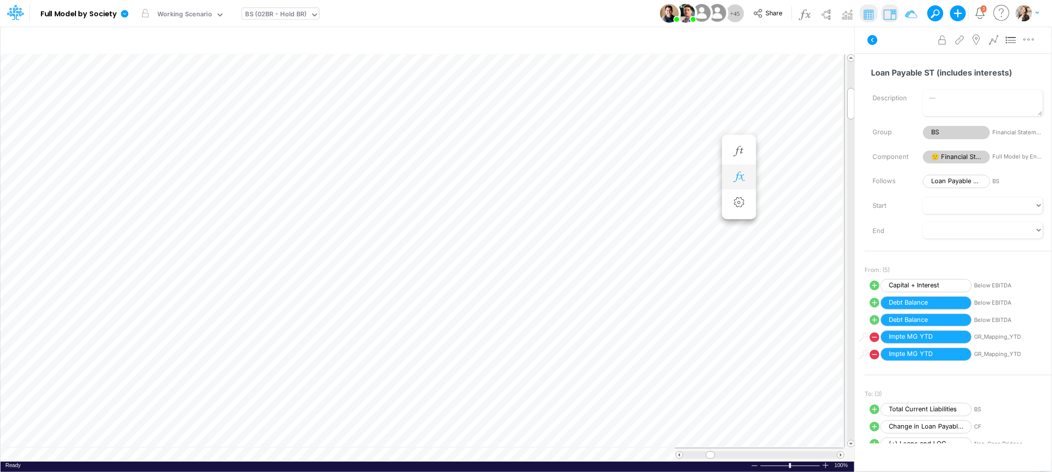
click at [737, 177] on icon "button" at bounding box center [739, 177] width 15 height 10
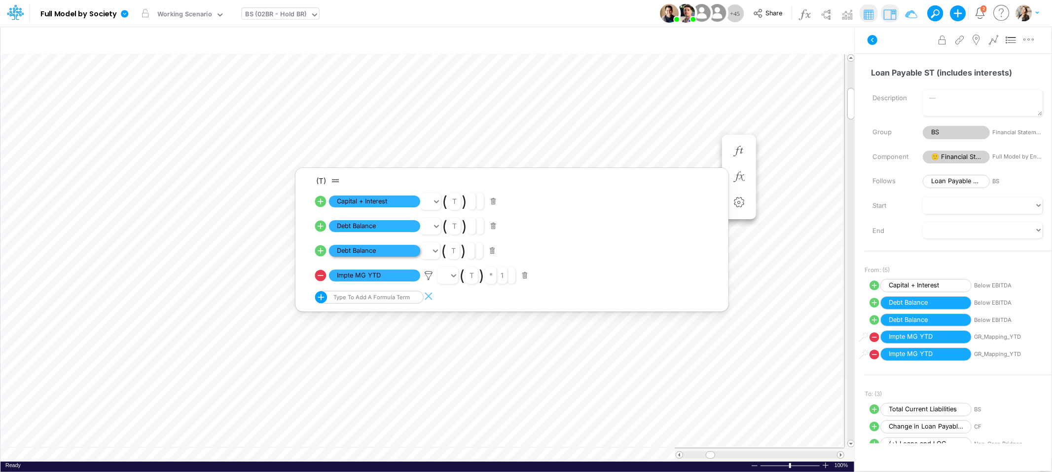
click at [395, 249] on span "Debt Balance" at bounding box center [374, 251] width 91 height 12
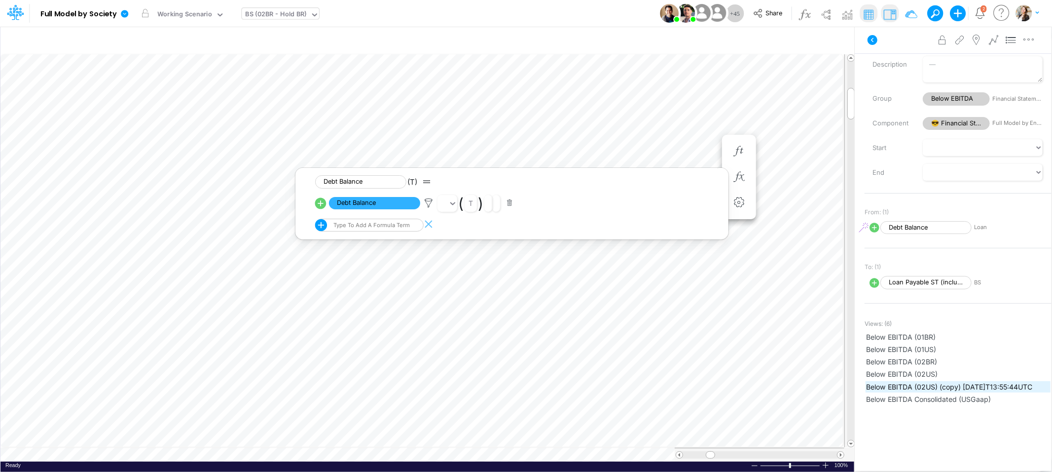
scroll to position [37, 0]
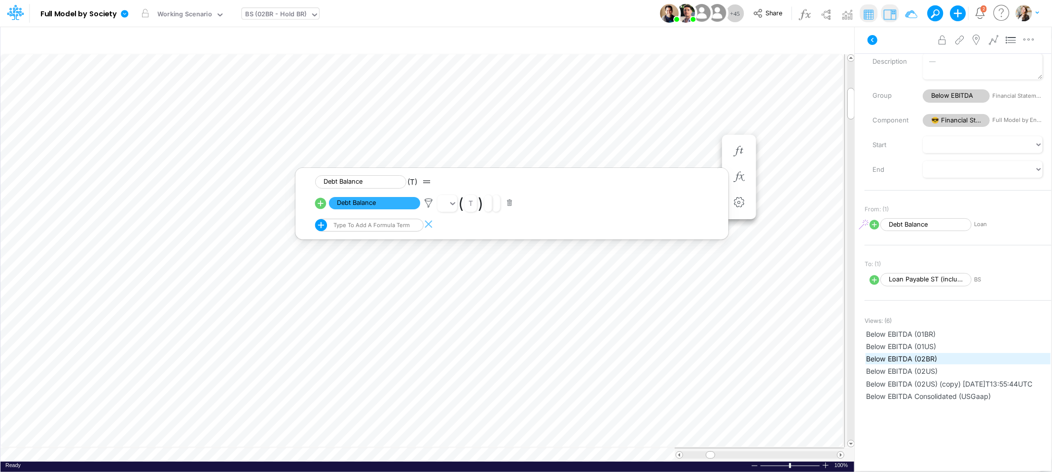
click at [885, 354] on span "Below EBITDA (02BR)" at bounding box center [958, 358] width 184 height 10
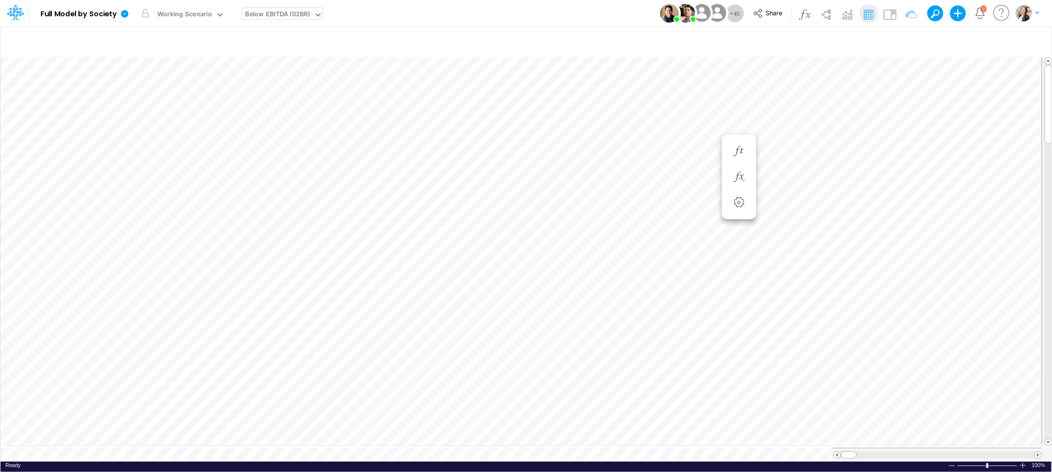
type input "Financial Statements - Holding Brazil (02BR)"
click at [327, 439] on span "Close" at bounding box center [338, 437] width 27 height 9
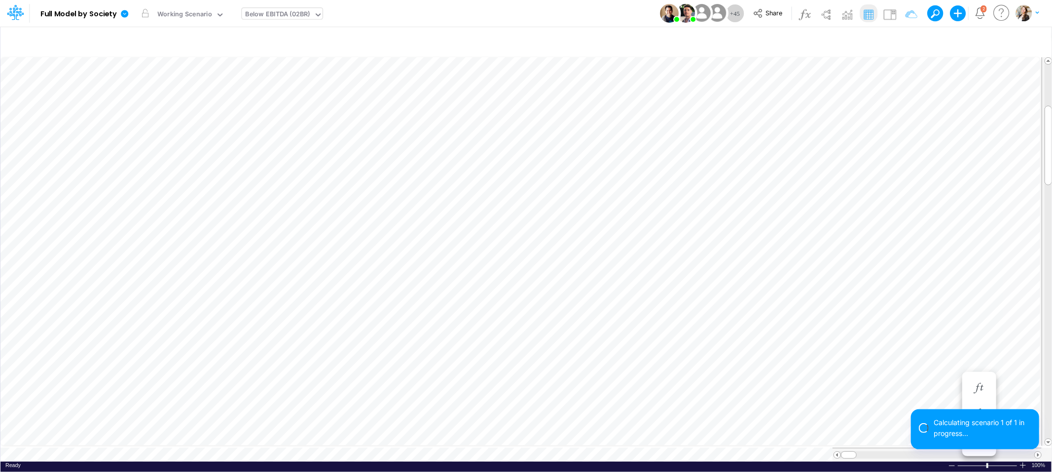
scroll to position [0, 0]
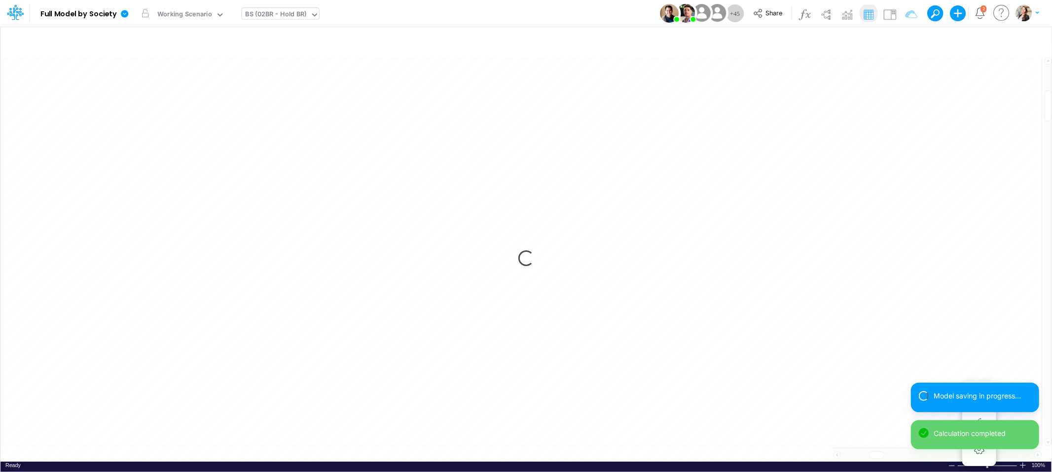
scroll to position [0, 0]
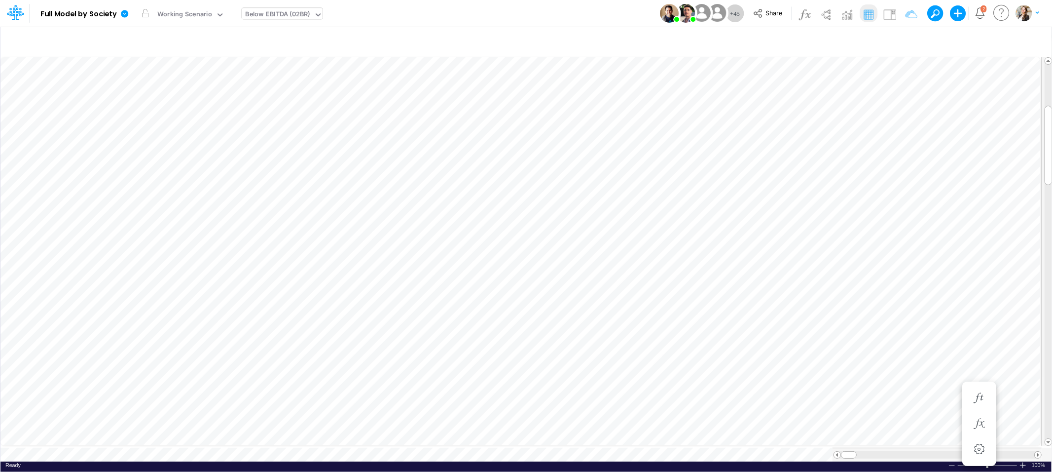
scroll to position [0, 0]
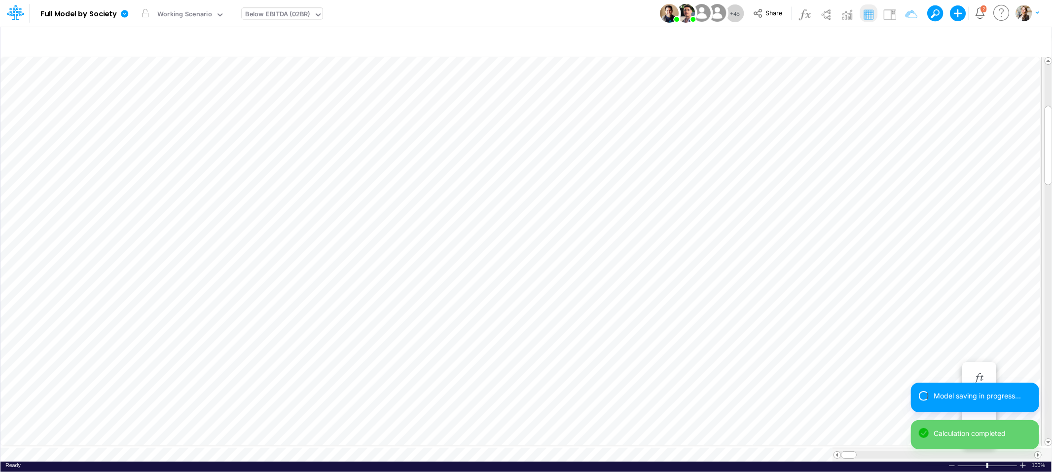
scroll to position [0, 0]
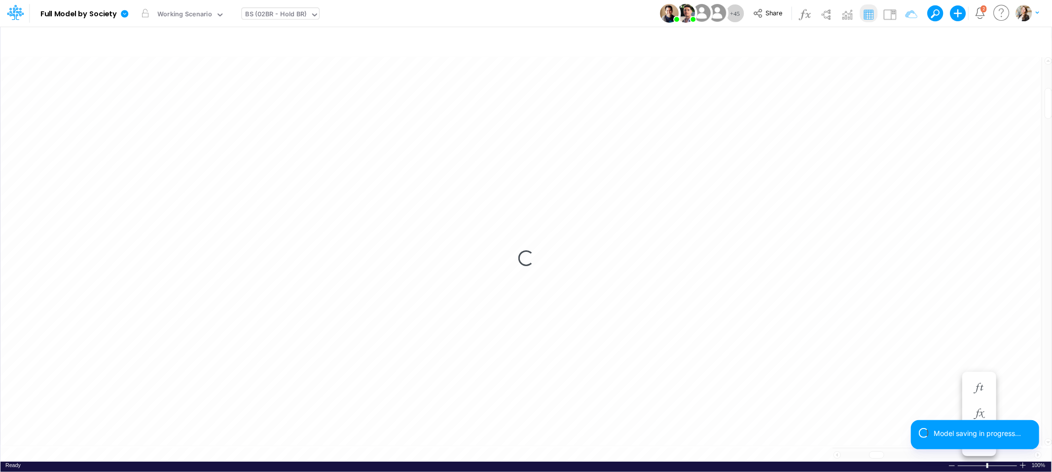
scroll to position [0, 0]
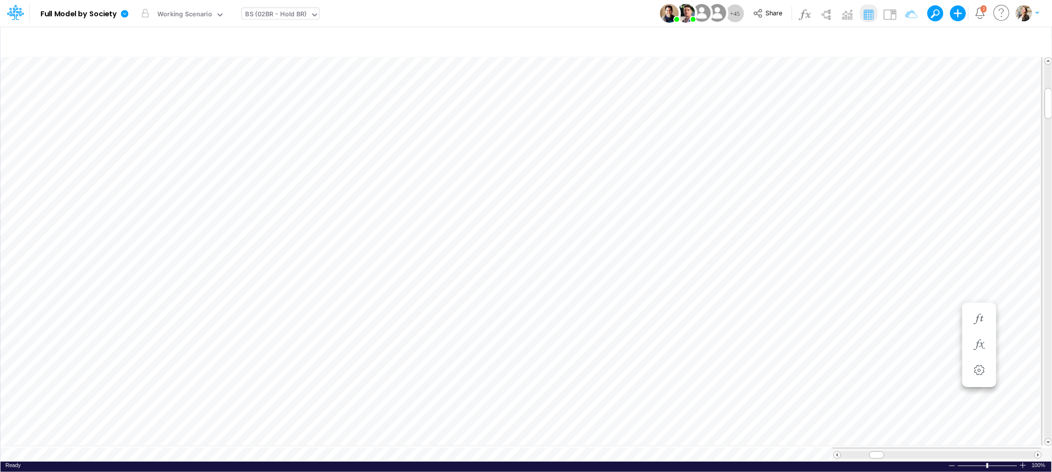
scroll to position [0, 0]
click at [681, 210] on icon "button" at bounding box center [685, 206] width 15 height 10
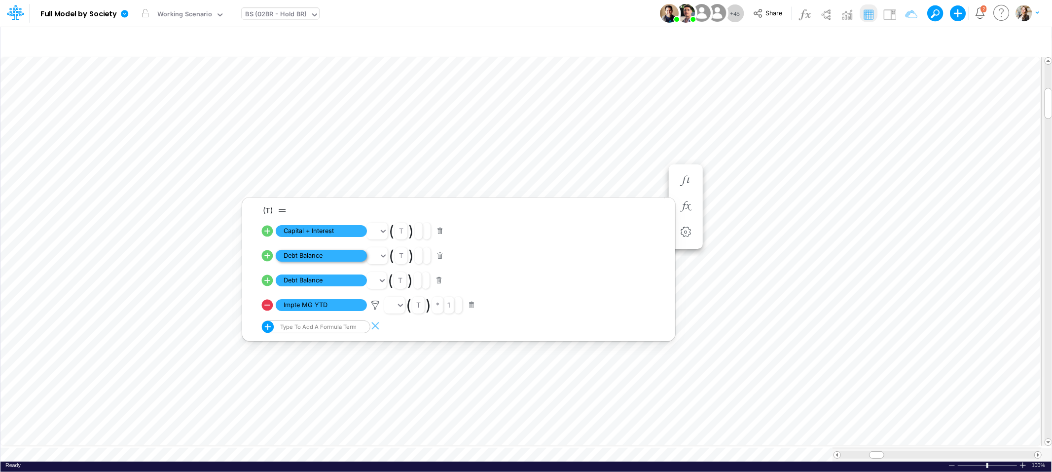
click at [326, 254] on span "Debt Balance" at bounding box center [321, 256] width 91 height 12
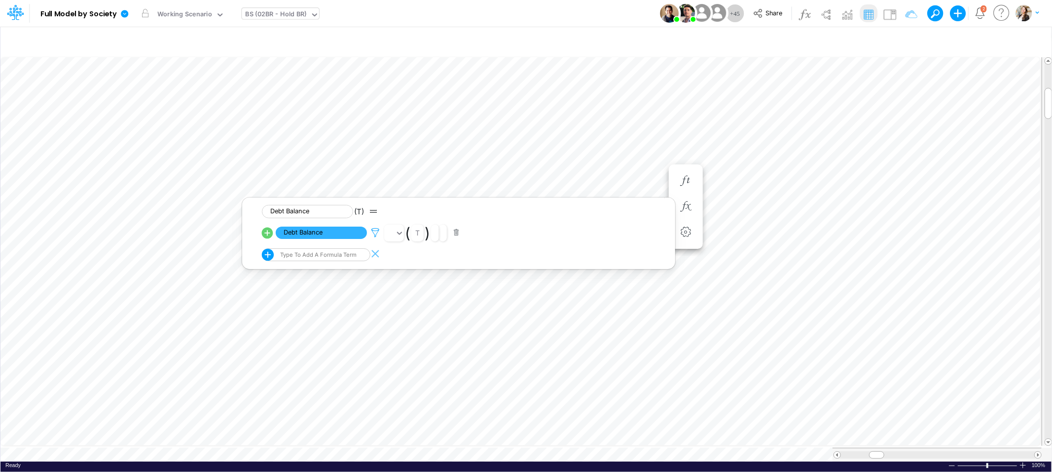
click at [377, 234] on icon at bounding box center [375, 232] width 15 height 10
click at [403, 448] on div at bounding box center [526, 238] width 1052 height 467
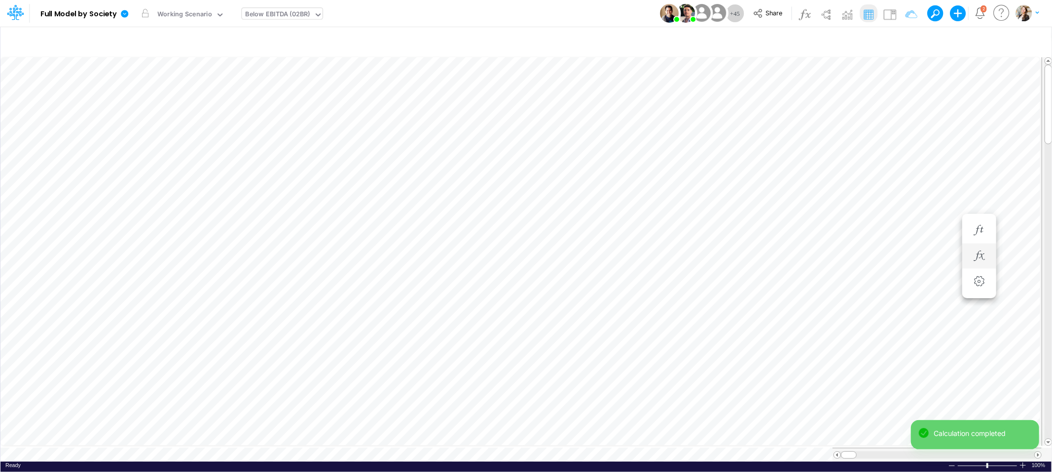
scroll to position [0, 0]
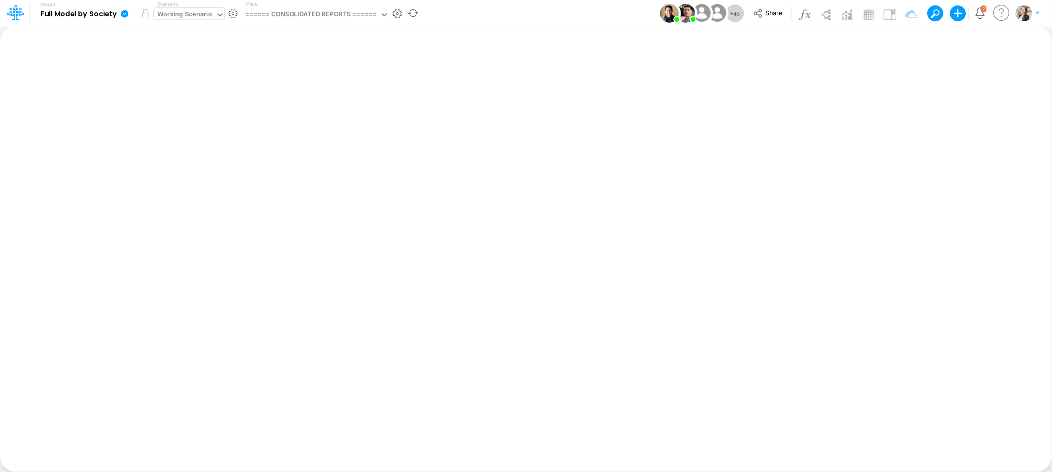
click at [177, 18] on div "Working Scenario" at bounding box center [184, 14] width 55 height 11
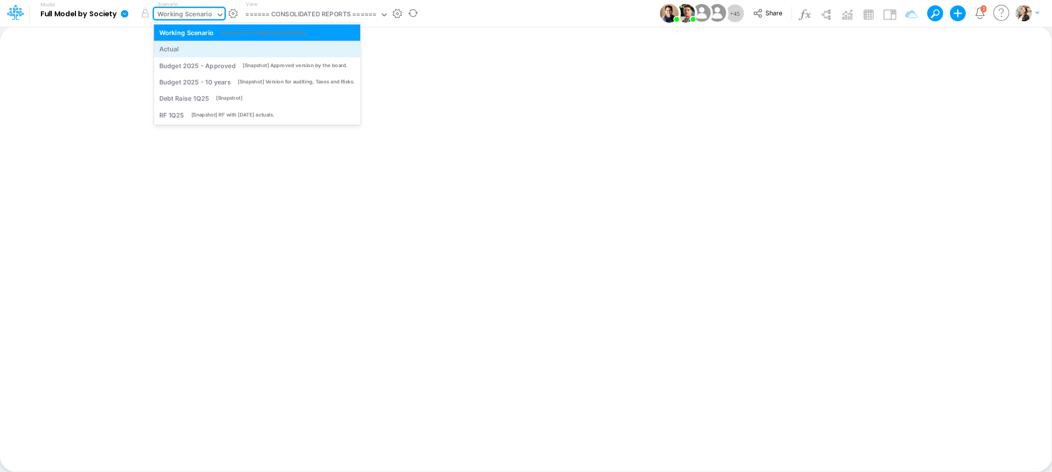
click at [177, 52] on div "Actual" at bounding box center [169, 48] width 20 height 9
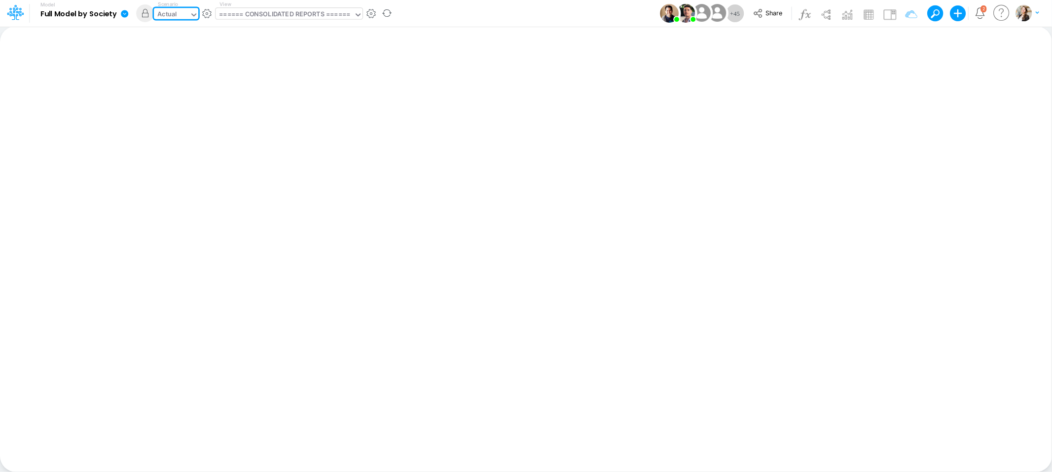
click at [283, 11] on div "====== CONSOLIDATED REPORTS ======" at bounding box center [284, 14] width 131 height 11
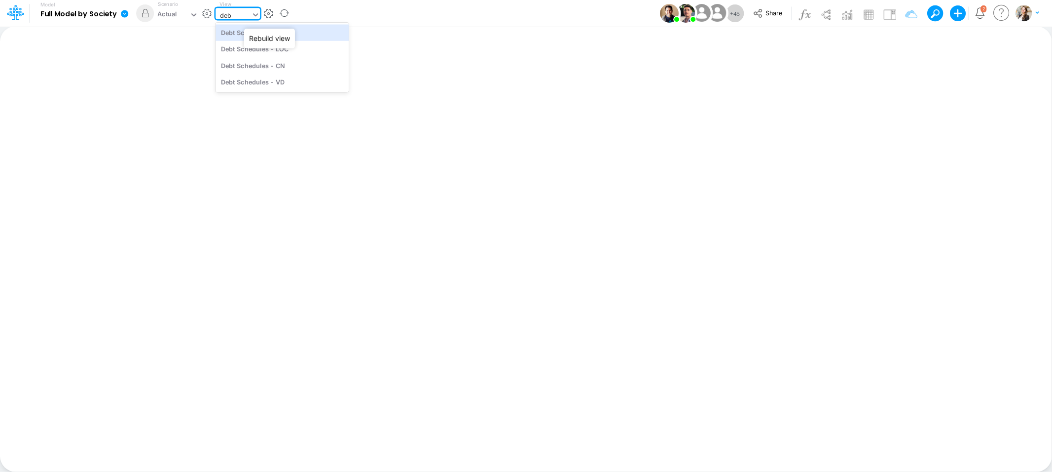
type input "debt"
click at [287, 33] on div "Debt Schedules - Loans" at bounding box center [282, 32] width 133 height 16
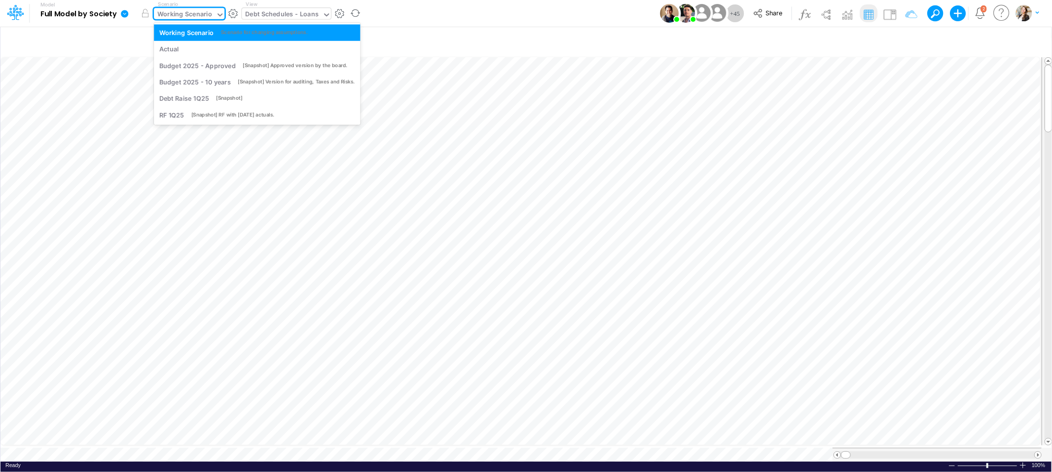
click at [196, 8] on div "Working Scenario" at bounding box center [185, 15] width 62 height 15
click at [198, 50] on div "Actual" at bounding box center [257, 48] width 196 height 9
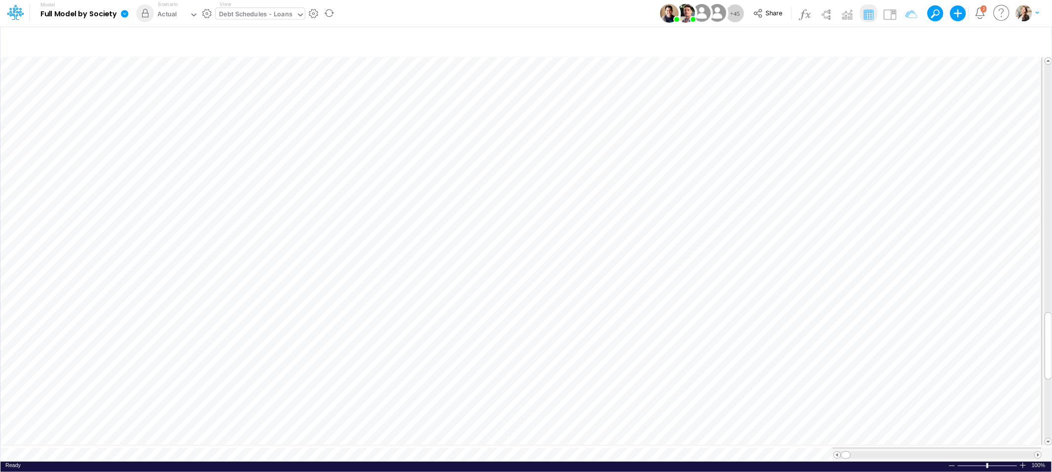
scroll to position [0, 0]
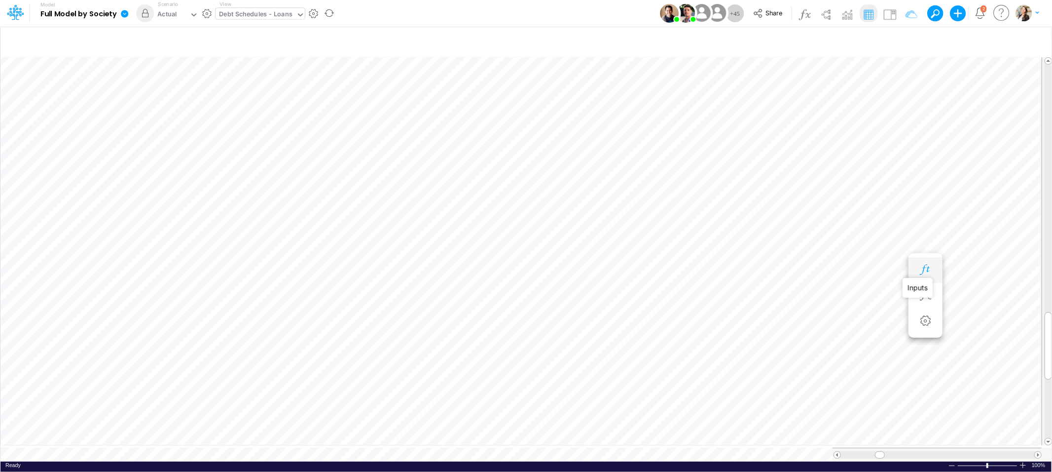
click at [924, 271] on icon "button" at bounding box center [925, 269] width 15 height 10
